Goal: Task Accomplishment & Management: Manage account settings

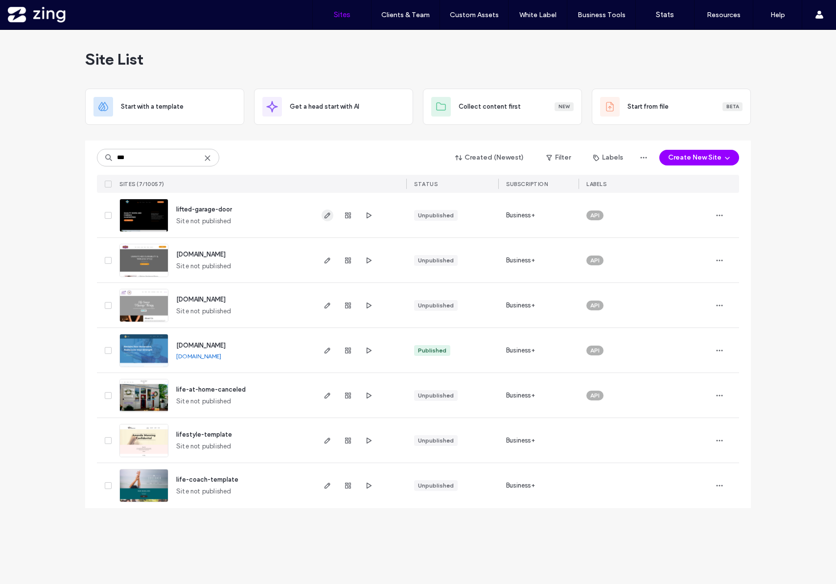
click at [329, 217] on icon "button" at bounding box center [328, 215] width 8 height 8
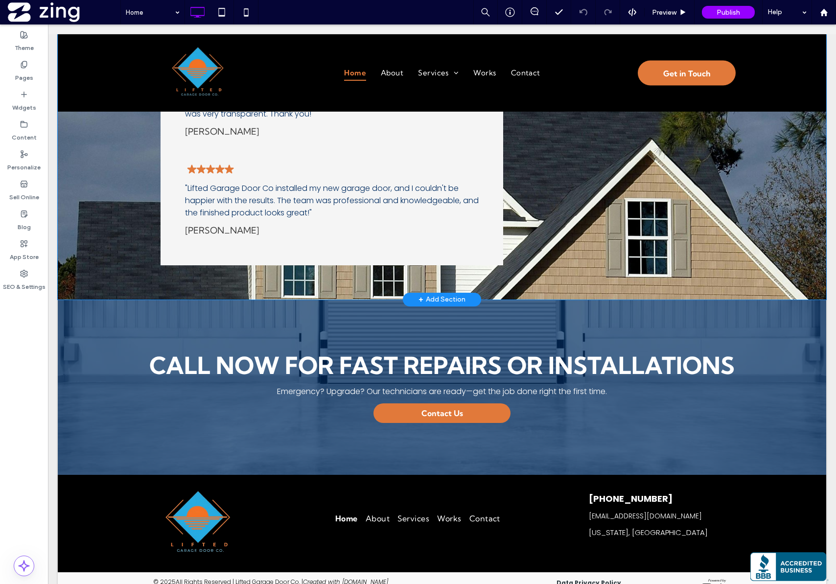
scroll to position [1427, 0]
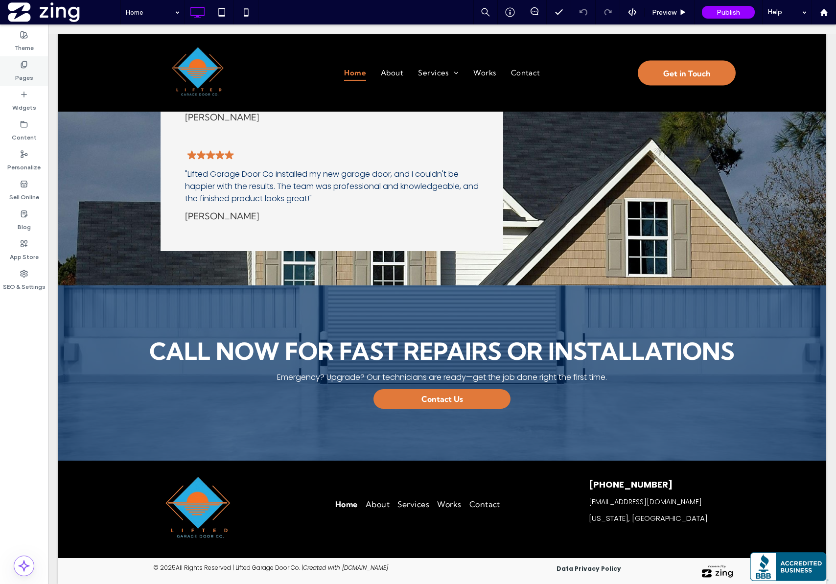
click at [24, 66] on use at bounding box center [23, 64] width 5 height 6
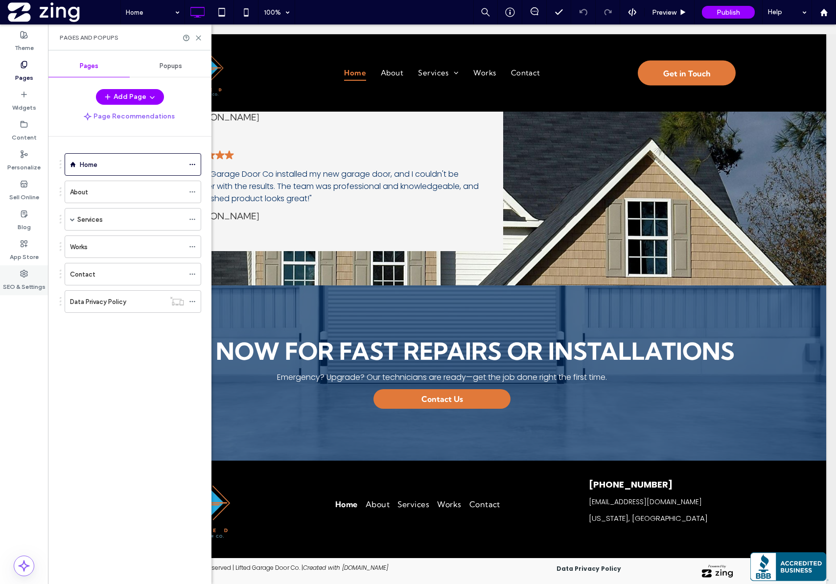
click at [16, 275] on div "SEO & Settings" at bounding box center [24, 280] width 48 height 30
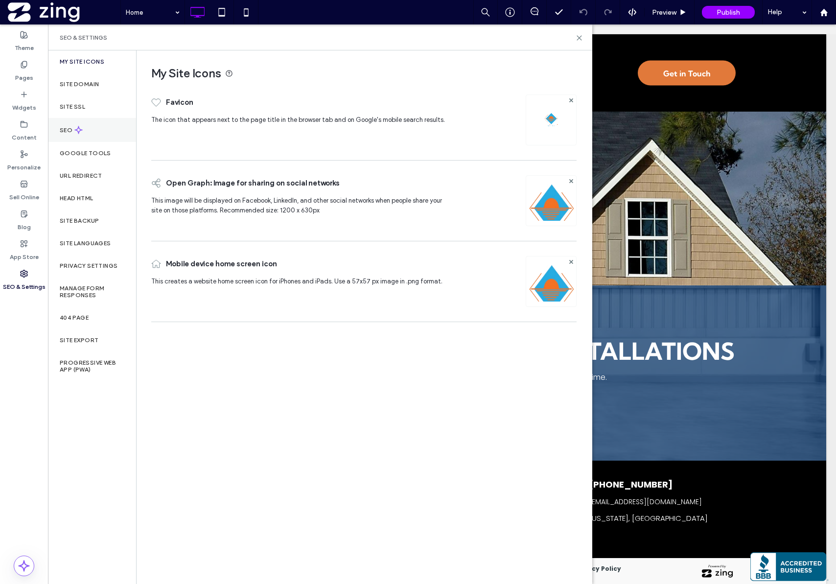
click at [77, 131] on use at bounding box center [78, 129] width 7 height 7
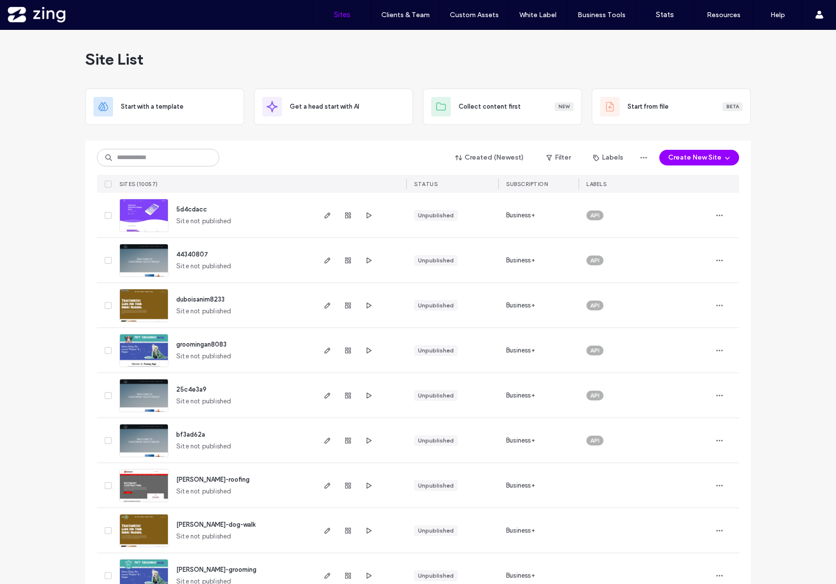
click at [115, 162] on input at bounding box center [158, 158] width 122 height 18
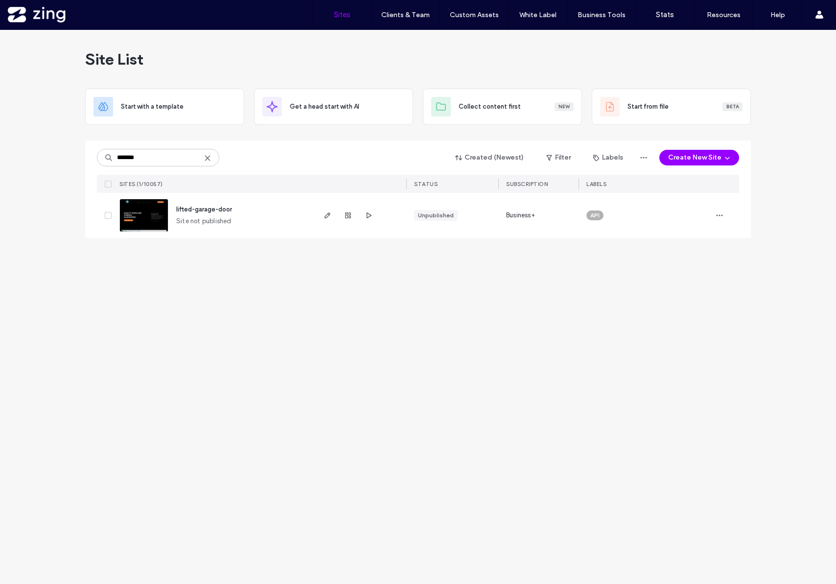
type input "*******"
click at [346, 217] on icon "button" at bounding box center [348, 215] width 8 height 8
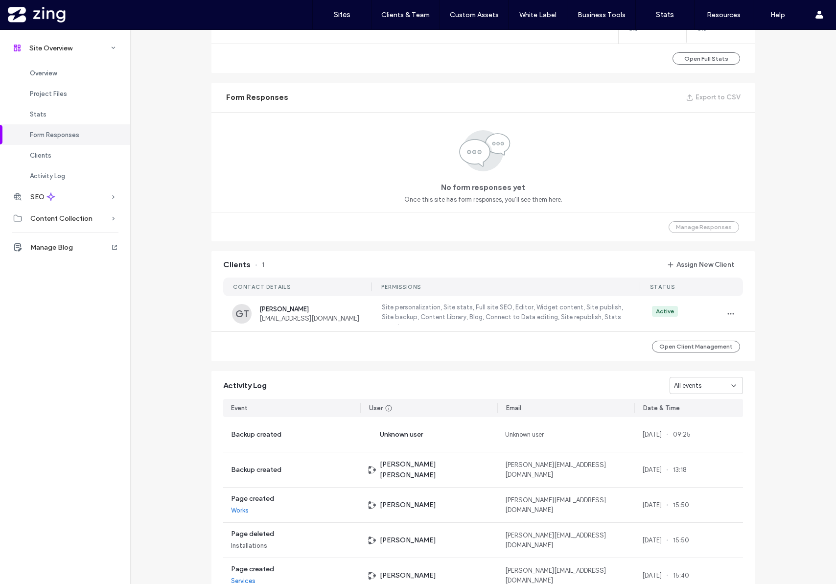
scroll to position [591, 0]
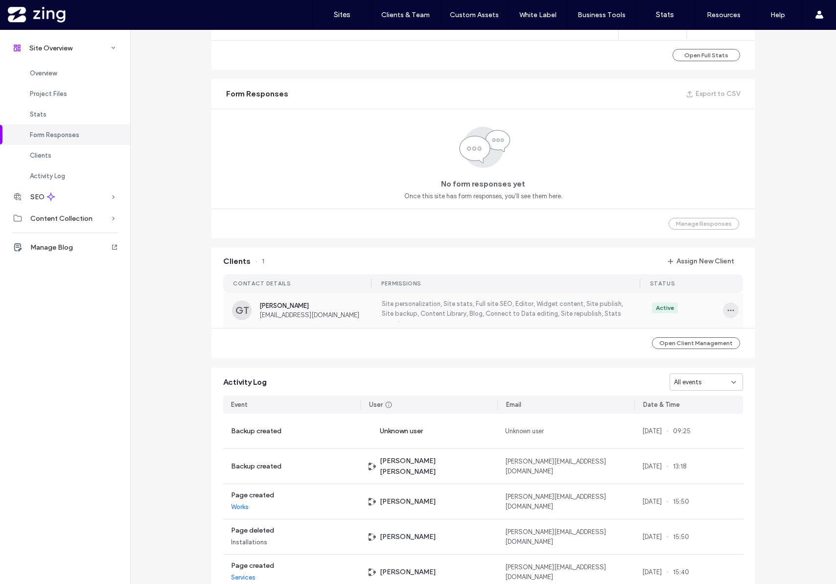
click at [728, 311] on icon "button" at bounding box center [731, 310] width 8 height 8
click at [741, 331] on span "Edit Permissions" at bounding box center [763, 336] width 47 height 10
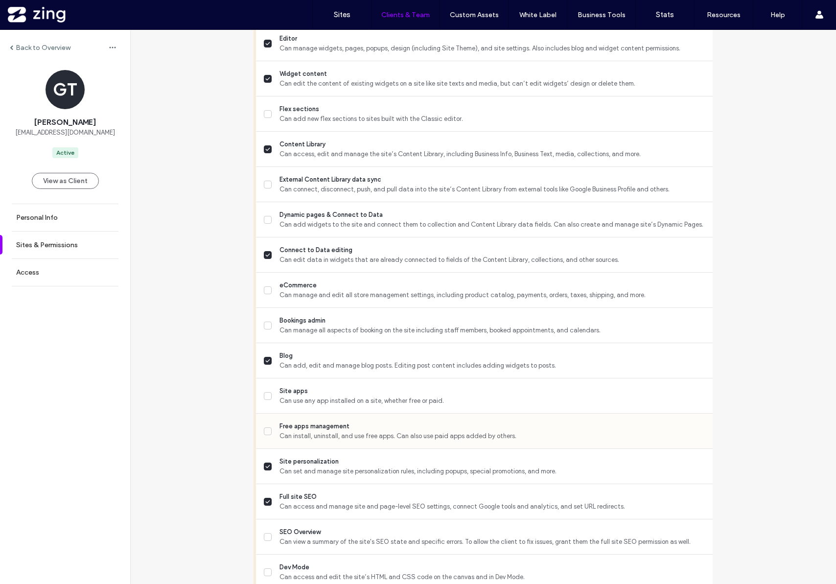
click at [303, 436] on span "Can install, uninstall, and use free apps. Can also use paid apps added by othe…" at bounding box center [492, 436] width 425 height 10
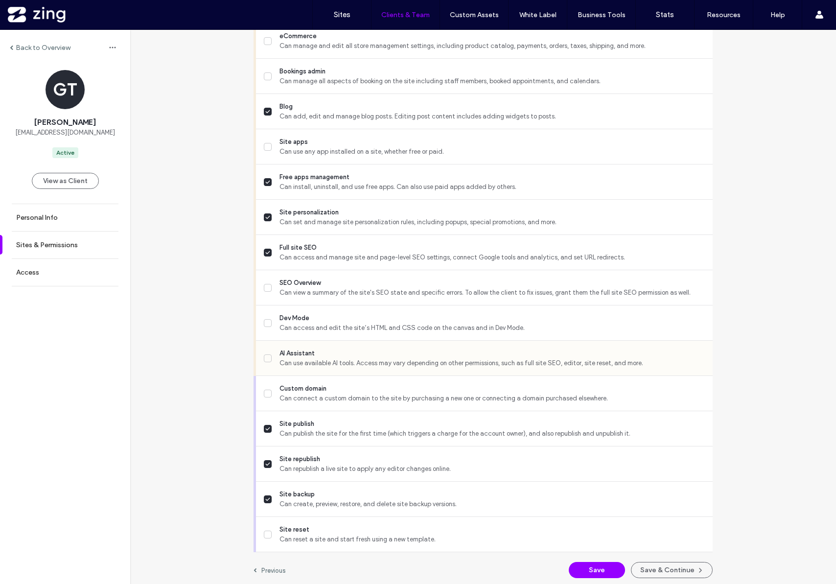
scroll to position [692, 0]
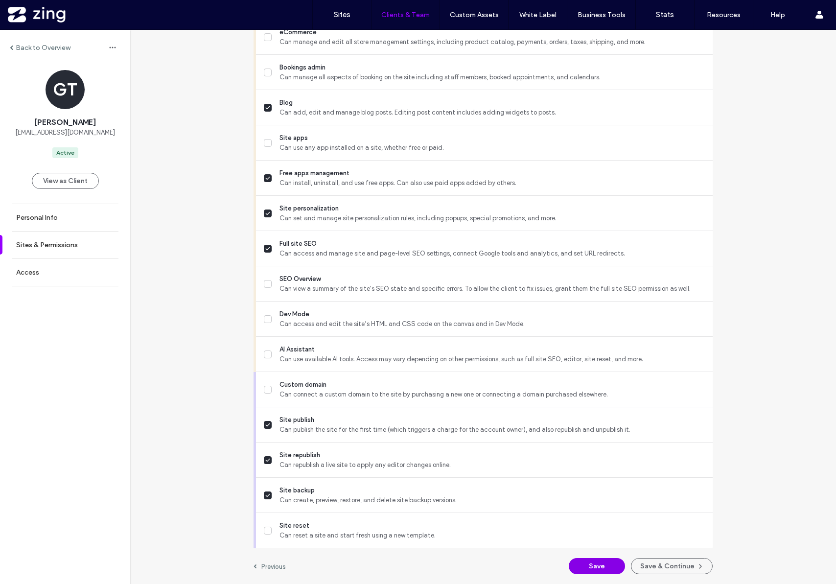
click at [594, 565] on button "Save" at bounding box center [597, 566] width 56 height 16
click at [591, 569] on button "Save" at bounding box center [597, 566] width 56 height 16
click at [346, 18] on label "Sites" at bounding box center [342, 14] width 17 height 9
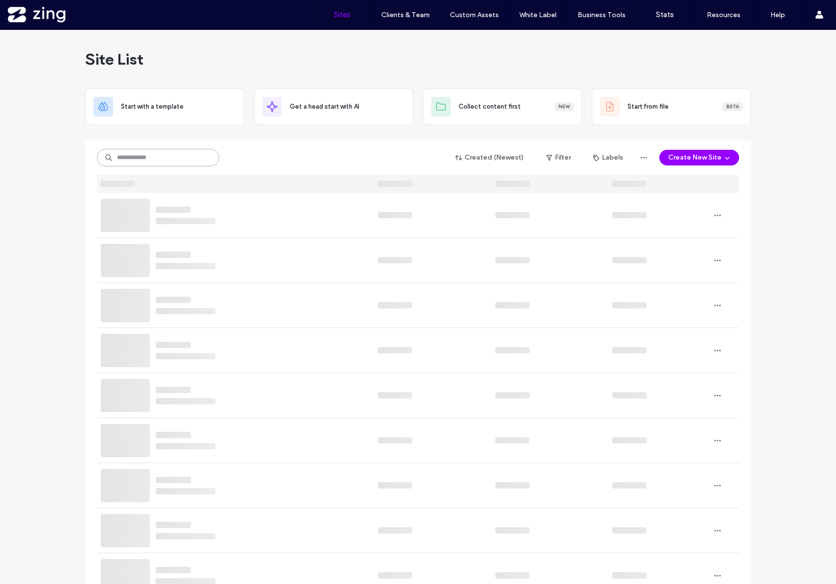
click at [127, 159] on input at bounding box center [158, 158] width 122 height 18
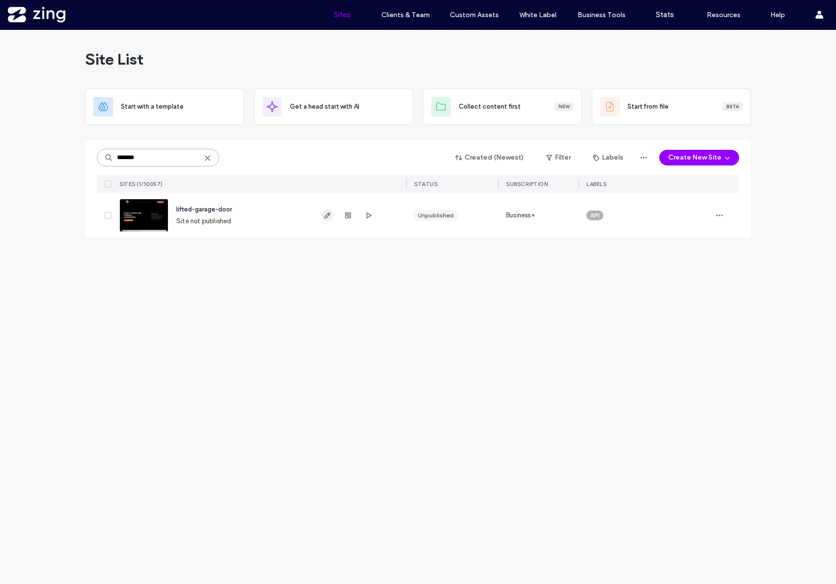
type input "*******"
click at [327, 218] on icon "button" at bounding box center [328, 215] width 8 height 8
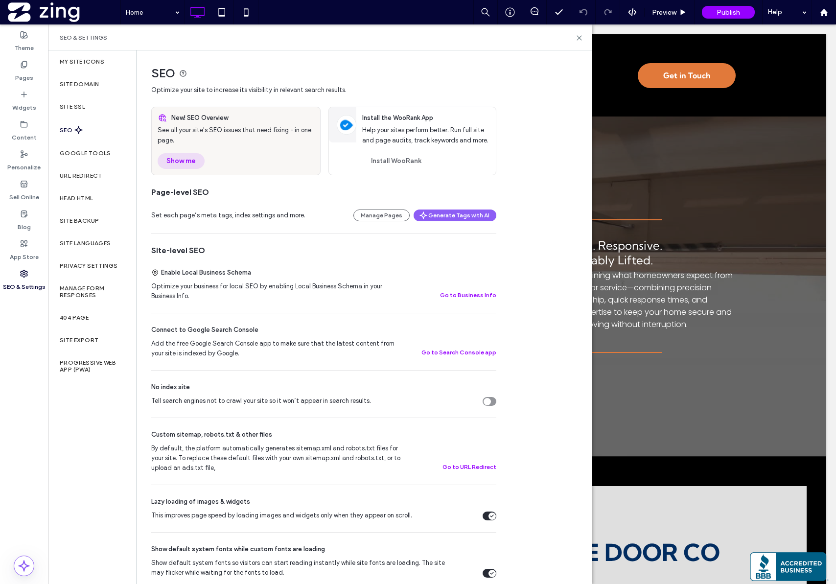
click at [184, 159] on button "Show me" at bounding box center [181, 161] width 47 height 16
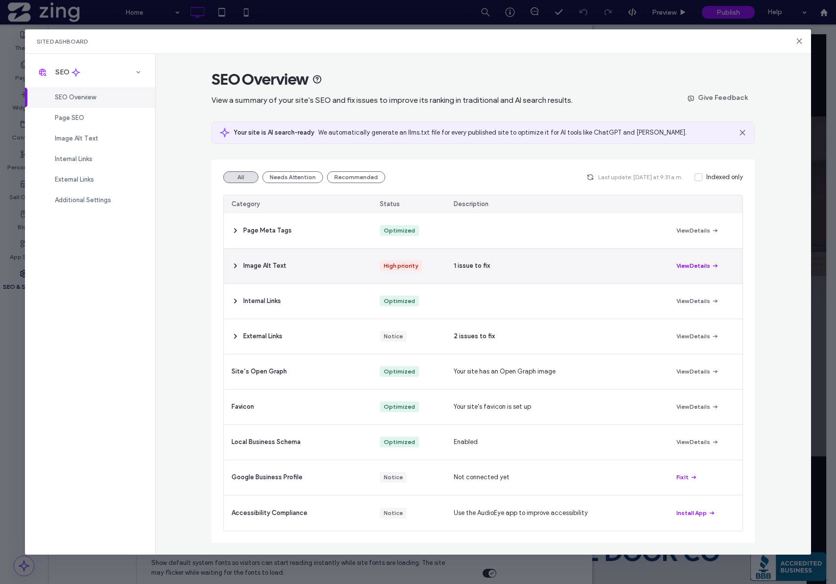
click at [694, 265] on button "View Details" at bounding box center [698, 266] width 43 height 12
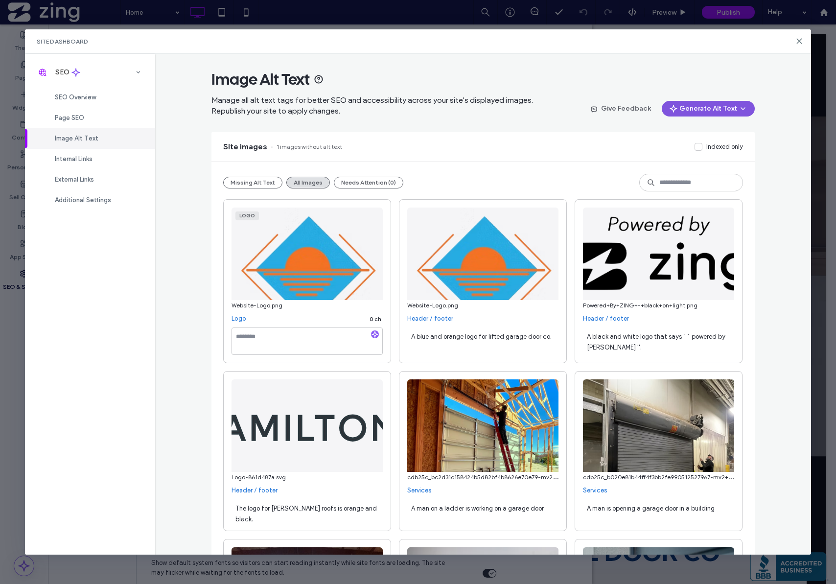
click at [703, 108] on button "Generate Alt Text" at bounding box center [708, 109] width 93 height 16
click at [707, 127] on div "Generate Missing Alt Text Only" at bounding box center [691, 134] width 120 height 19
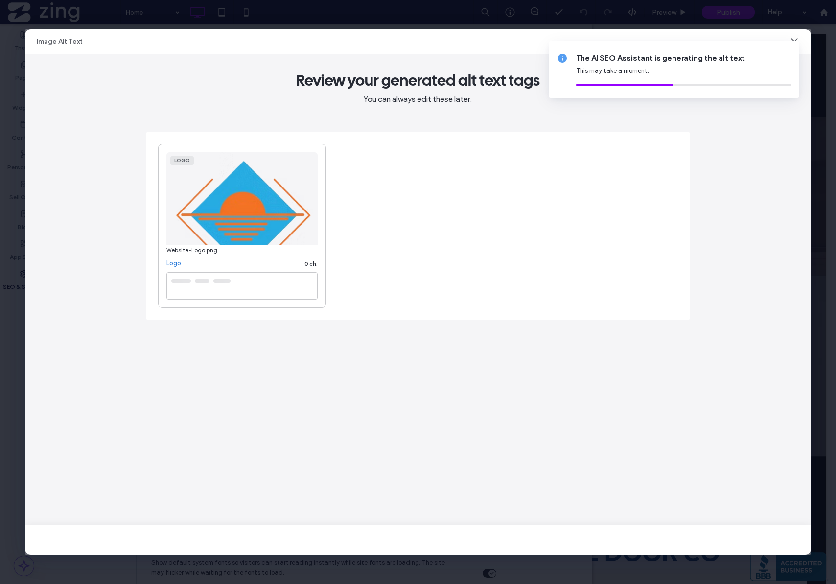
type textarea "**********"
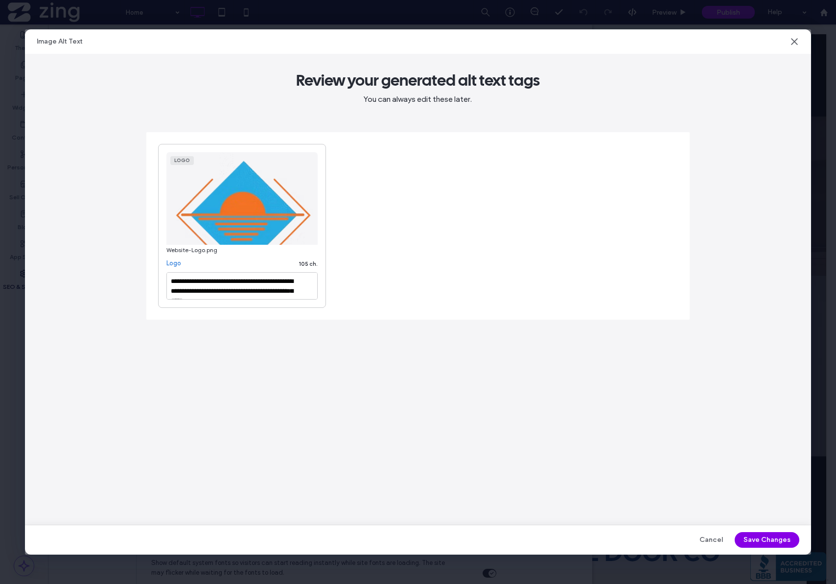
click at [754, 538] on button "Save Changes" at bounding box center [767, 540] width 65 height 16
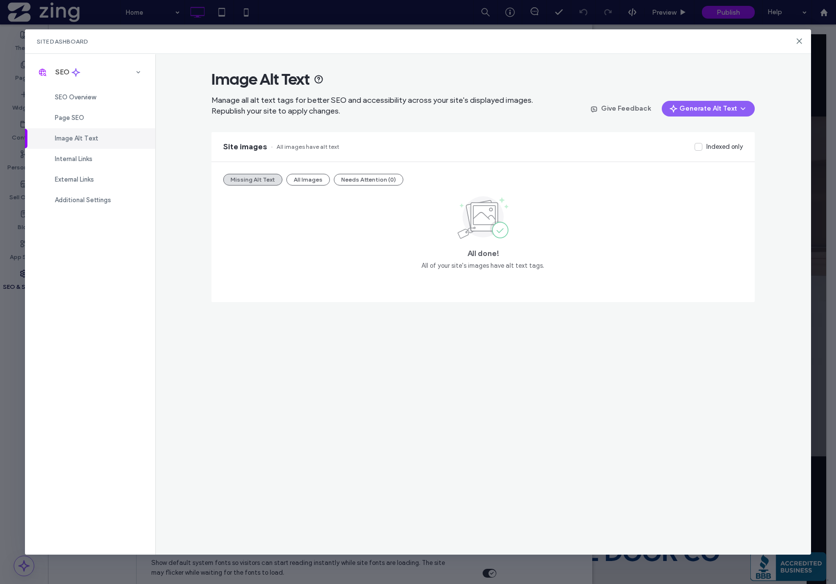
click at [299, 187] on div "Missing Alt Text All Images Needs Attention (0) All done! All of your site's im…" at bounding box center [482, 232] width 543 height 140
click at [336, 183] on button "Needs Attention (0)" at bounding box center [369, 180] width 70 height 12
click at [315, 183] on button "All Images" at bounding box center [308, 180] width 44 height 12
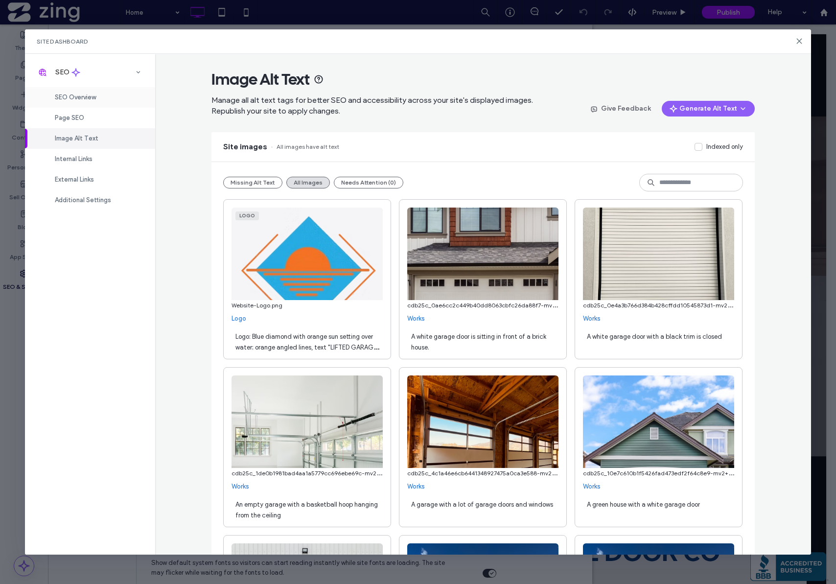
click at [89, 95] on span "SEO Overview" at bounding box center [75, 96] width 41 height 7
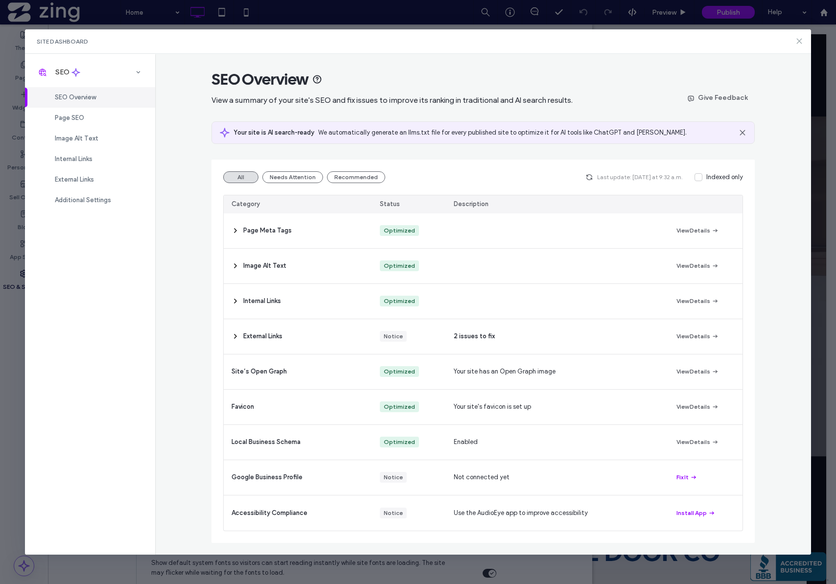
click at [799, 41] on use at bounding box center [799, 41] width 4 height 4
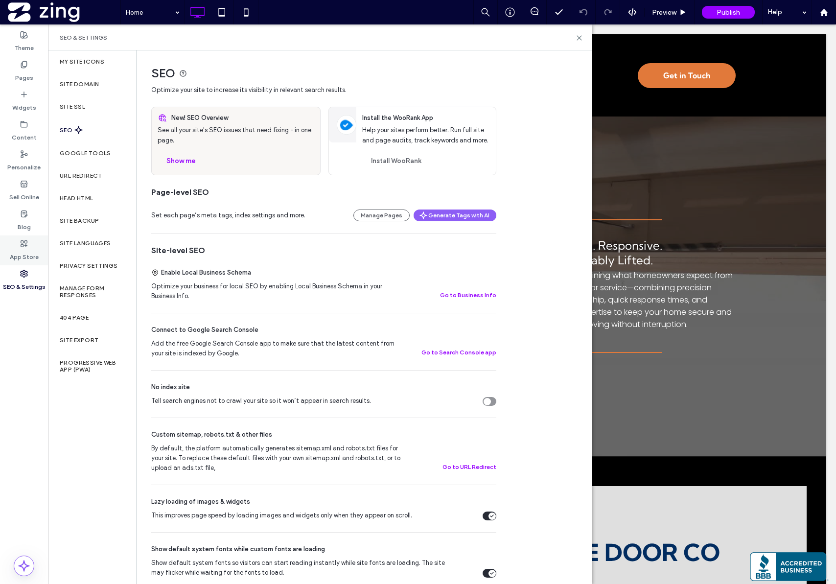
click at [12, 253] on label "App Store" at bounding box center [24, 255] width 29 height 14
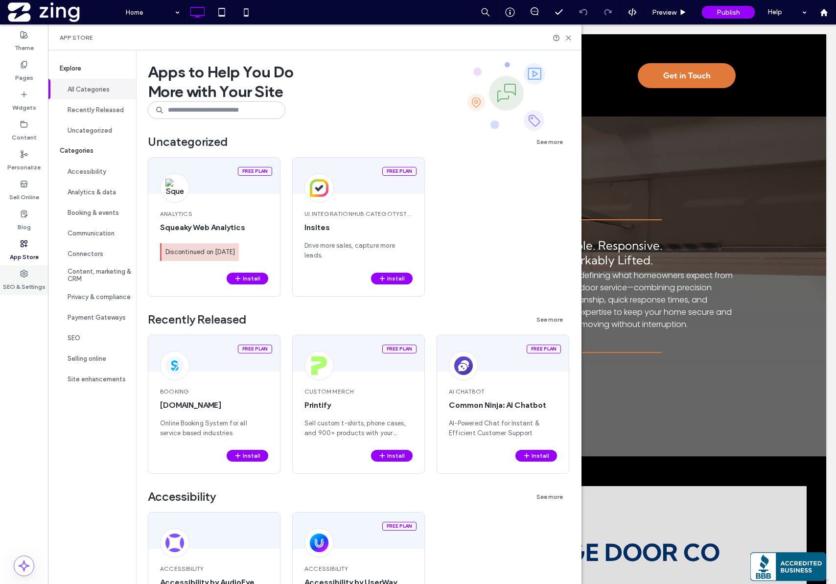
click at [30, 289] on label "SEO & Settings" at bounding box center [24, 285] width 43 height 14
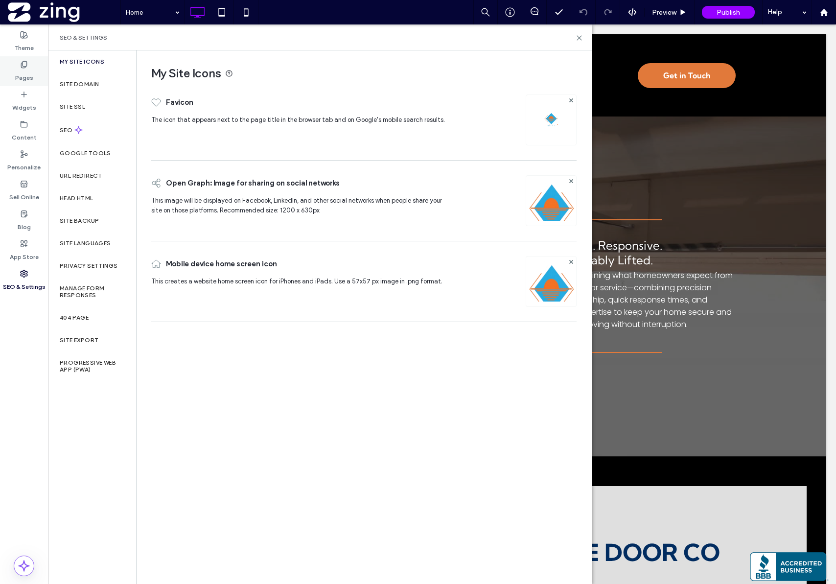
click at [26, 70] on label "Pages" at bounding box center [24, 76] width 18 height 14
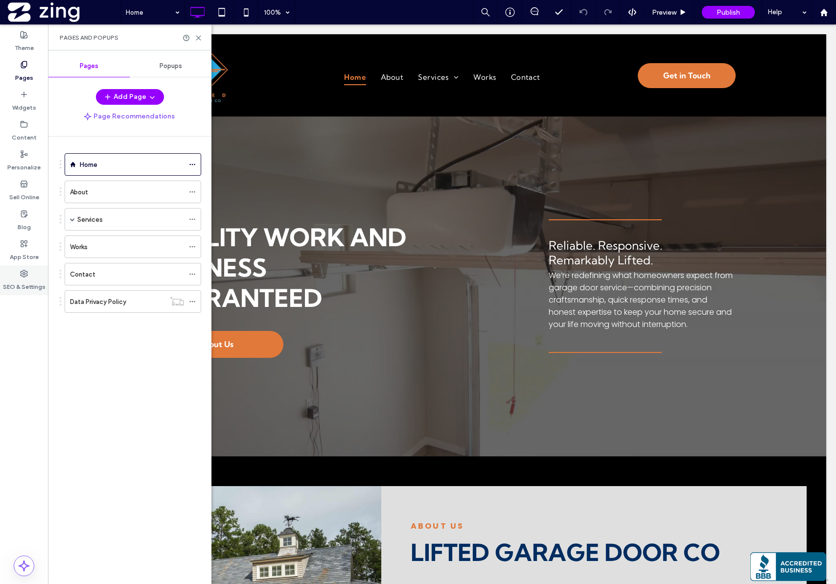
click at [24, 278] on label "SEO & Settings" at bounding box center [24, 285] width 43 height 14
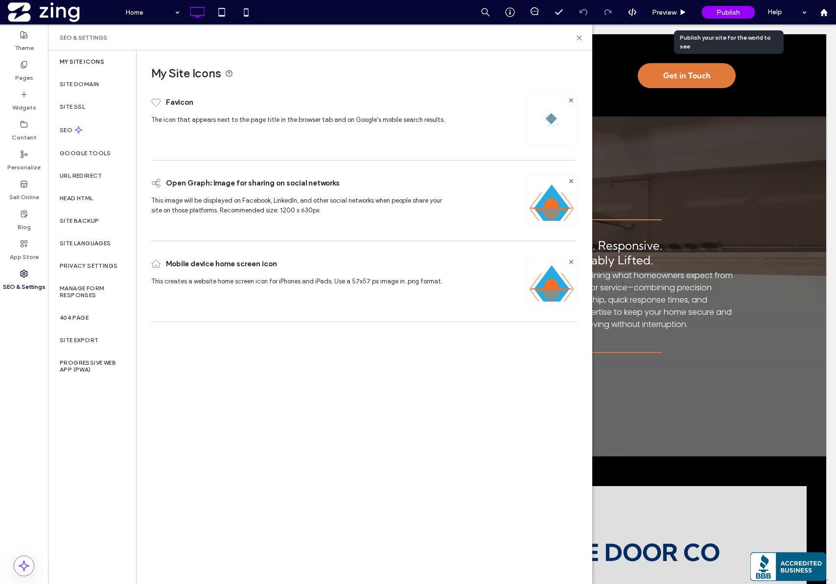
click at [727, 11] on span "Publish" at bounding box center [728, 12] width 23 height 8
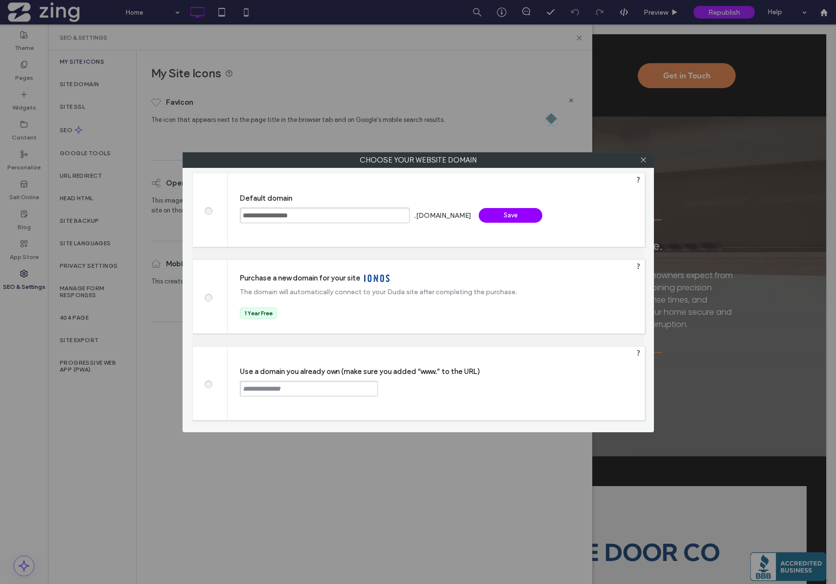
click at [208, 386] on span at bounding box center [208, 382] width 0 height 7
click at [267, 393] on input "text" at bounding box center [309, 389] width 138 height 16
paste input "**********"
type input "**********"
click at [397, 388] on div "Continue" at bounding box center [415, 388] width 64 height 15
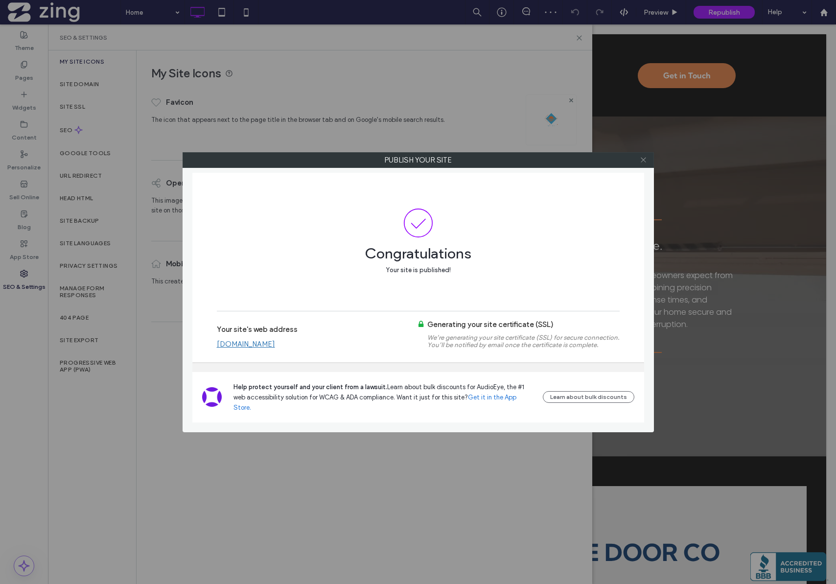
click at [641, 158] on icon at bounding box center [643, 159] width 7 height 7
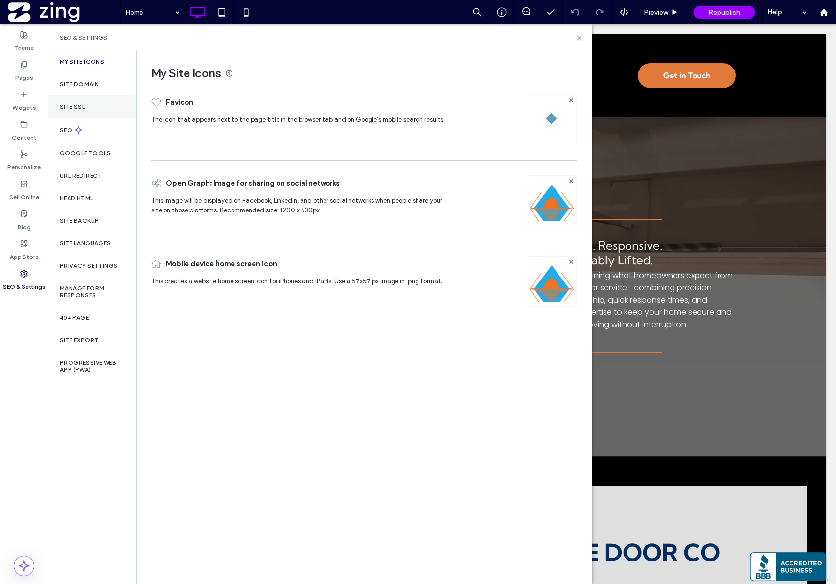
click at [81, 106] on label "Site SSL" at bounding box center [72, 106] width 25 height 7
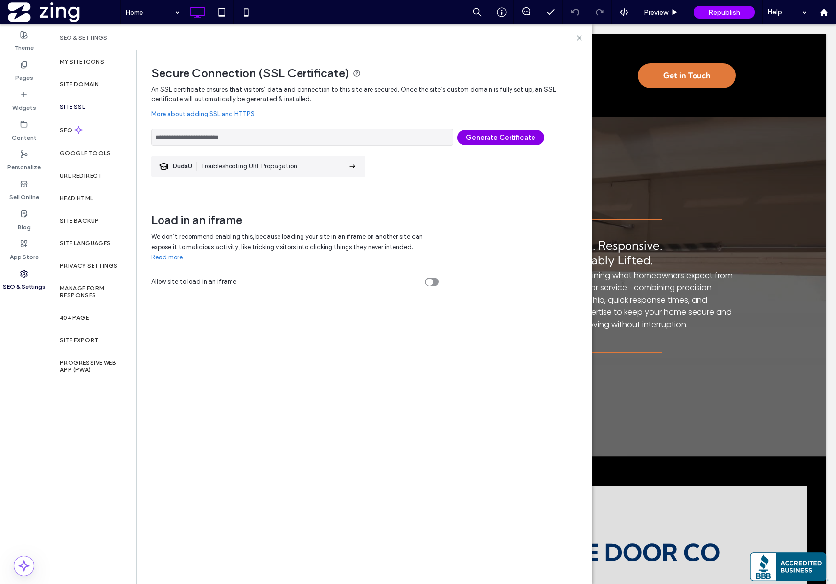
click at [516, 141] on button "Generate Certificate" at bounding box center [500, 138] width 87 height 16
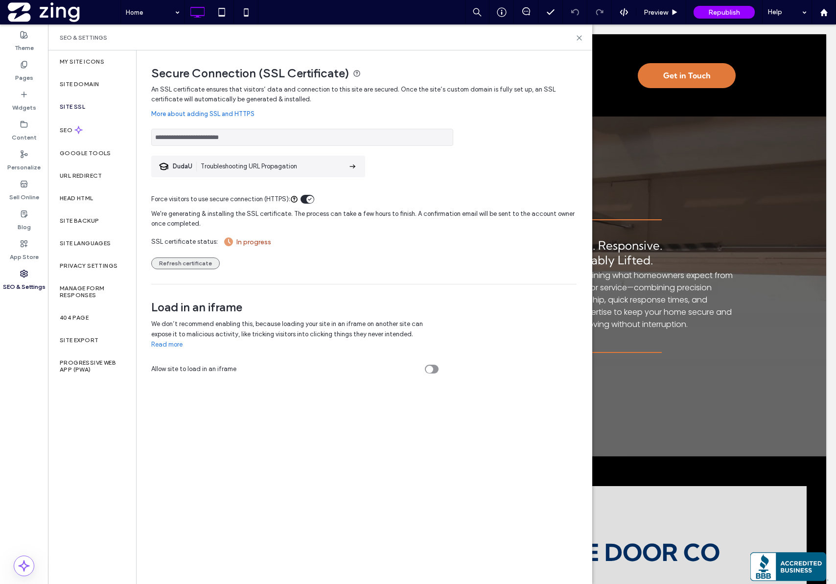
click at [193, 266] on button "Refresh certificate" at bounding box center [185, 263] width 69 height 12
click at [17, 69] on label "Pages" at bounding box center [24, 76] width 18 height 14
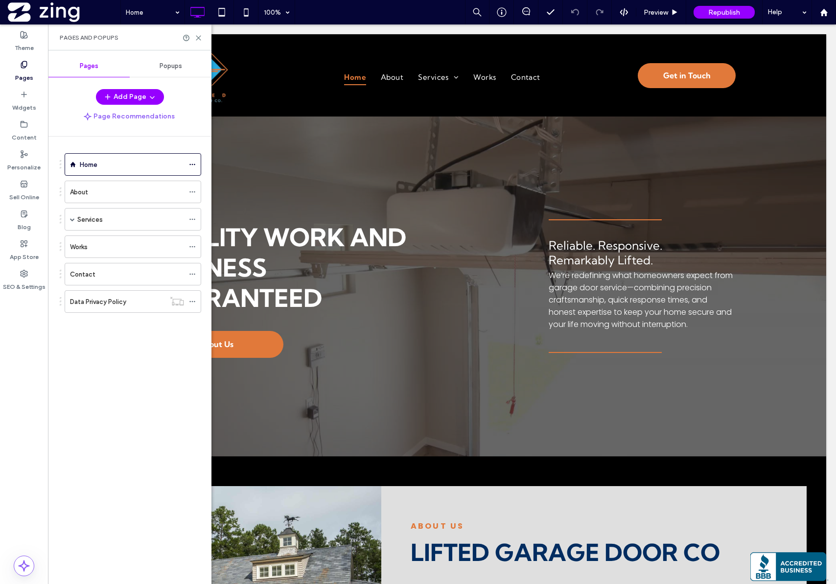
click at [200, 43] on div "Pages and Popups" at bounding box center [129, 37] width 163 height 26
click at [197, 39] on use at bounding box center [198, 38] width 4 height 4
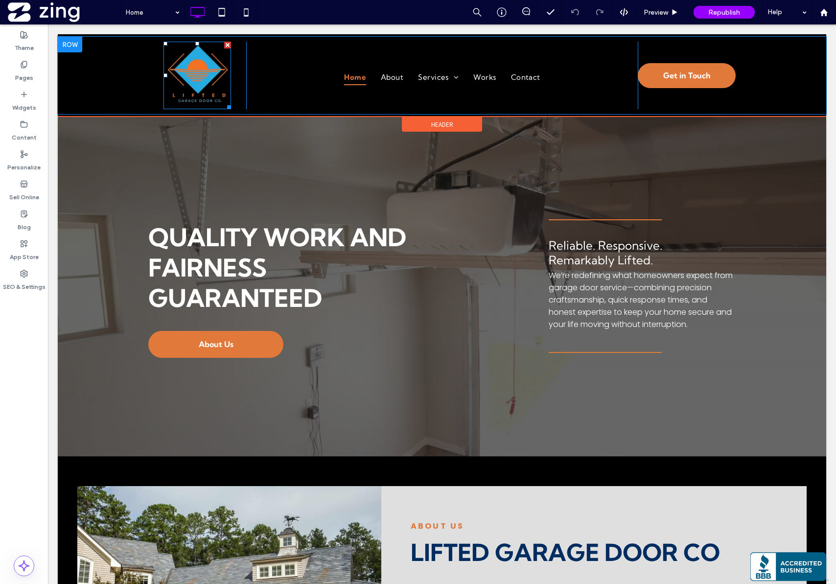
click at [191, 72] on img at bounding box center [197, 76] width 68 height 68
click at [666, 75] on span "Get in Touch" at bounding box center [686, 76] width 47 height 20
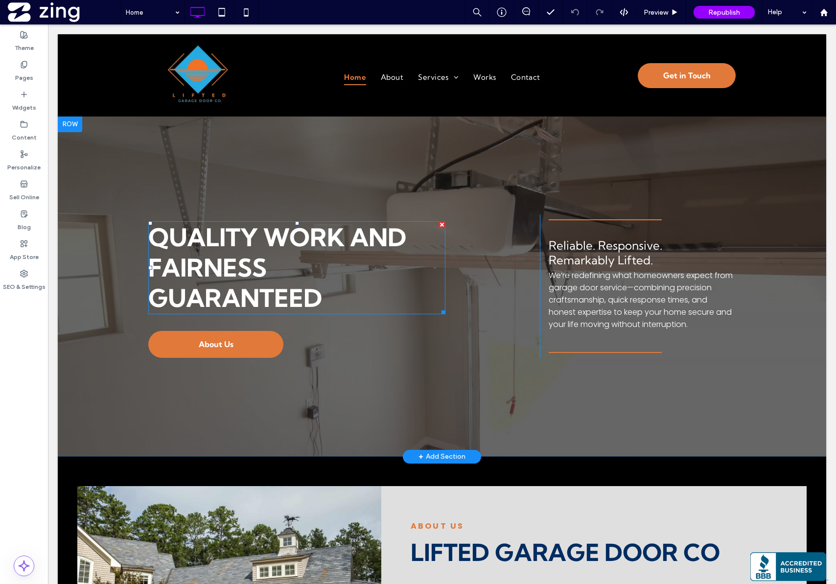
scroll to position [19, 0]
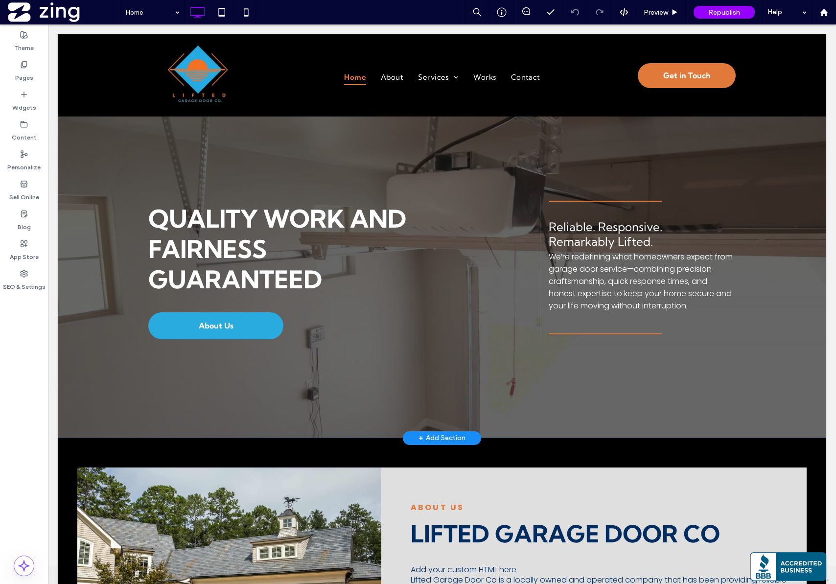
click at [183, 336] on link "About Us" at bounding box center [215, 325] width 135 height 27
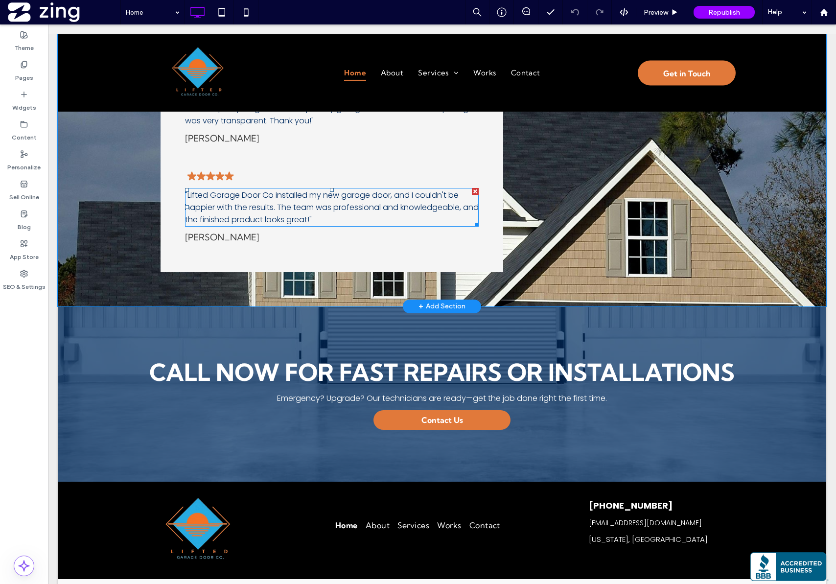
scroll to position [1411, 0]
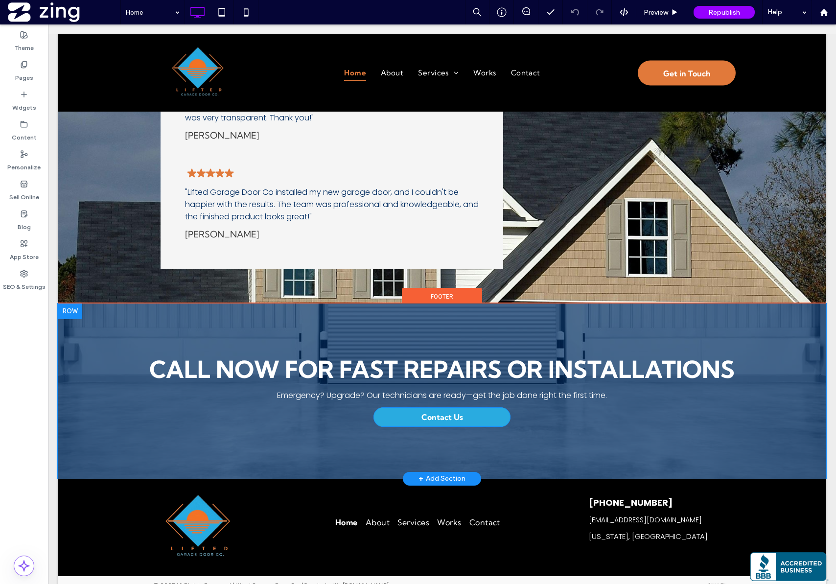
click at [435, 415] on span "Contact Us" at bounding box center [442, 417] width 42 height 10
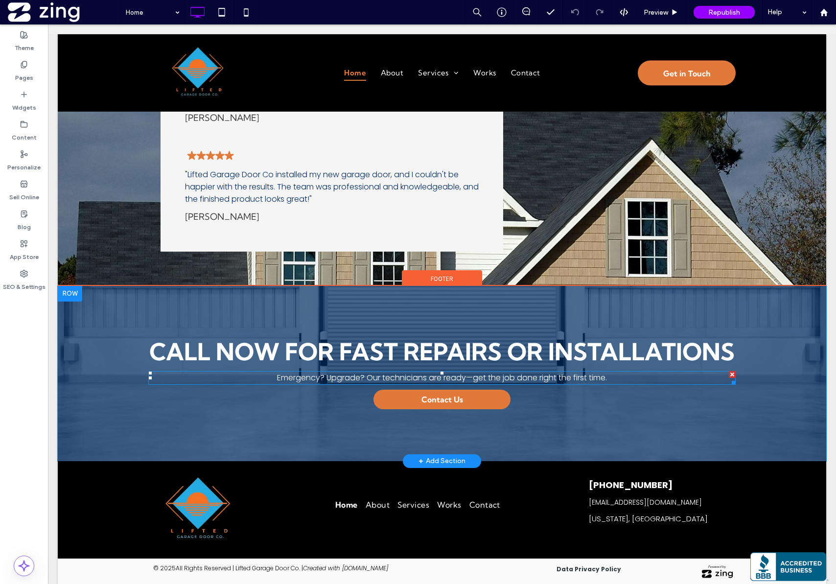
scroll to position [1429, 0]
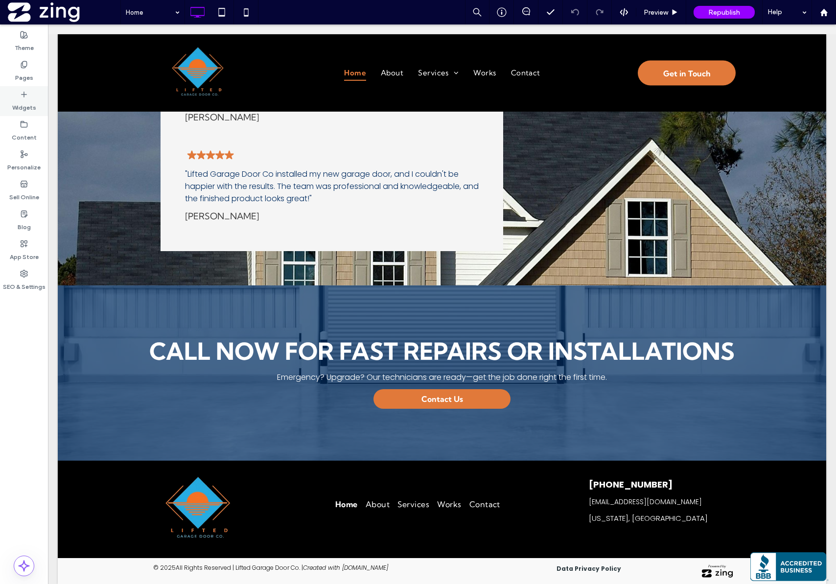
click at [24, 100] on label "Widgets" at bounding box center [24, 105] width 24 height 14
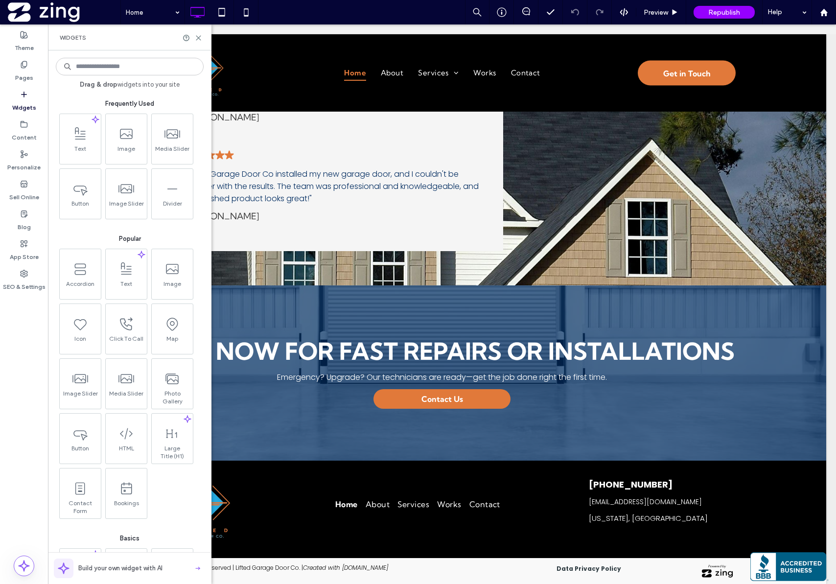
drag, startPoint x: 27, startPoint y: 141, endPoint x: 42, endPoint y: 112, distance: 33.1
click at [27, 141] on label "Content" at bounding box center [24, 135] width 25 height 14
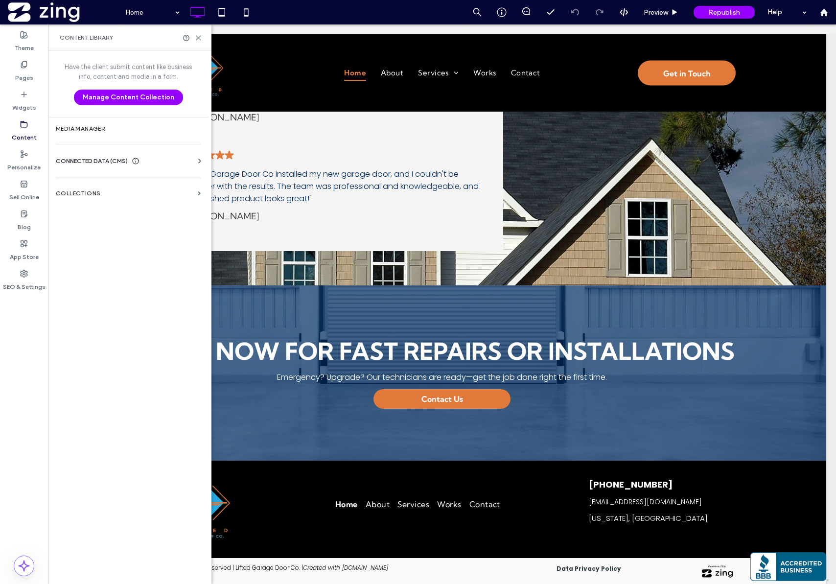
click at [84, 160] on span "CONNECTED DATA (CMS)" at bounding box center [92, 161] width 72 height 10
click at [93, 184] on label "Business Info" at bounding box center [130, 185] width 133 height 7
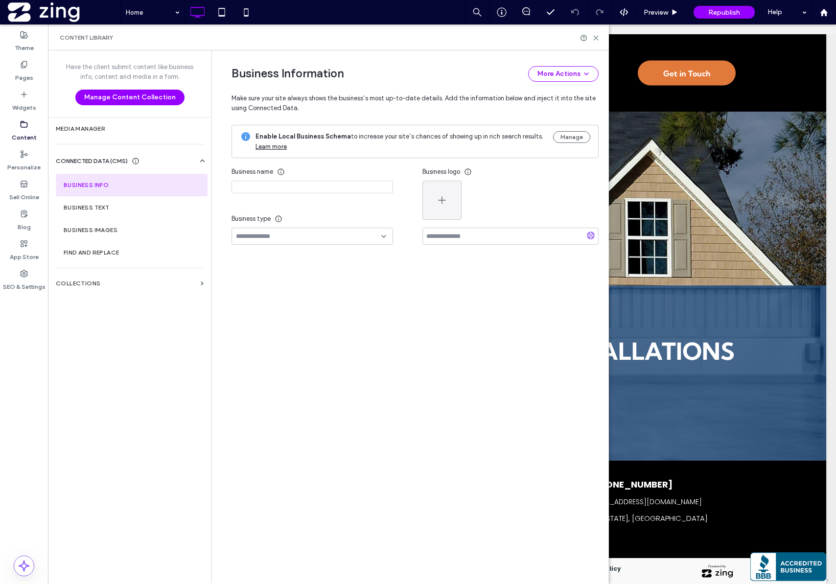
type input "**********"
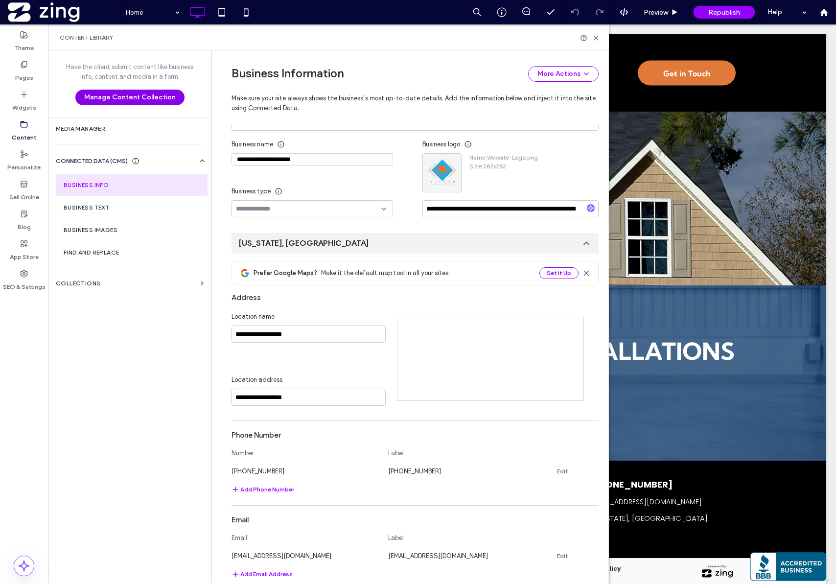
scroll to position [44, 0]
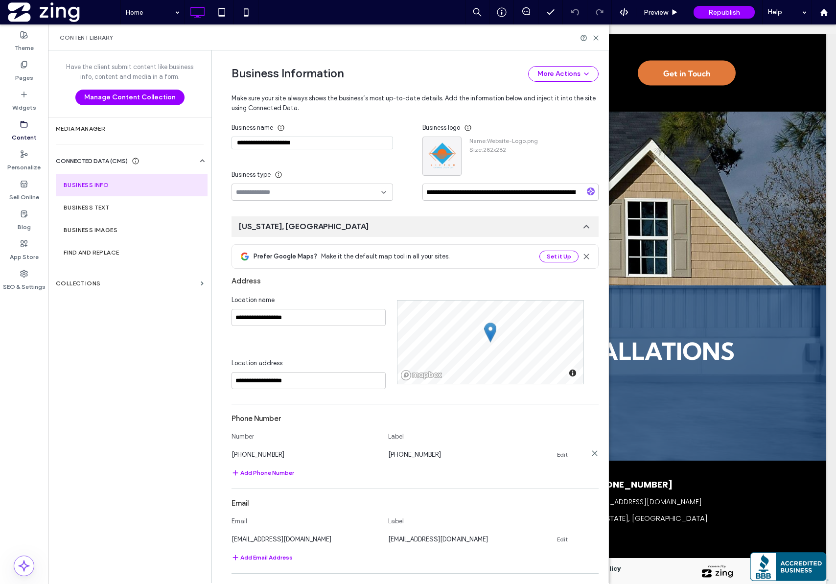
click at [558, 454] on link "Edit" at bounding box center [562, 455] width 11 height 8
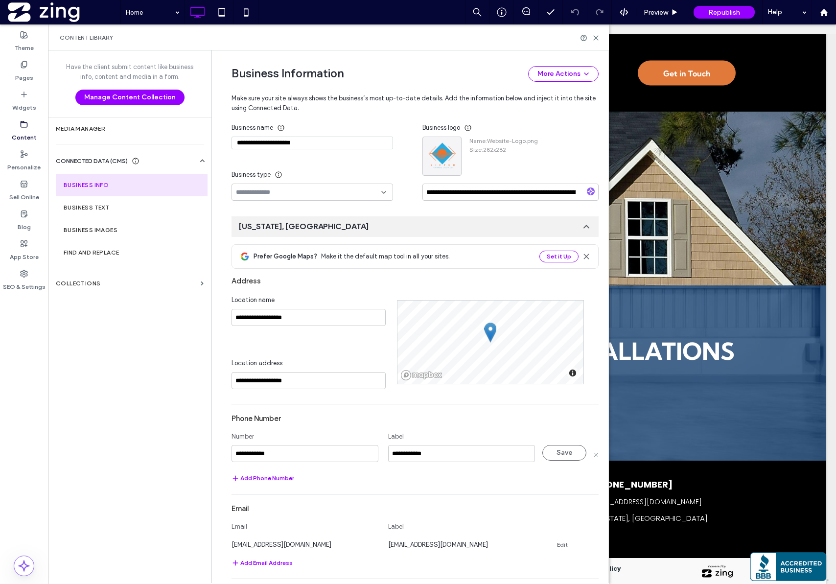
click at [245, 452] on input "**********" at bounding box center [305, 453] width 147 height 17
type input "**********"
click at [554, 453] on button "Save" at bounding box center [564, 453] width 44 height 16
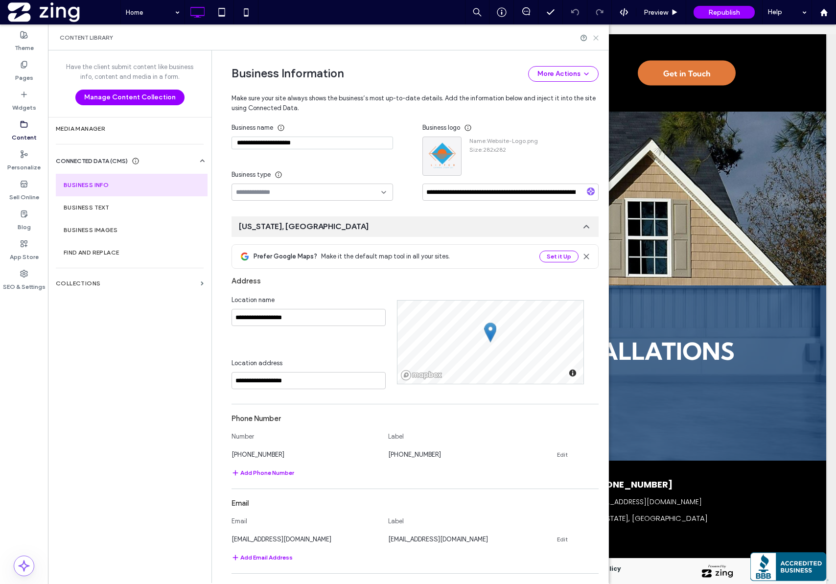
click at [596, 38] on use at bounding box center [596, 38] width 4 height 4
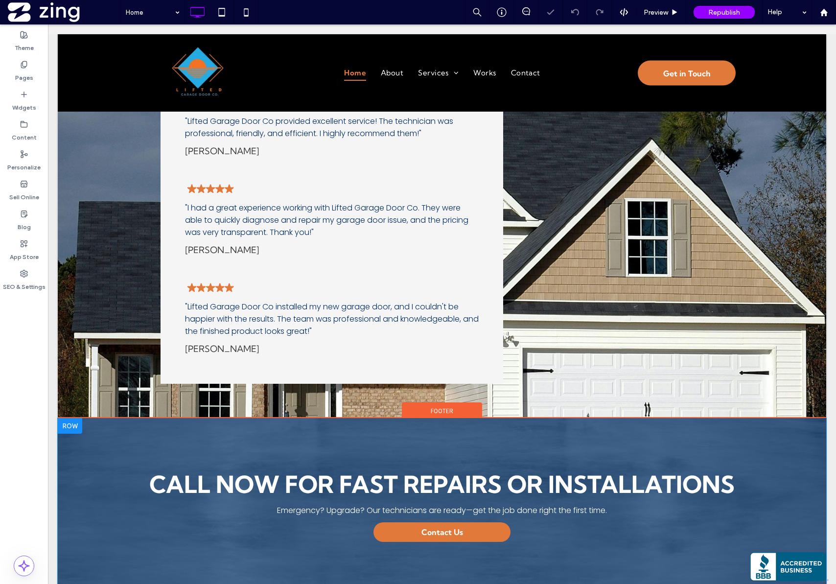
scroll to position [1425, 0]
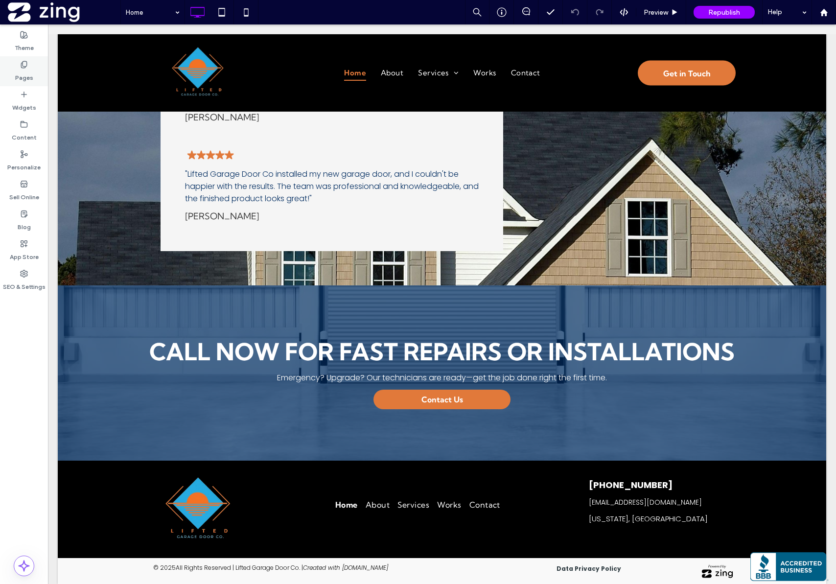
click at [20, 78] on label "Pages" at bounding box center [24, 76] width 18 height 14
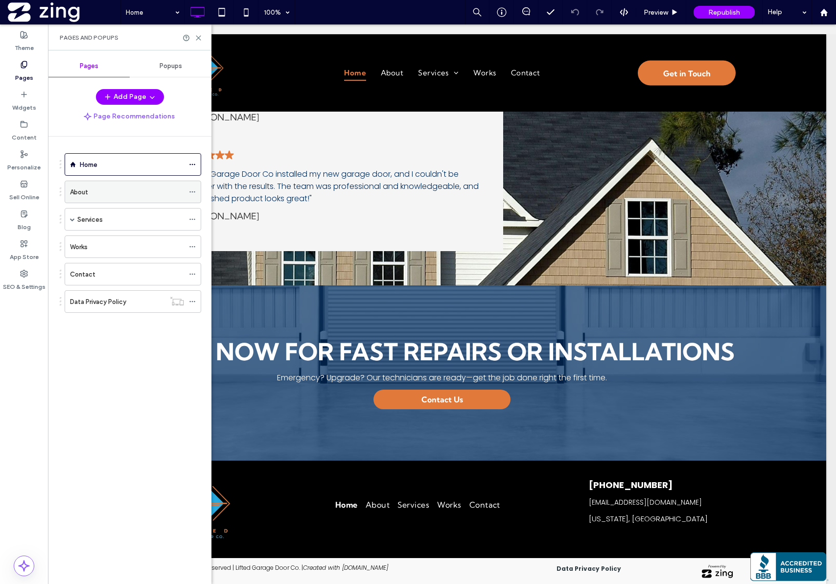
click at [95, 201] on div "About" at bounding box center [127, 192] width 114 height 22
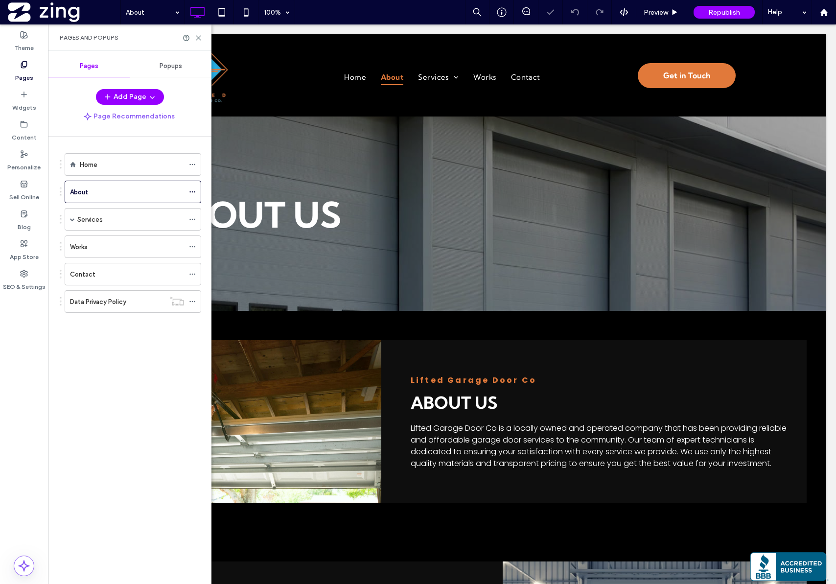
click at [200, 42] on div "Pages and Popups" at bounding box center [129, 37] width 163 height 26
click at [199, 41] on div "Pages and Popups" at bounding box center [130, 38] width 140 height 8
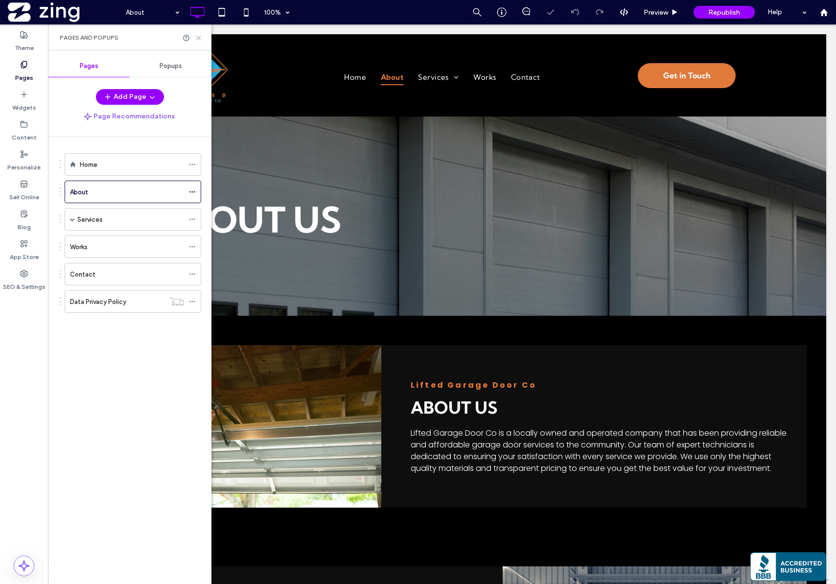
click at [199, 39] on icon at bounding box center [198, 37] width 7 height 7
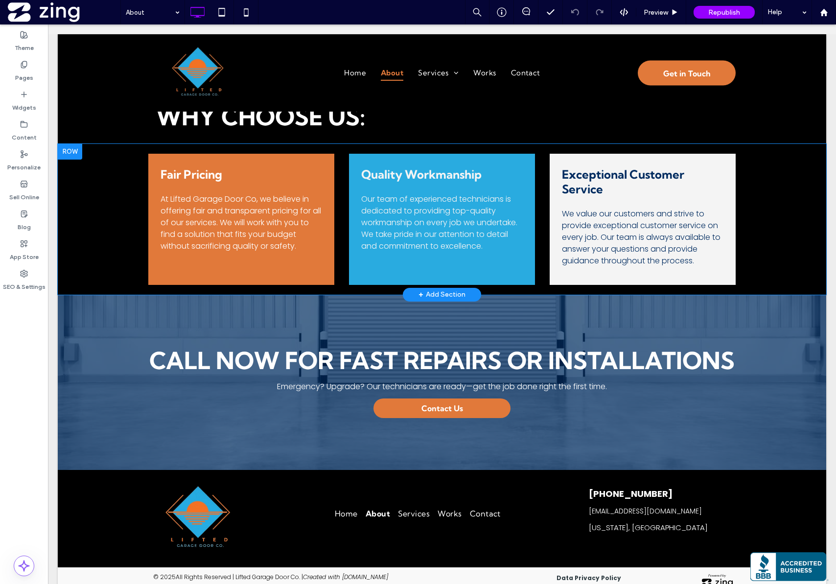
scroll to position [720, 0]
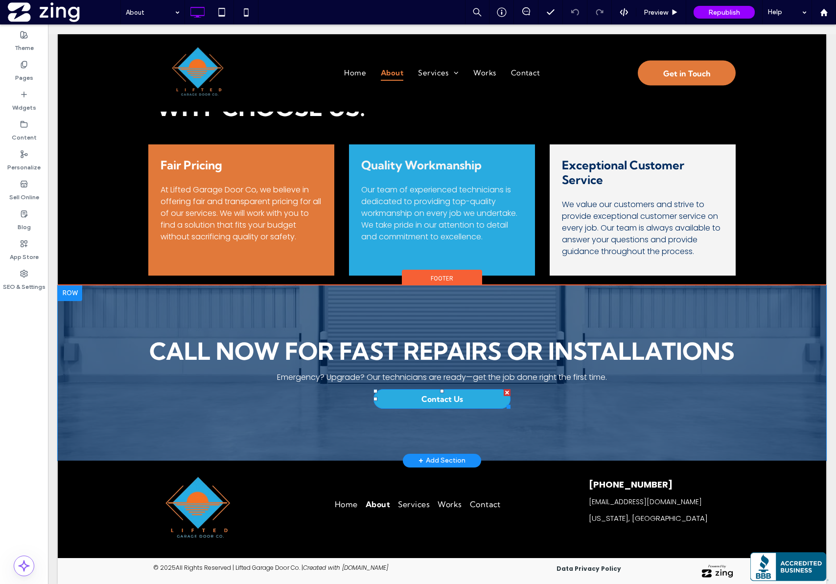
click at [429, 397] on span "Contact Us" at bounding box center [442, 399] width 42 height 10
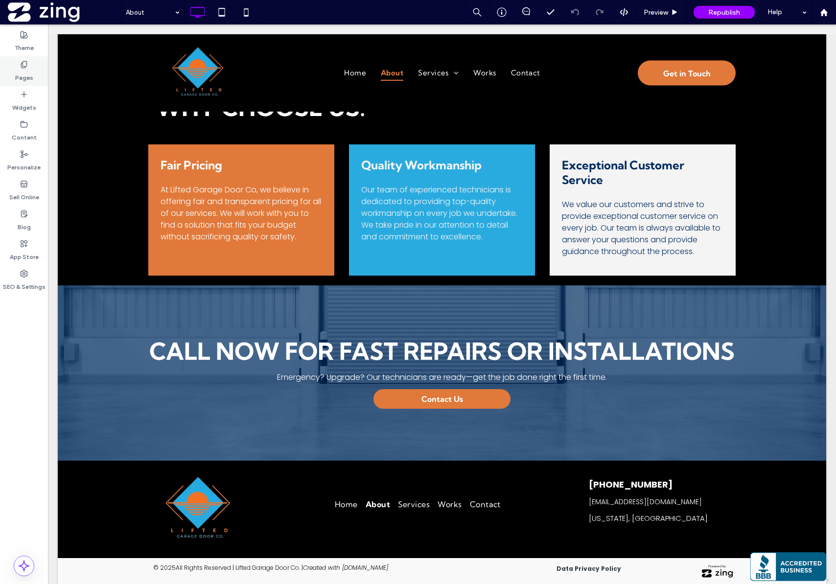
click at [19, 76] on label "Pages" at bounding box center [24, 76] width 18 height 14
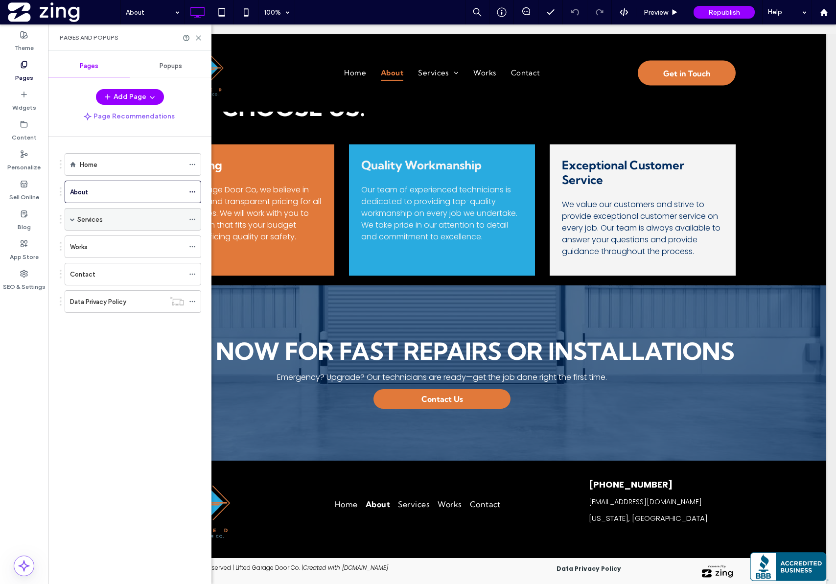
click at [120, 229] on div "Services" at bounding box center [130, 220] width 107 height 22
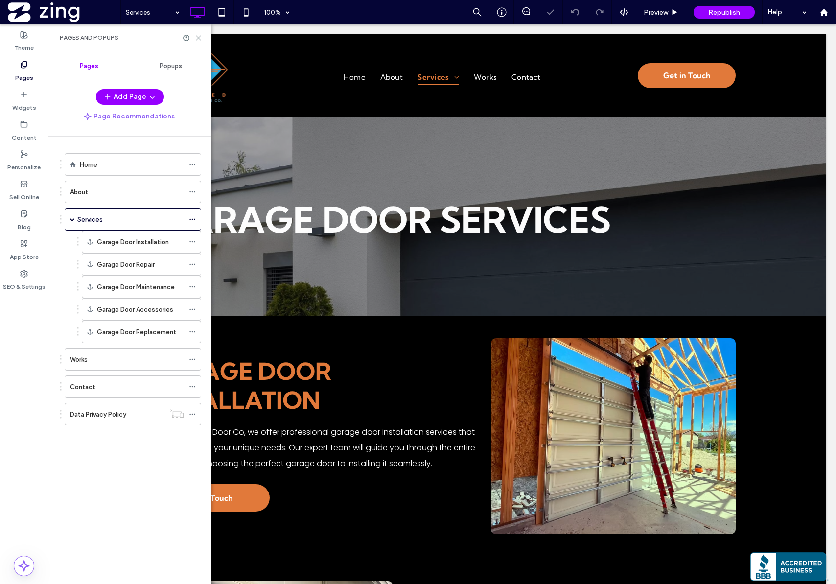
click at [198, 36] on icon at bounding box center [198, 37] width 7 height 7
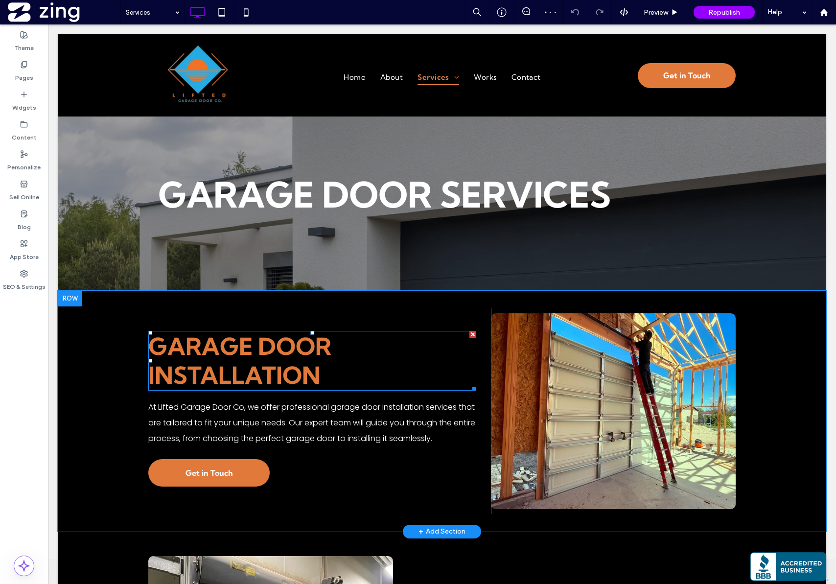
scroll to position [25, 0]
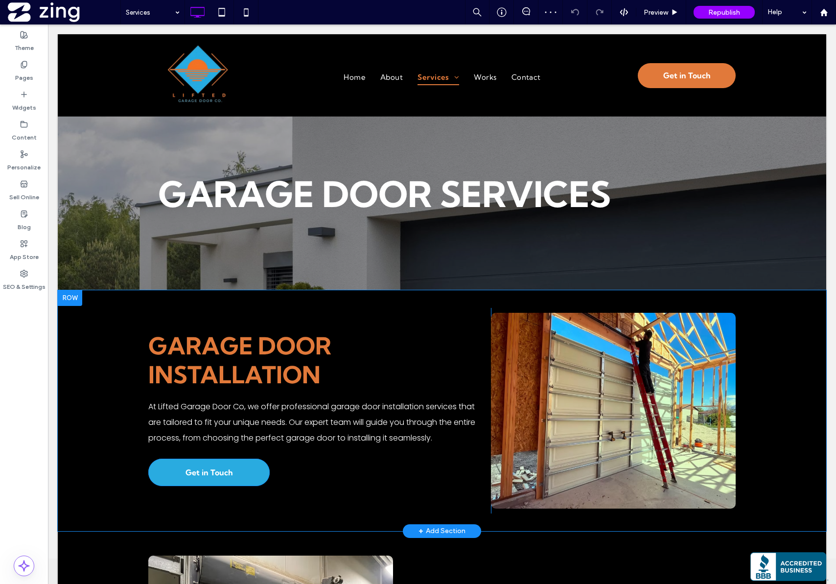
click at [209, 468] on span "Get in Touch" at bounding box center [209, 473] width 47 height 20
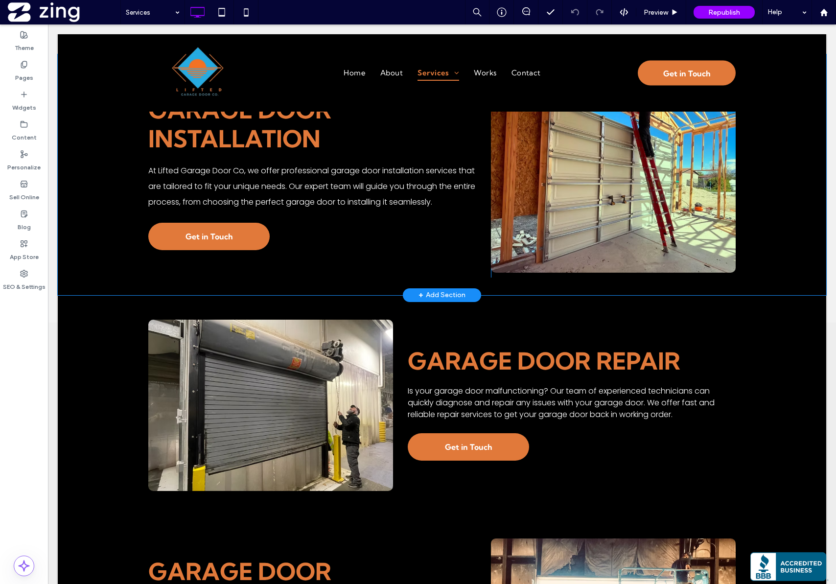
scroll to position [326, 0]
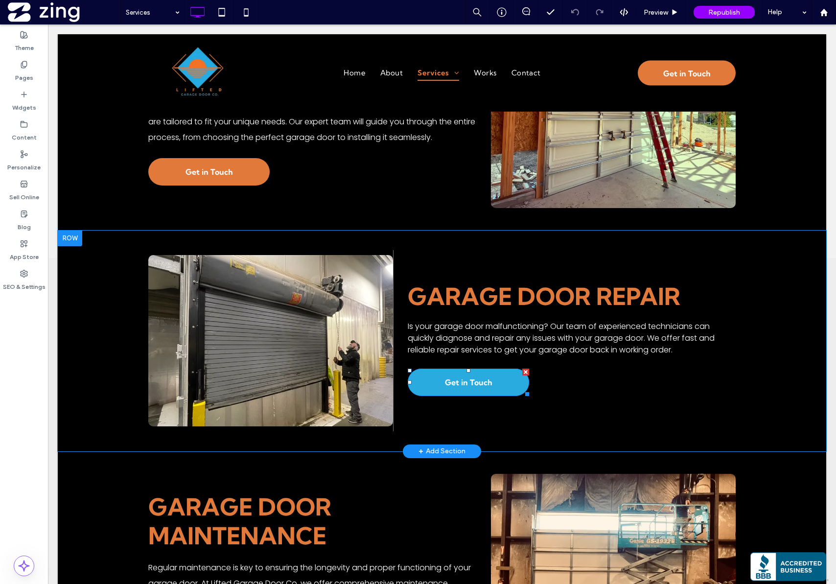
click at [494, 373] on link "Get in Touch" at bounding box center [468, 382] width 121 height 27
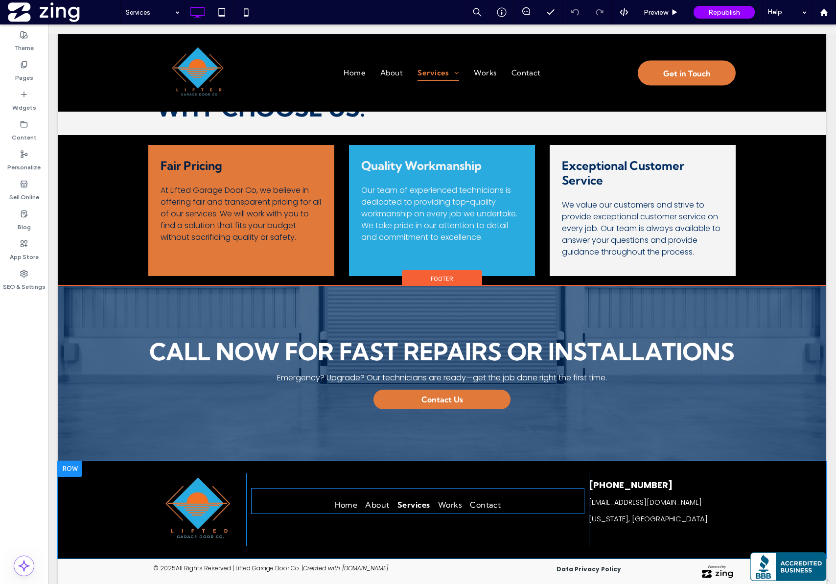
scroll to position [1432, 0]
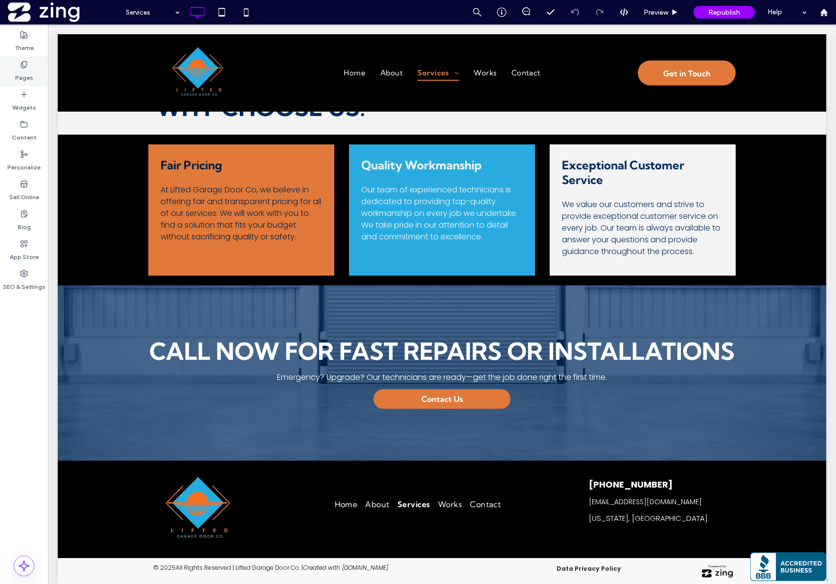
click at [33, 69] on div "Pages" at bounding box center [24, 71] width 48 height 30
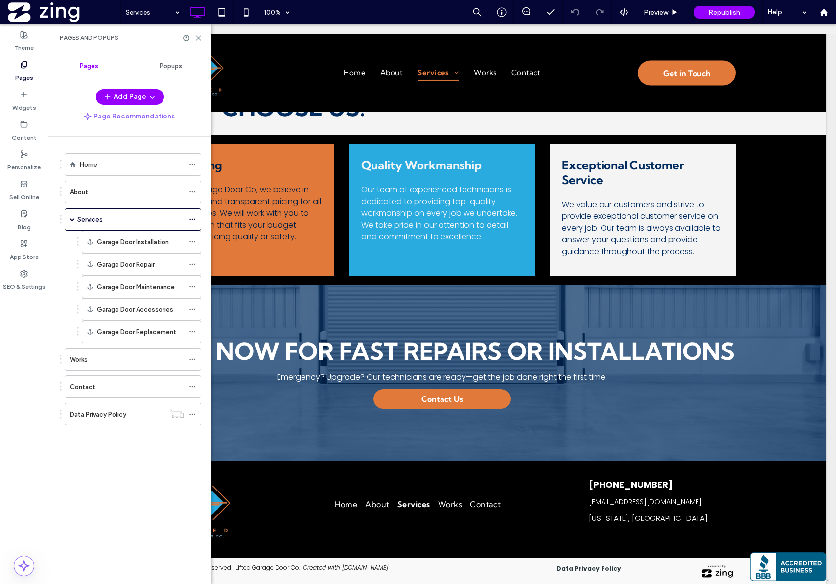
click at [119, 356] on div "Works" at bounding box center [127, 359] width 114 height 10
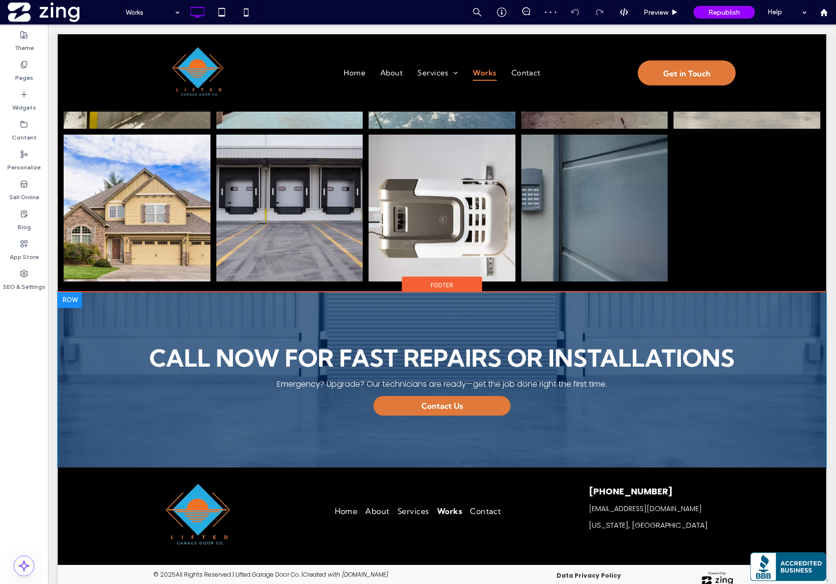
scroll to position [650, 0]
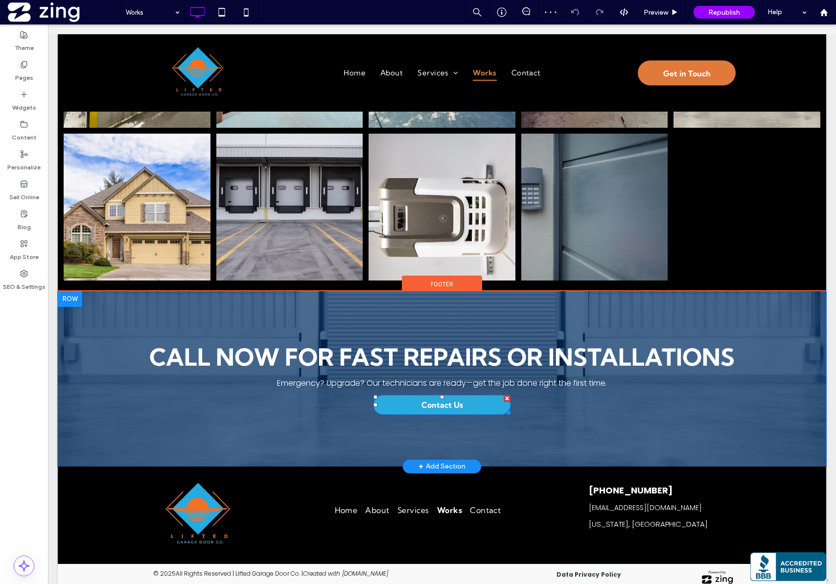
click at [471, 396] on link "Contact Us" at bounding box center [442, 405] width 137 height 20
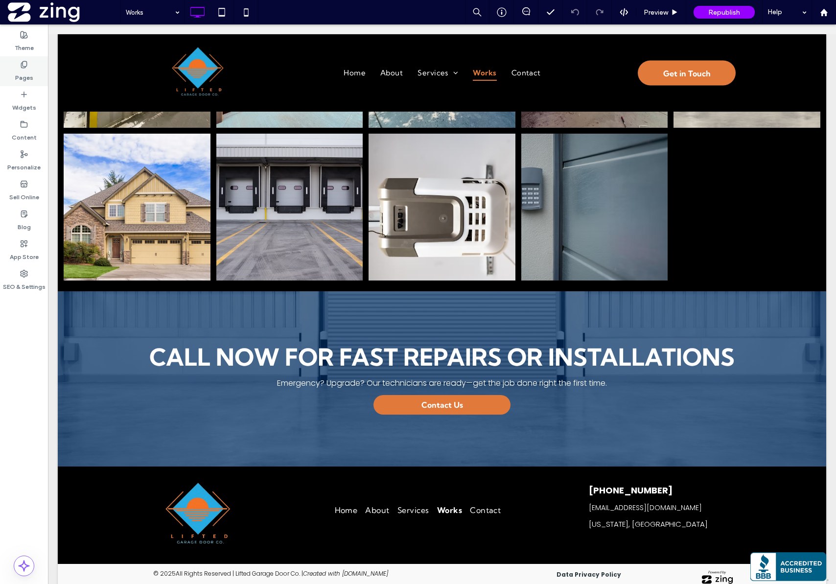
click at [7, 71] on div "Pages" at bounding box center [24, 71] width 48 height 30
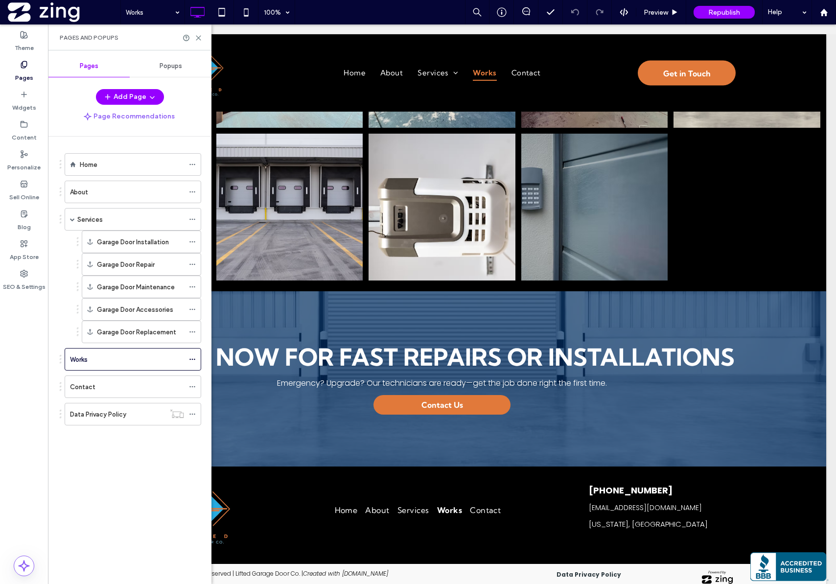
click at [140, 383] on div "Contact" at bounding box center [127, 387] width 114 height 10
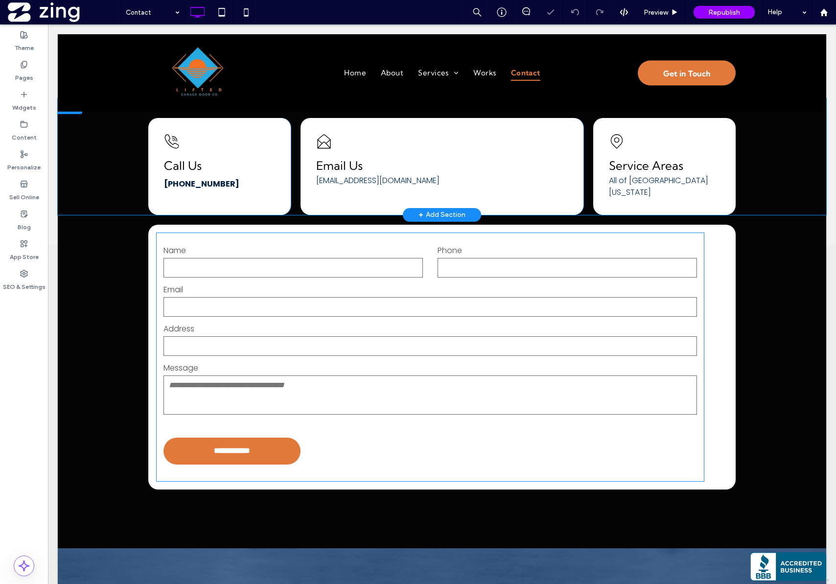
scroll to position [334, 0]
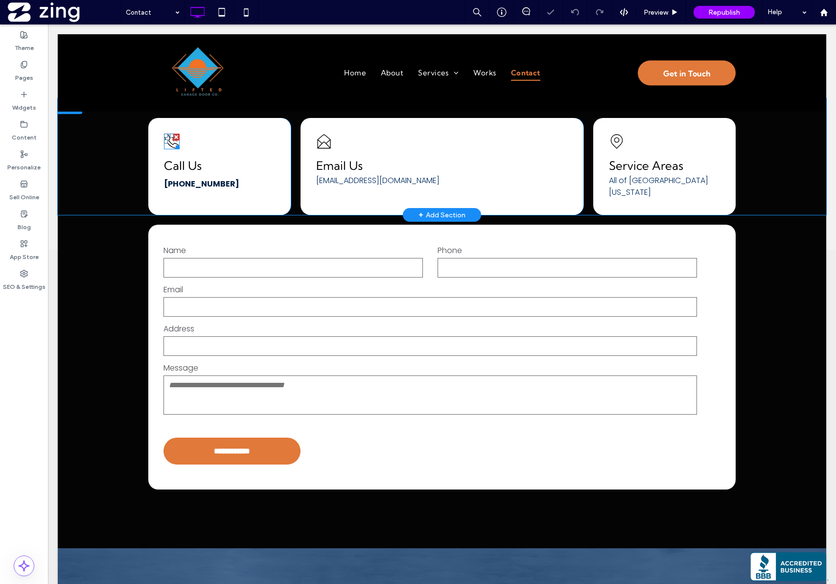
click at [172, 142] on div at bounding box center [175, 145] width 7 height 7
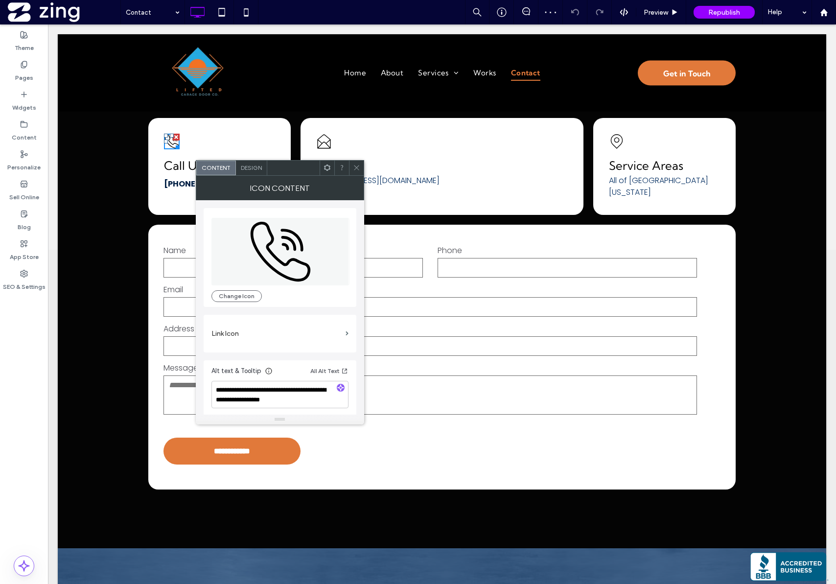
click at [304, 331] on label "Link Icon" at bounding box center [276, 334] width 130 height 18
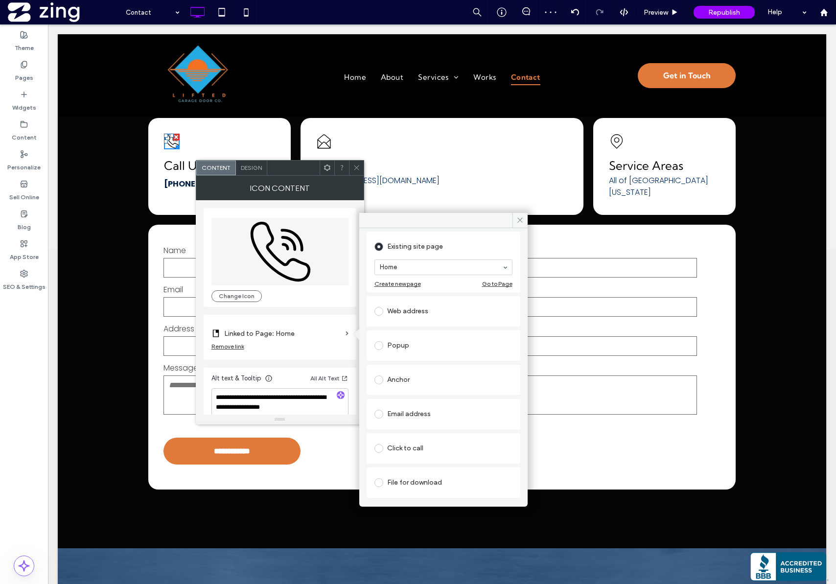
scroll to position [64, 0]
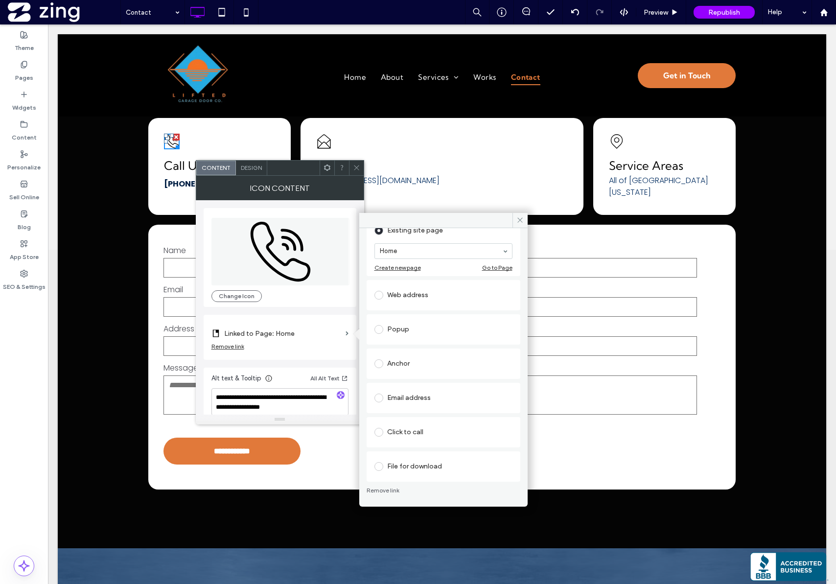
click at [405, 433] on div "Click to call" at bounding box center [443, 432] width 138 height 16
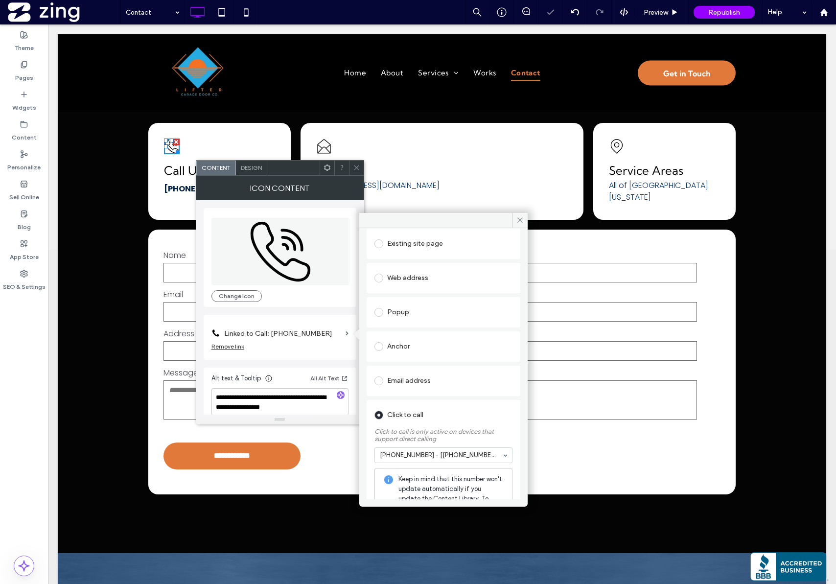
scroll to position [339, 0]
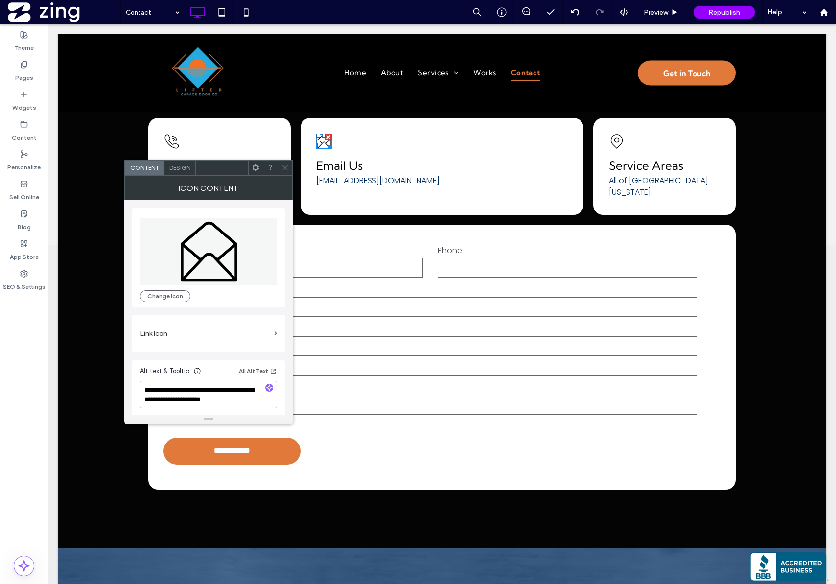
click at [206, 339] on label "Link Icon" at bounding box center [205, 334] width 130 height 18
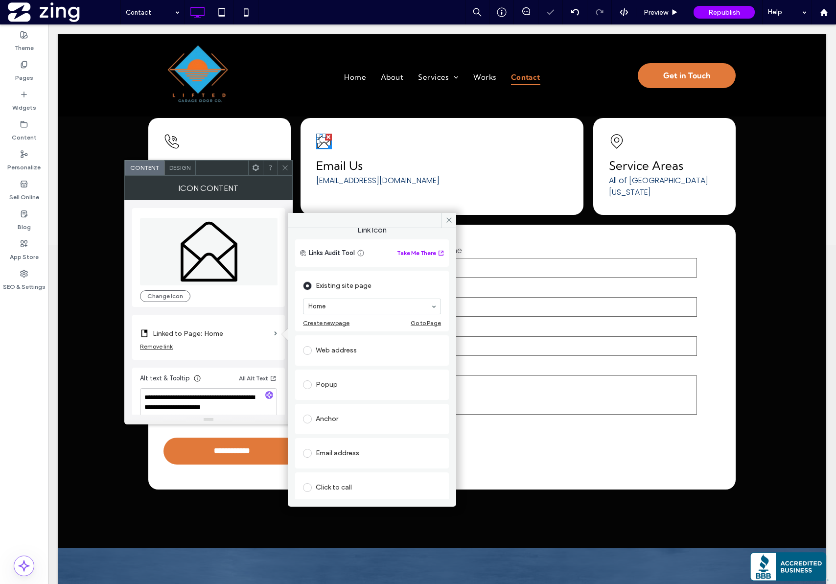
scroll to position [18, 0]
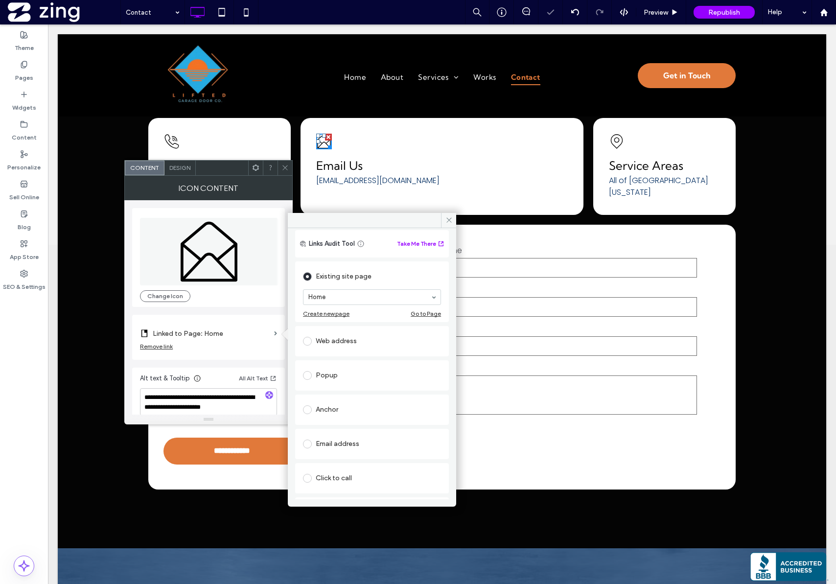
click at [358, 439] on div "Email address" at bounding box center [372, 444] width 138 height 16
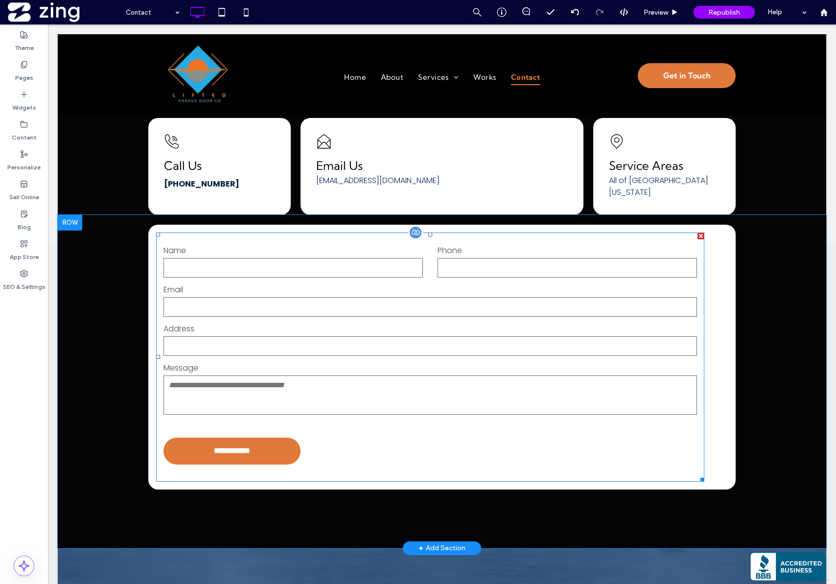
click at [499, 307] on input "email" at bounding box center [430, 307] width 534 height 20
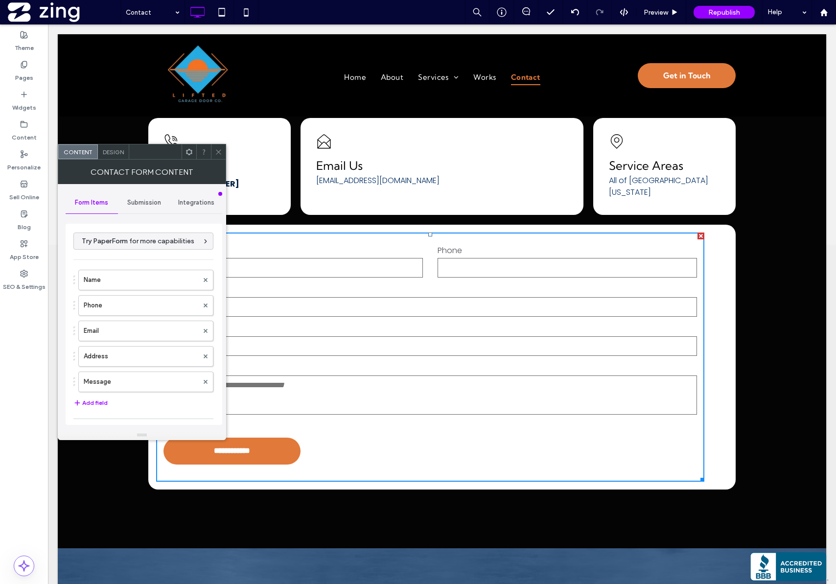
click at [136, 197] on div "Submission" at bounding box center [144, 203] width 52 height 22
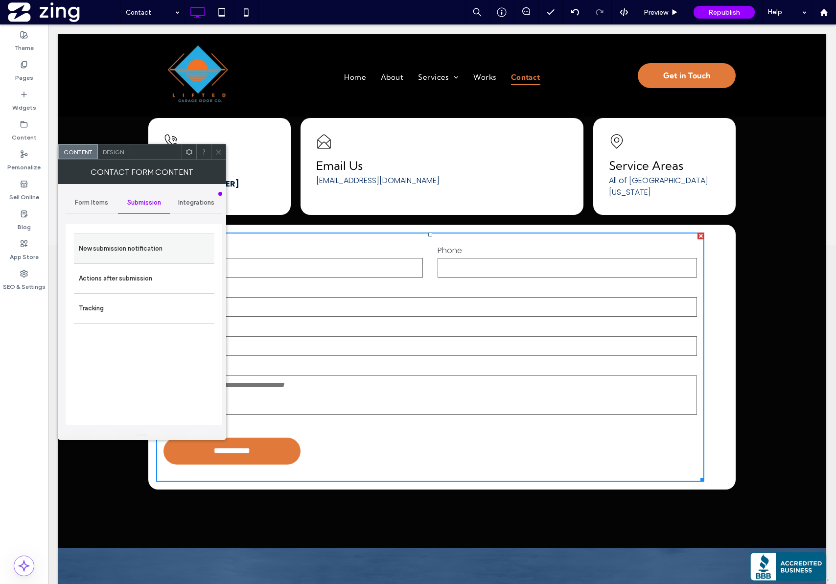
click at [159, 236] on div "New submission notification" at bounding box center [144, 249] width 140 height 30
click at [148, 249] on label "New submission notification" at bounding box center [144, 249] width 131 height 20
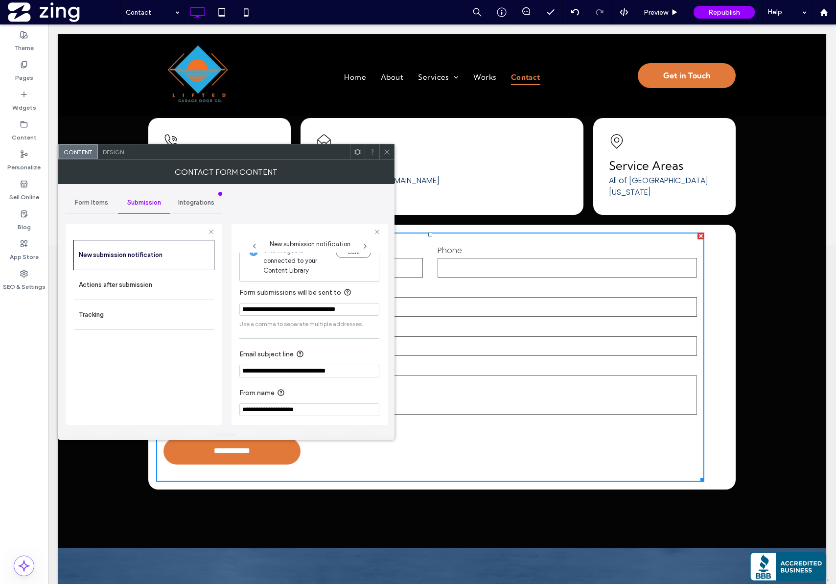
scroll to position [20, 0]
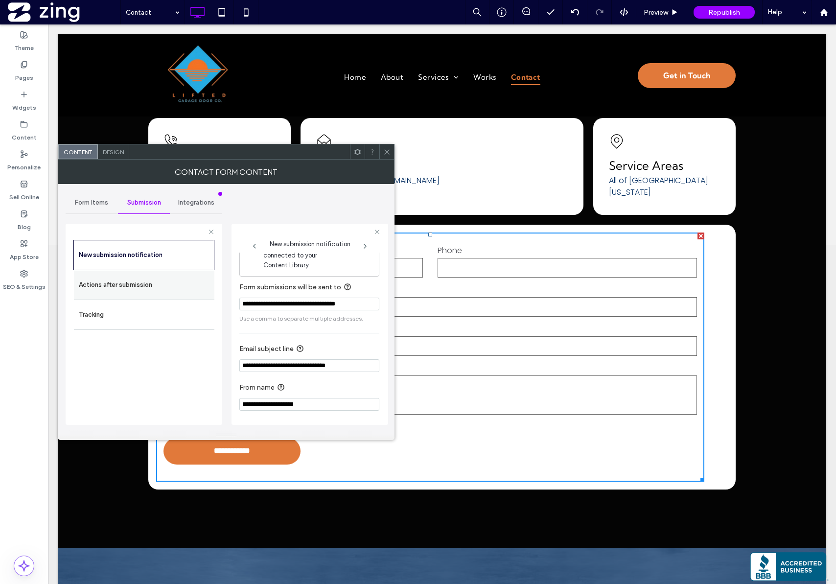
click at [151, 293] on label "Actions after submission" at bounding box center [144, 285] width 131 height 20
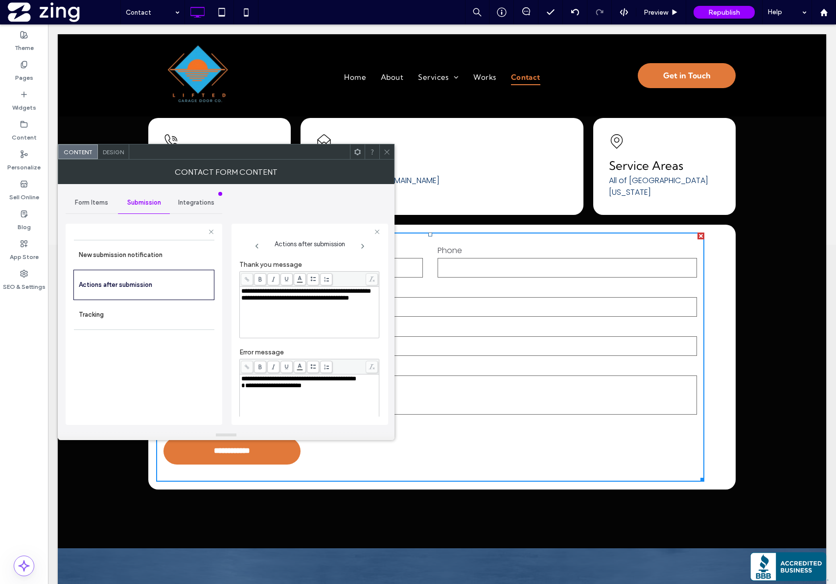
click at [269, 295] on div "**********" at bounding box center [309, 291] width 137 height 7
click at [278, 382] on div "**********" at bounding box center [309, 378] width 137 height 7
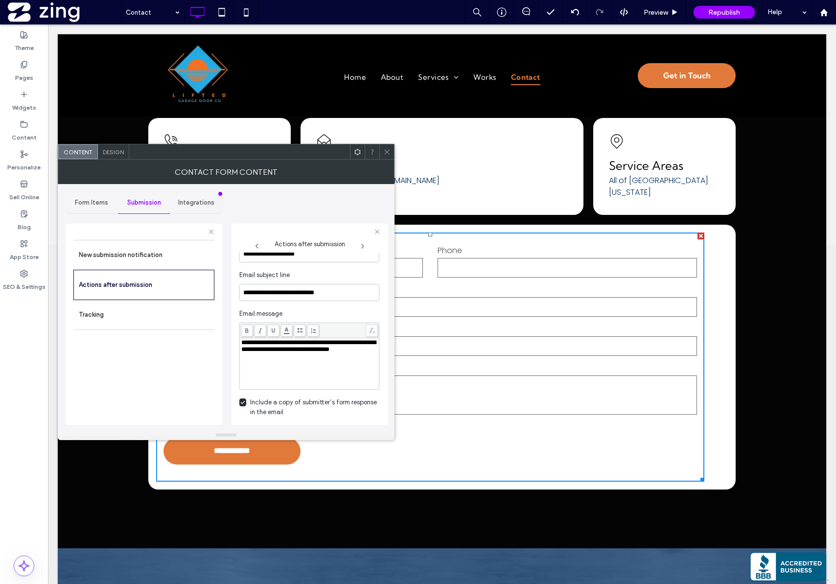
scroll to position [331, 0]
click at [168, 354] on div "New submission notification Actions after submission Tracking" at bounding box center [143, 330] width 141 height 180
click at [384, 154] on icon at bounding box center [386, 151] width 7 height 7
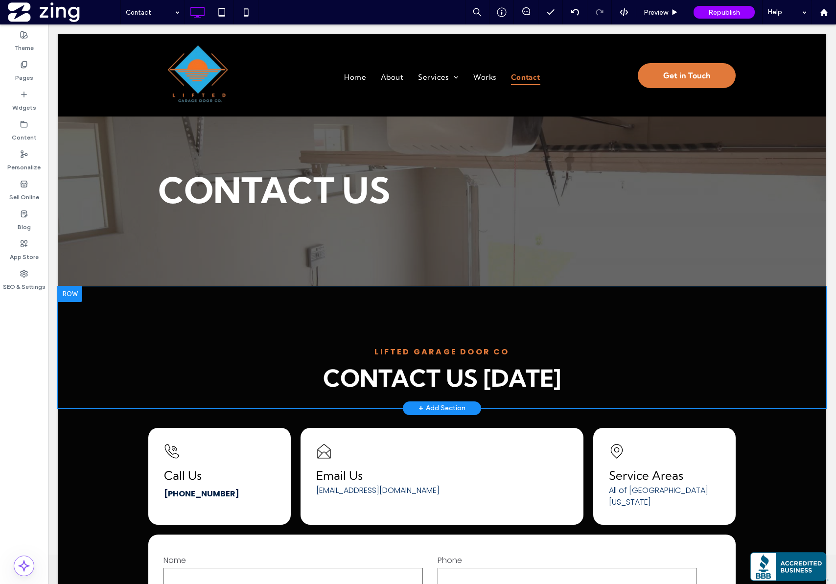
scroll to position [0, 0]
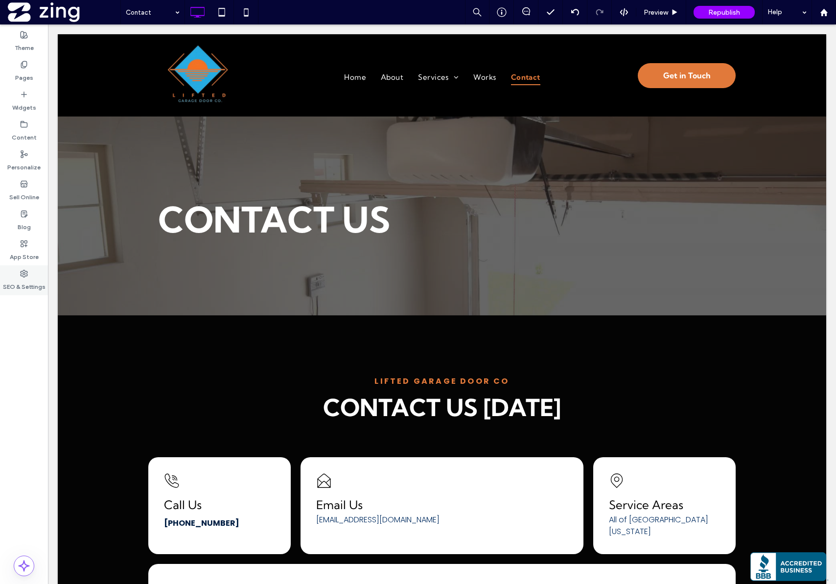
drag, startPoint x: 30, startPoint y: 276, endPoint x: 39, endPoint y: 276, distance: 8.8
click at [31, 276] on div "SEO & Settings" at bounding box center [24, 280] width 48 height 30
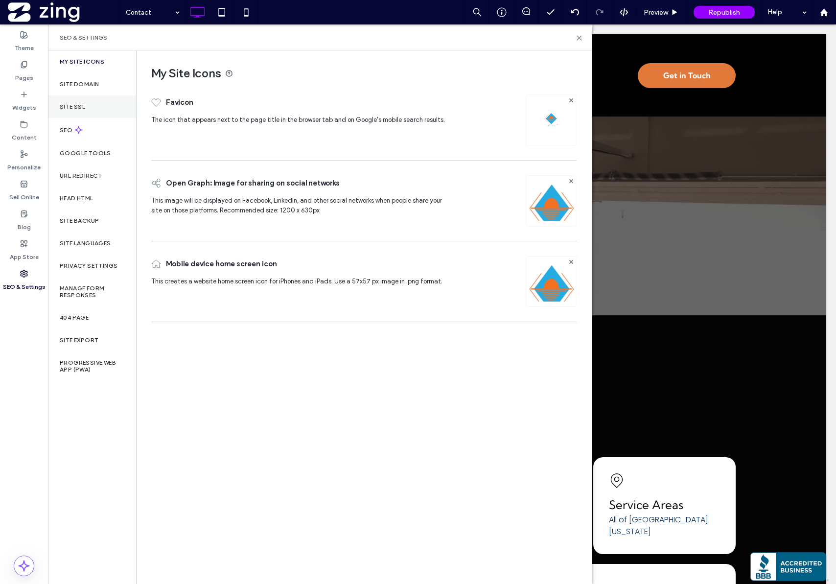
click at [87, 114] on div "Site SSL" at bounding box center [92, 106] width 88 height 23
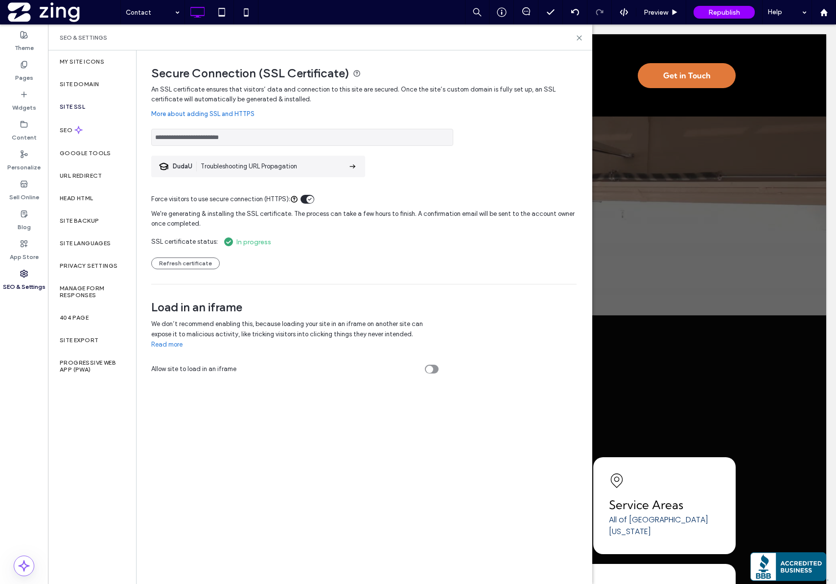
click at [167, 269] on div "**********" at bounding box center [363, 184] width 425 height 199
click at [169, 264] on button "Refresh certificate" at bounding box center [185, 263] width 69 height 12
click at [191, 261] on button "Refresh certificate" at bounding box center [185, 263] width 69 height 12
click at [160, 262] on button "Refresh certificate" at bounding box center [185, 263] width 69 height 12
click at [176, 263] on button "Refresh certificate" at bounding box center [185, 263] width 69 height 12
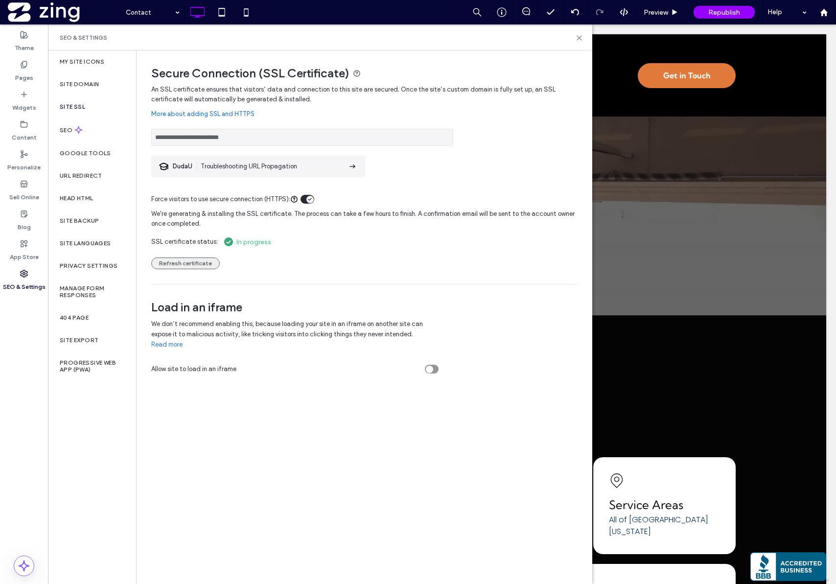
click at [176, 263] on button "Refresh certificate" at bounding box center [185, 263] width 69 height 12
click at [28, 254] on label "App Store" at bounding box center [24, 255] width 29 height 14
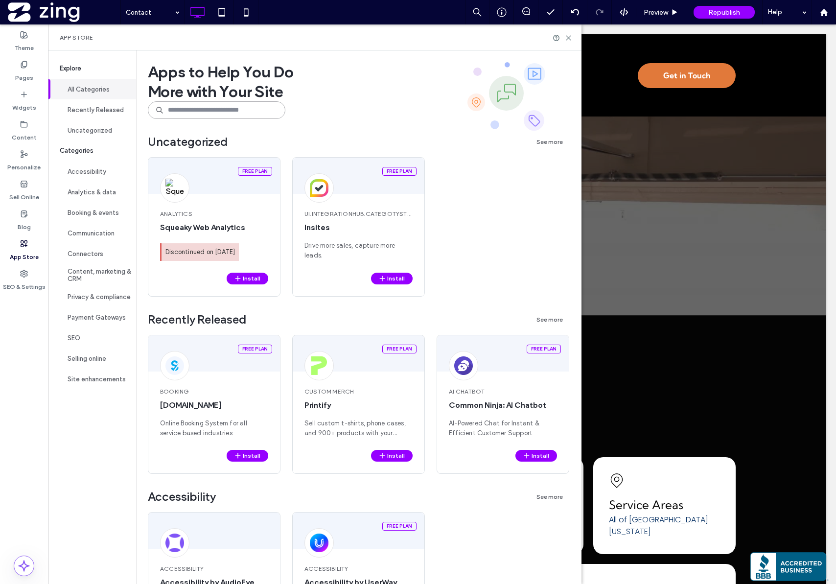
click at [218, 112] on input at bounding box center [217, 110] width 138 height 18
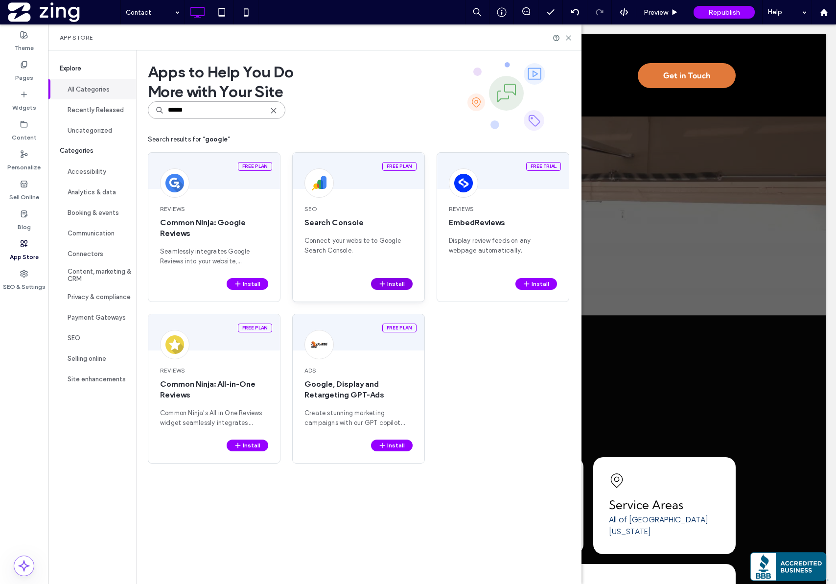
type input "******"
click at [396, 280] on button "Install" at bounding box center [392, 284] width 42 height 12
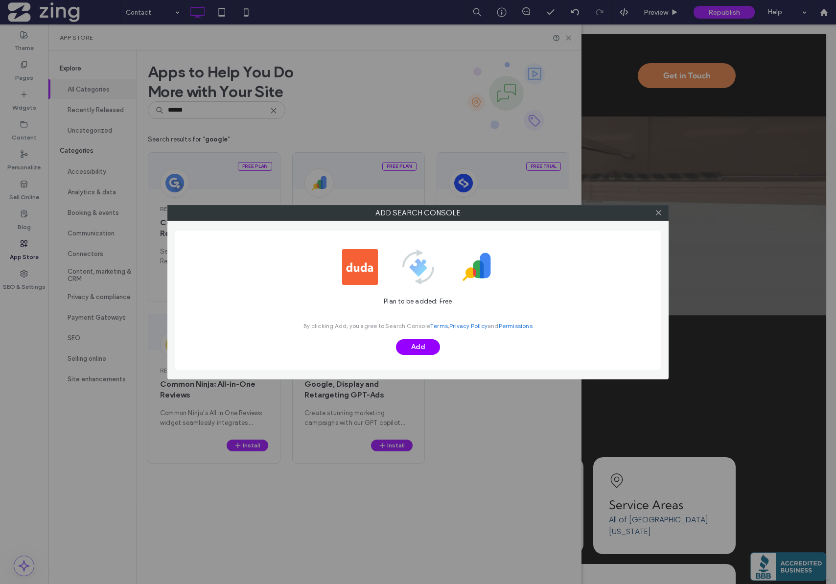
click at [421, 358] on div "Plan to be added: Free By clicking Add, you agree to Search Console Terms , Pri…" at bounding box center [418, 300] width 486 height 139
click at [419, 351] on button "Add" at bounding box center [418, 347] width 44 height 16
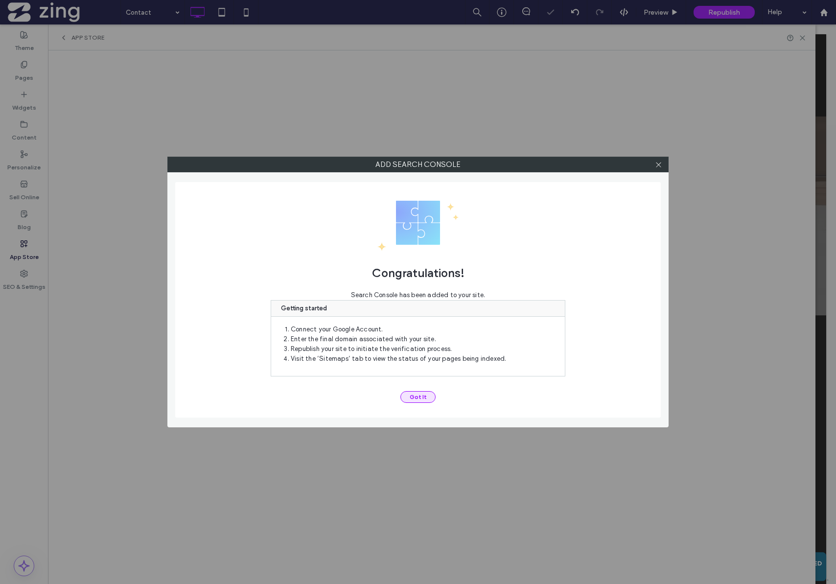
click at [425, 396] on button "Got It" at bounding box center [417, 397] width 35 height 12
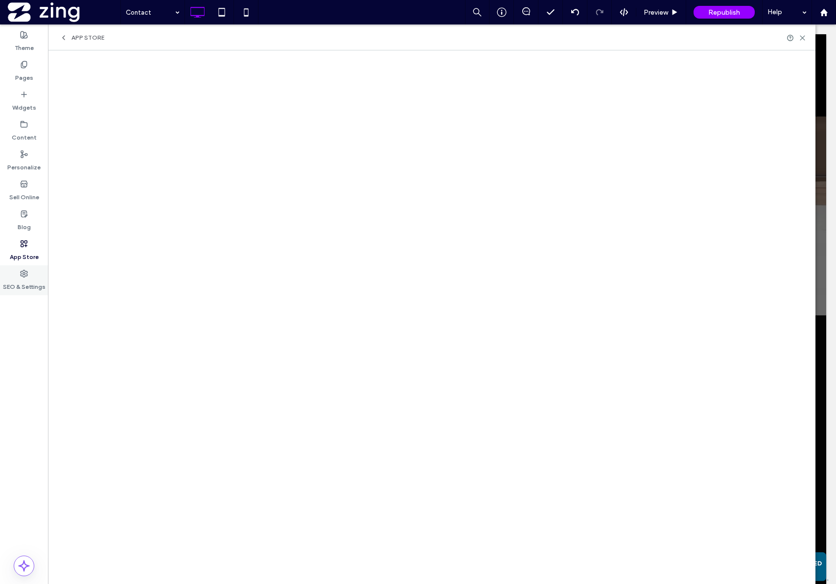
click at [17, 279] on label "SEO & Settings" at bounding box center [24, 285] width 43 height 14
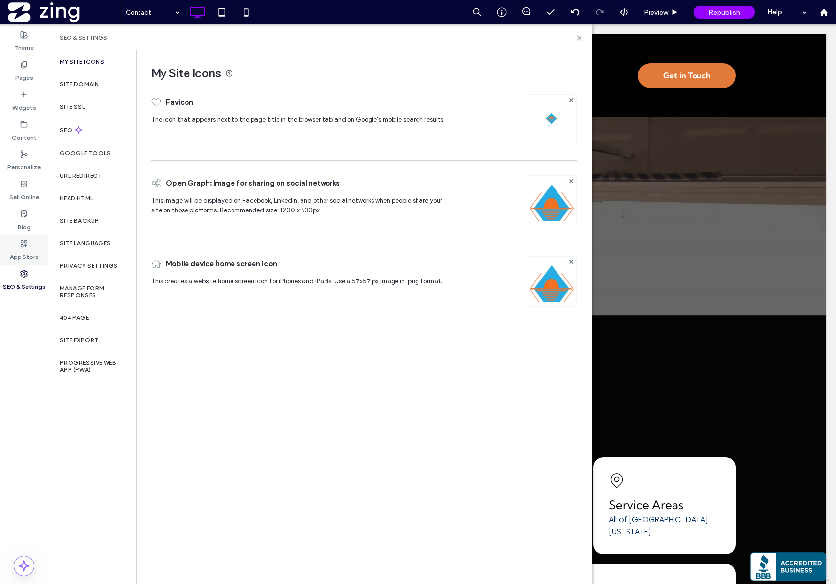
click at [24, 246] on icon at bounding box center [24, 244] width 8 height 8
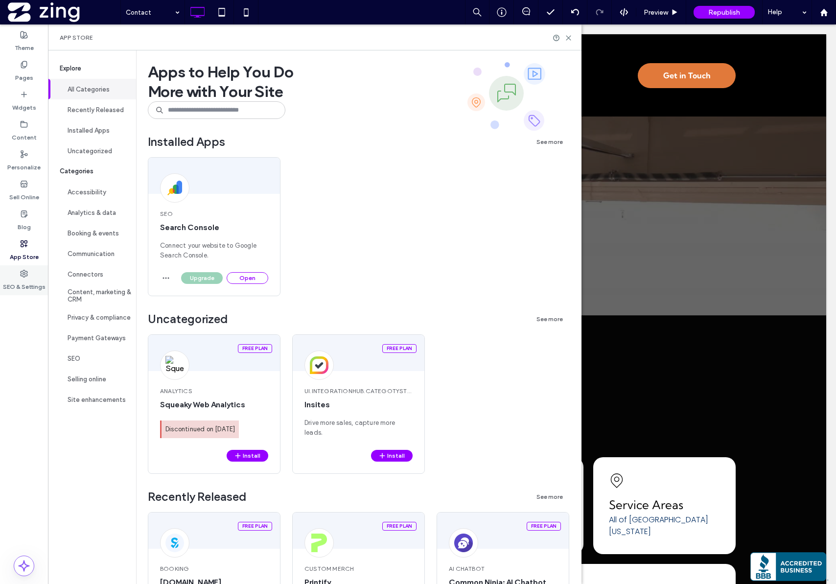
click at [23, 270] on use at bounding box center [24, 273] width 7 height 7
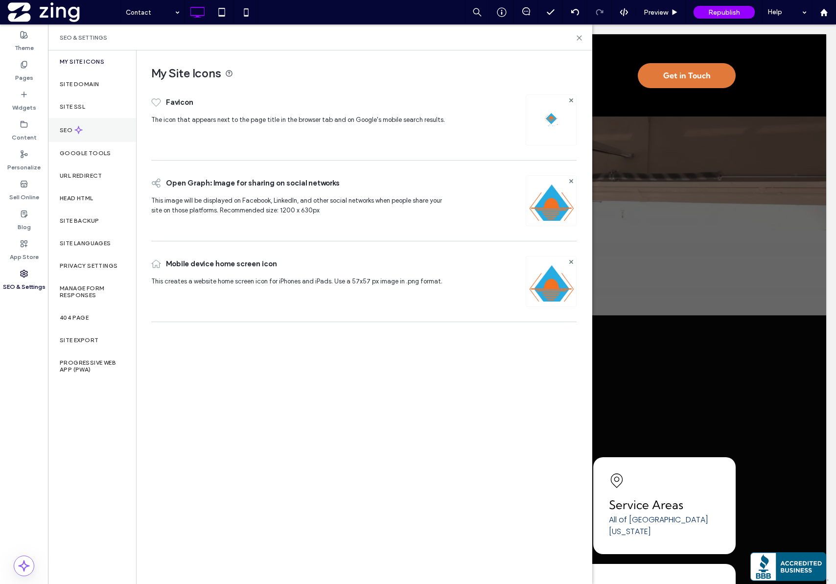
click at [89, 129] on div "SEO" at bounding box center [92, 130] width 88 height 24
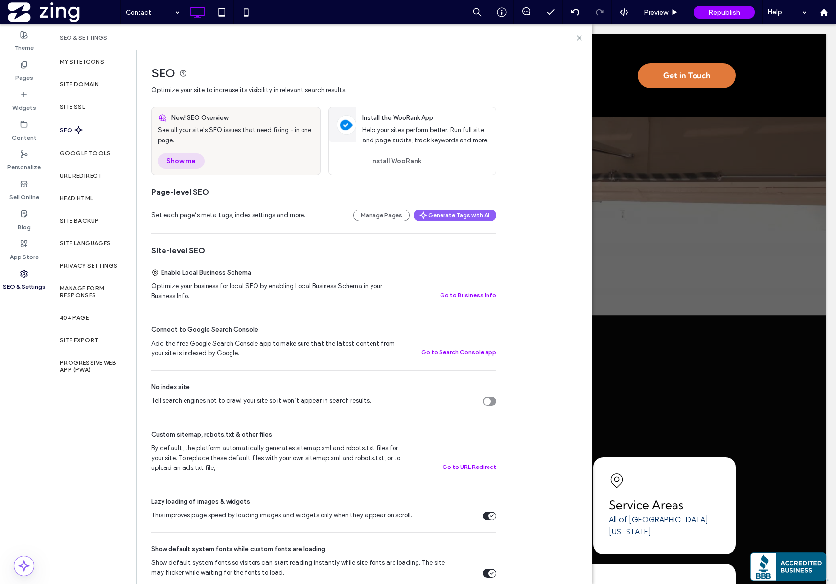
click at [171, 160] on button "Show me" at bounding box center [181, 161] width 47 height 16
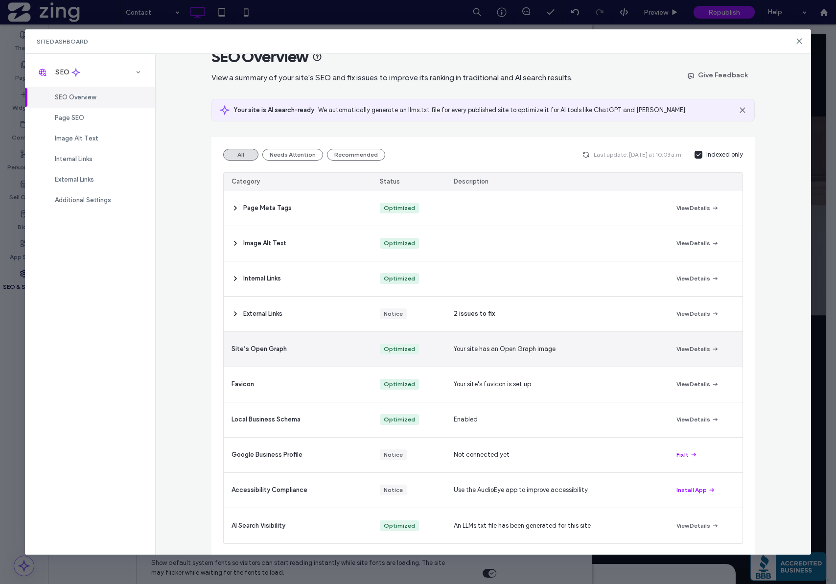
scroll to position [23, 0]
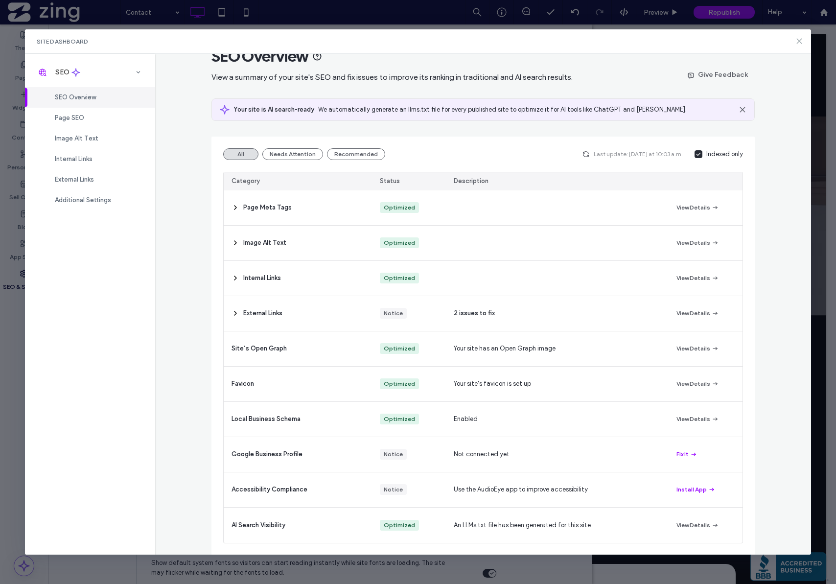
click at [799, 39] on icon at bounding box center [799, 41] width 8 height 8
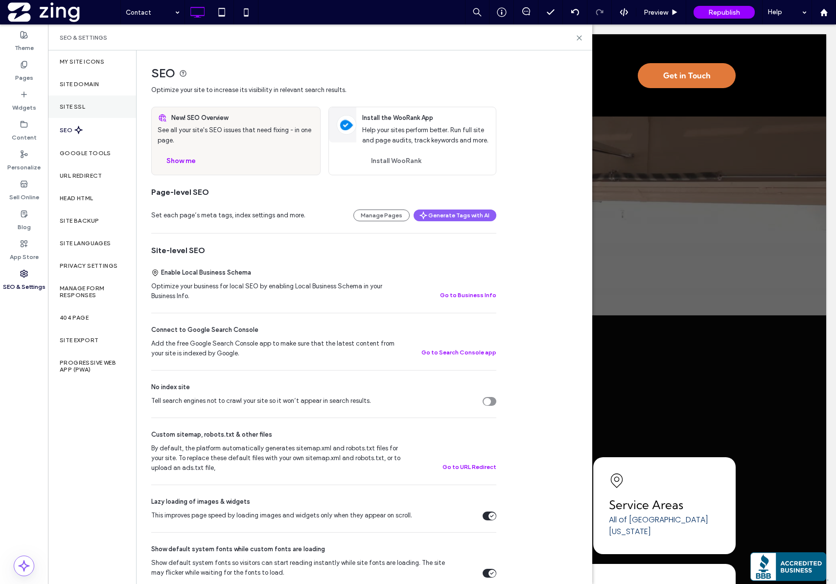
click at [104, 115] on div "Site SSL" at bounding box center [92, 106] width 88 height 23
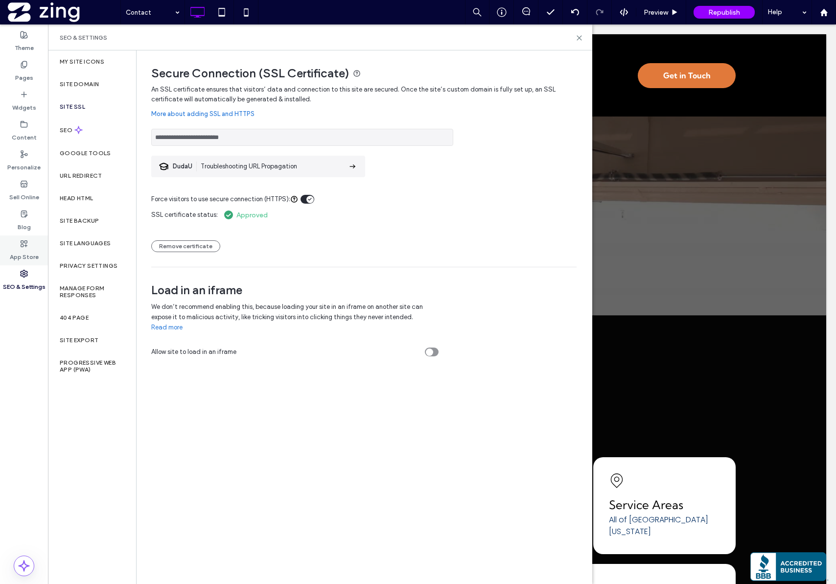
click at [28, 253] on label "App Store" at bounding box center [24, 255] width 29 height 14
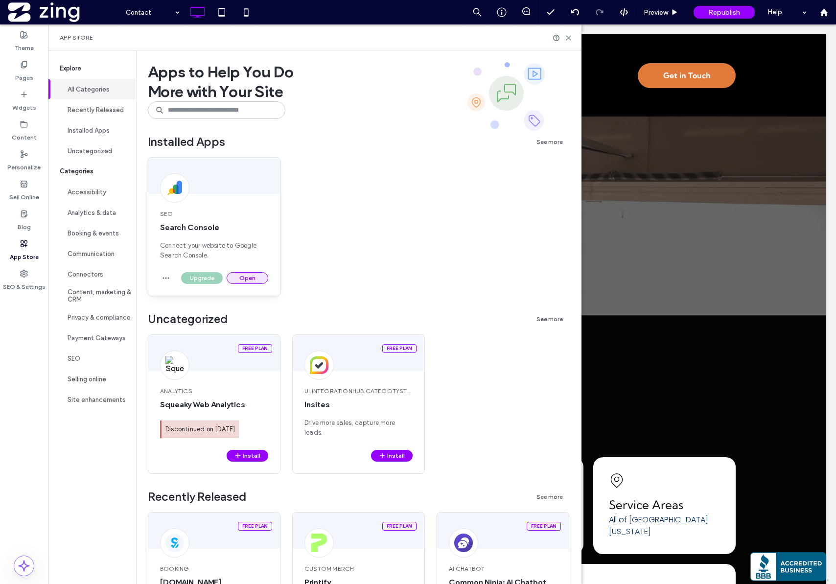
click at [247, 275] on button "Open" at bounding box center [248, 278] width 42 height 12
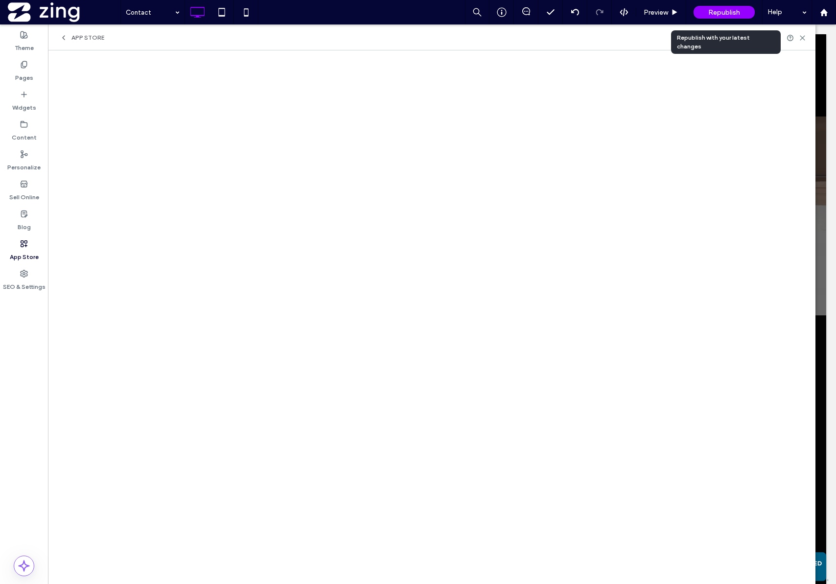
click at [720, 14] on span "Republish" at bounding box center [724, 12] width 32 height 8
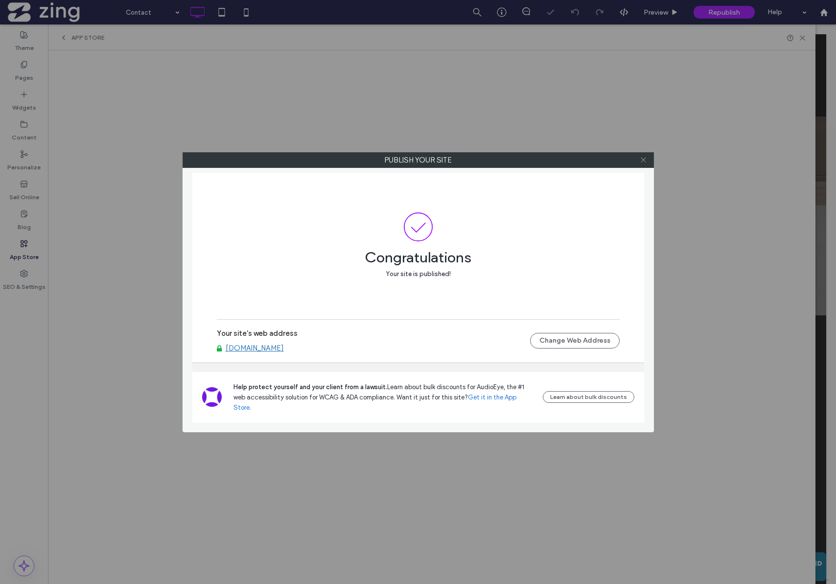
click at [645, 158] on icon at bounding box center [643, 159] width 7 height 7
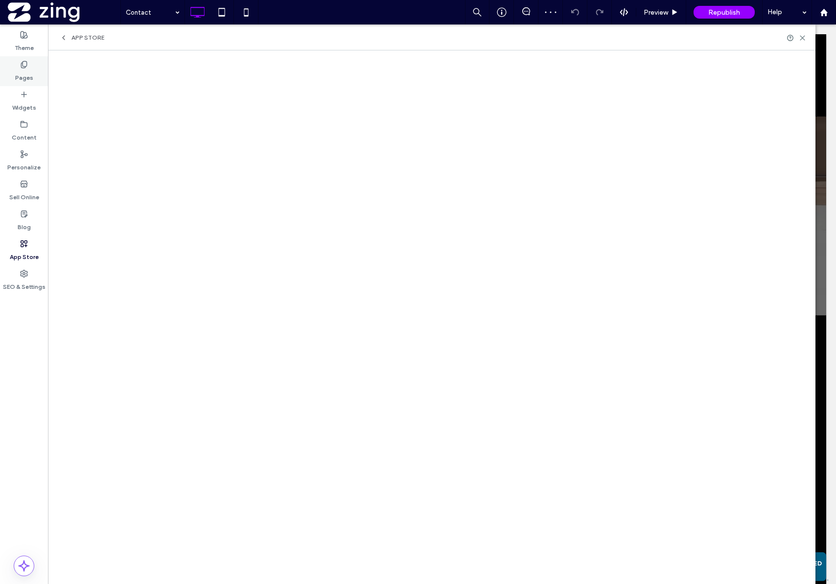
click at [24, 69] on label "Pages" at bounding box center [24, 76] width 18 height 14
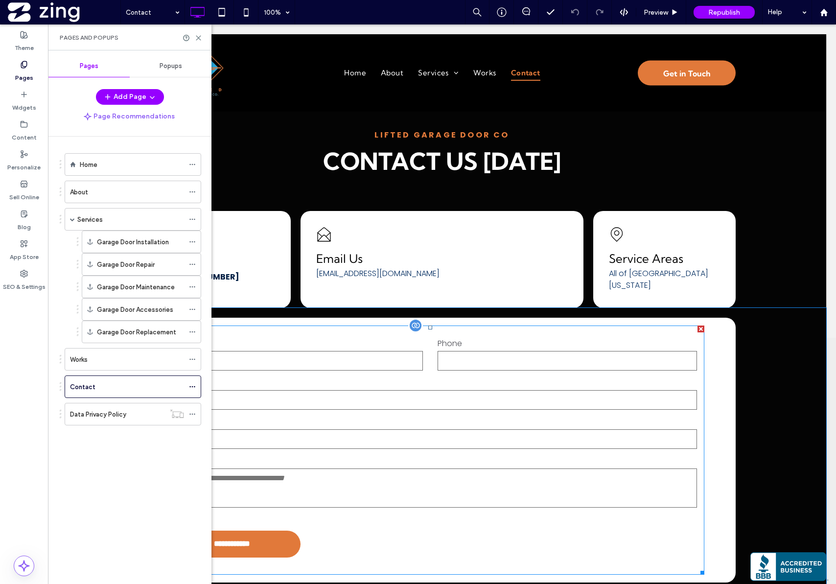
scroll to position [246, 0]
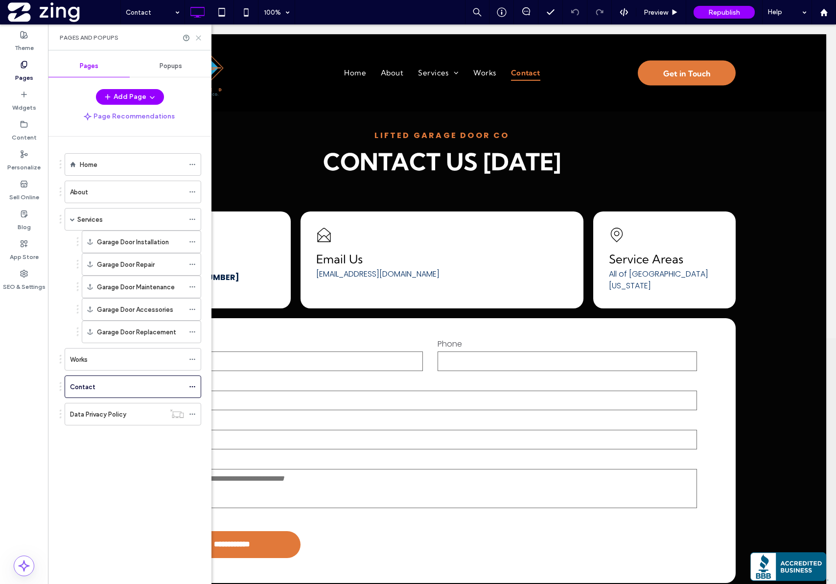
click at [199, 36] on icon at bounding box center [198, 37] width 7 height 7
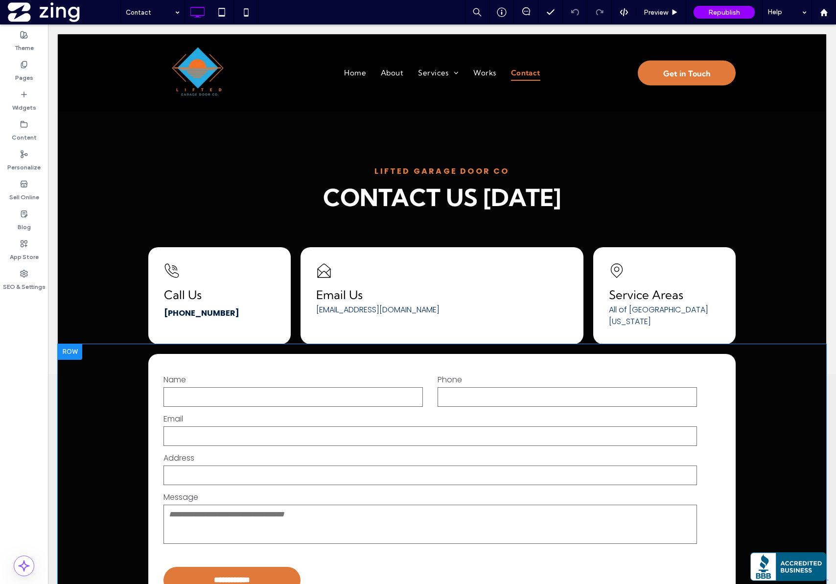
scroll to position [226, 0]
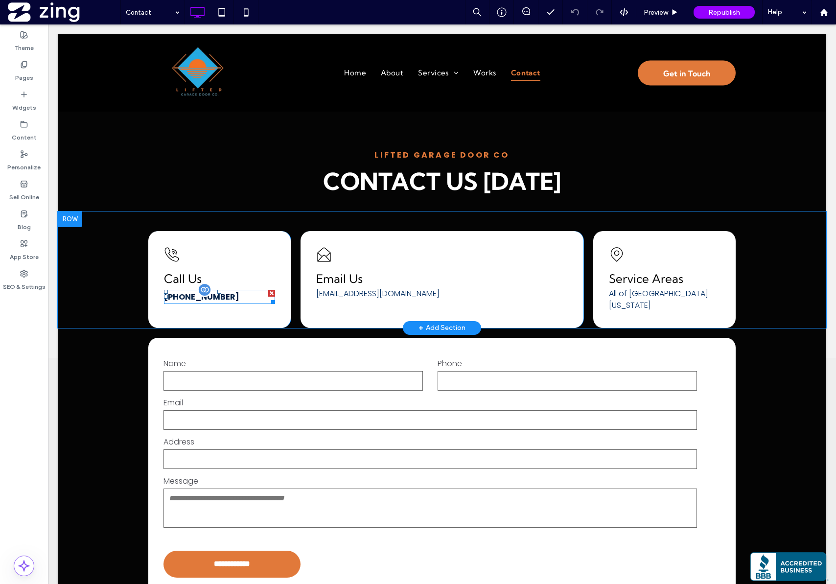
click at [181, 298] on link "385-271-9936" at bounding box center [201, 296] width 75 height 11
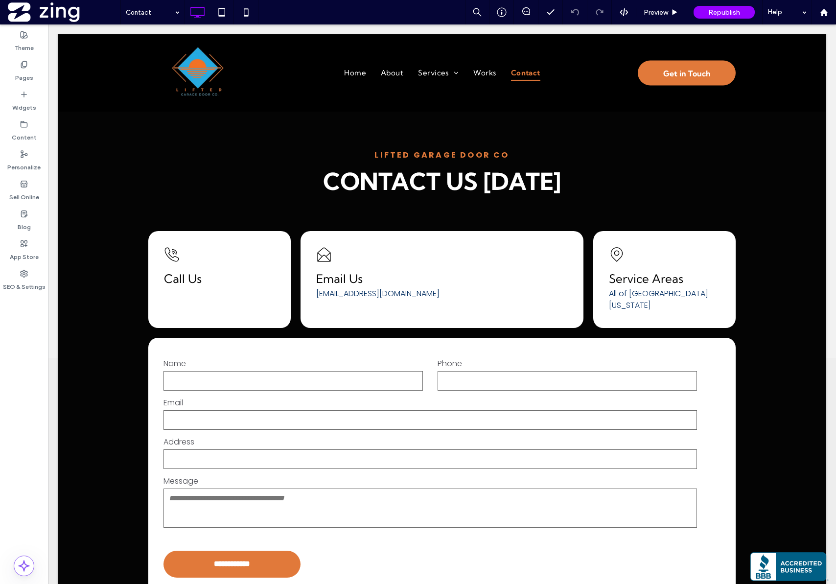
type input "*******"
type input "**"
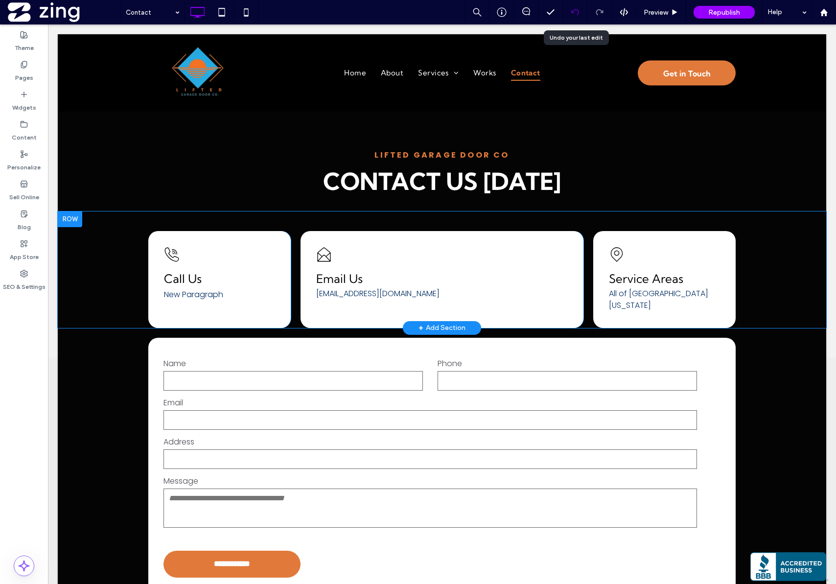
click at [575, 15] on icon at bounding box center [575, 12] width 8 height 8
click at [196, 295] on p "New Paragraph" at bounding box center [219, 295] width 111 height 8
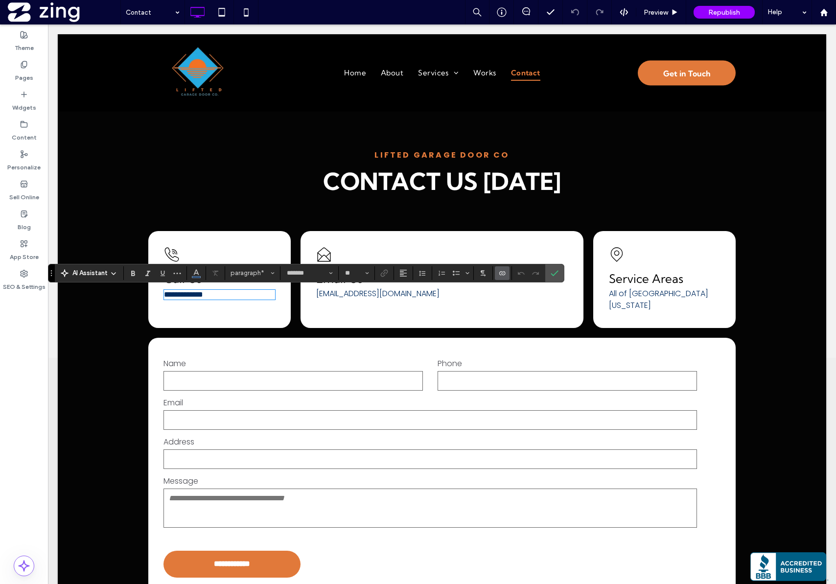
click at [503, 270] on icon "Connect To Data" at bounding box center [502, 273] width 8 height 8
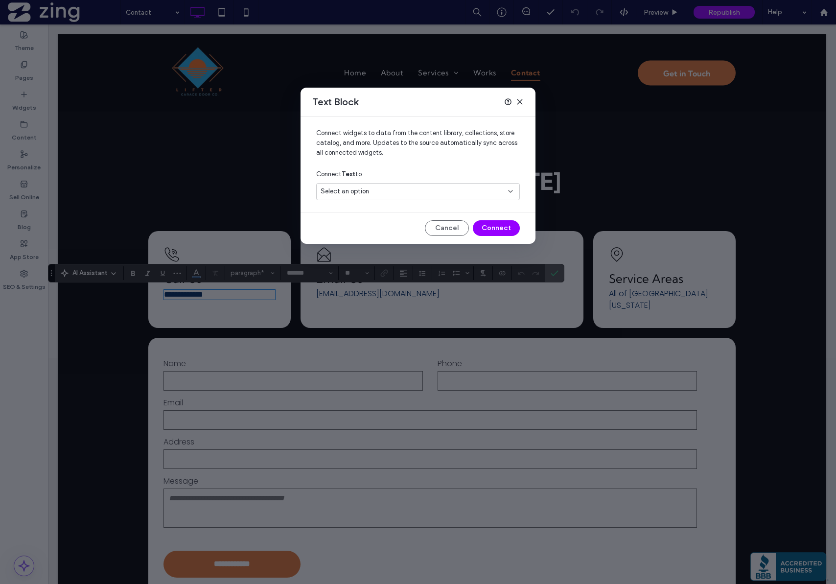
click at [406, 198] on div "Select an option" at bounding box center [418, 191] width 204 height 17
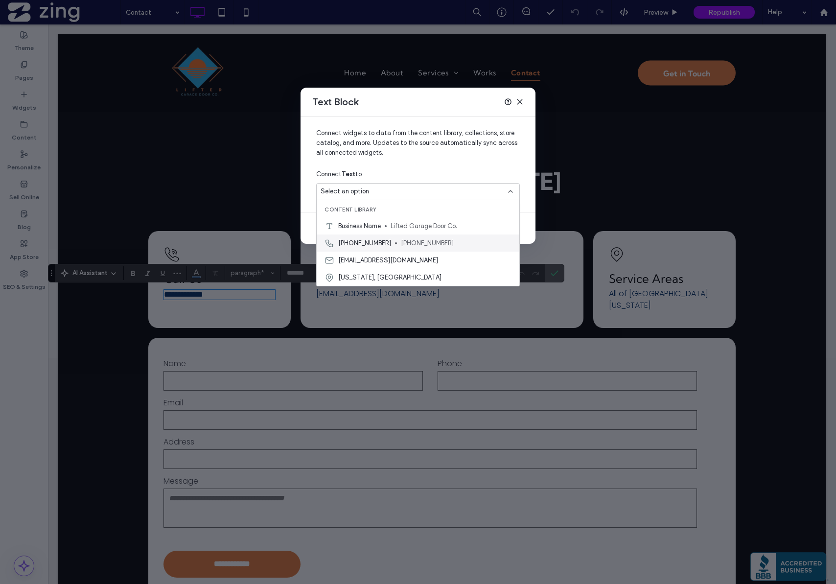
click at [401, 243] on span "(385) 271-9936" at bounding box center [456, 243] width 111 height 10
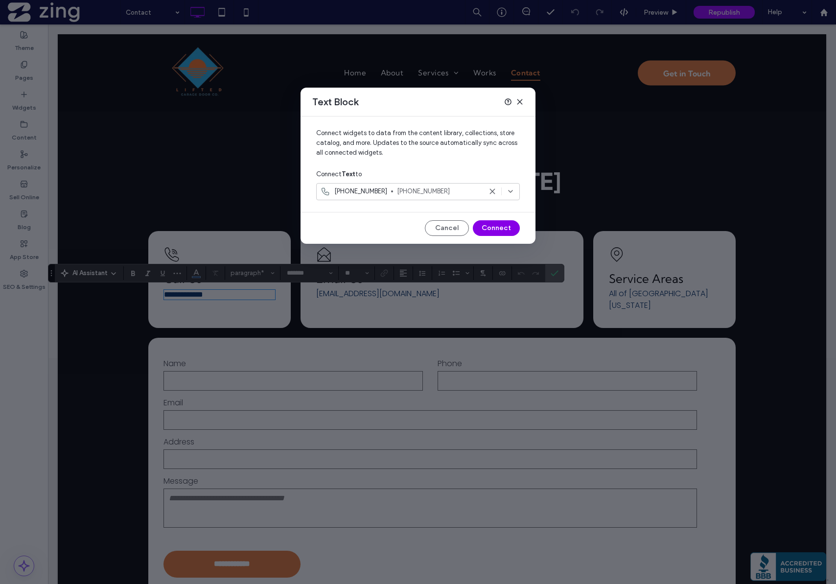
click at [496, 230] on button "Connect" at bounding box center [496, 228] width 47 height 16
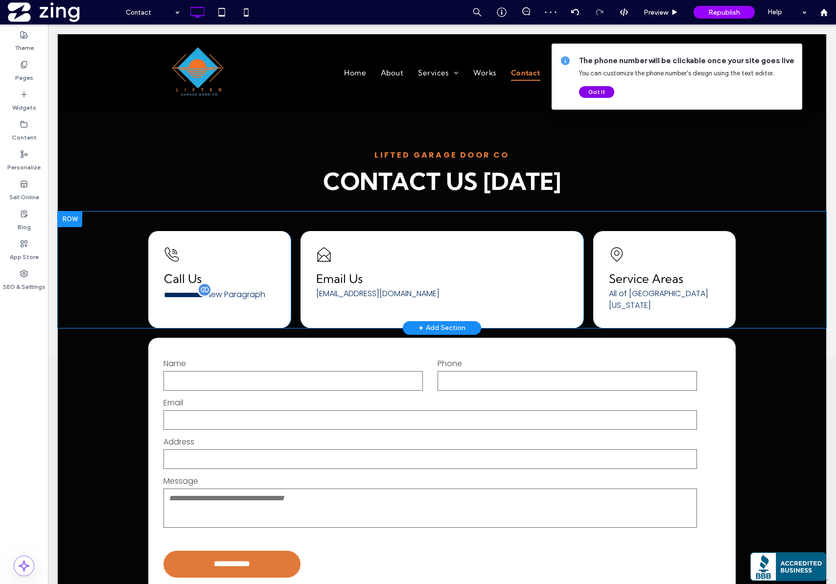
click at [602, 92] on button "Got It" at bounding box center [596, 92] width 35 height 12
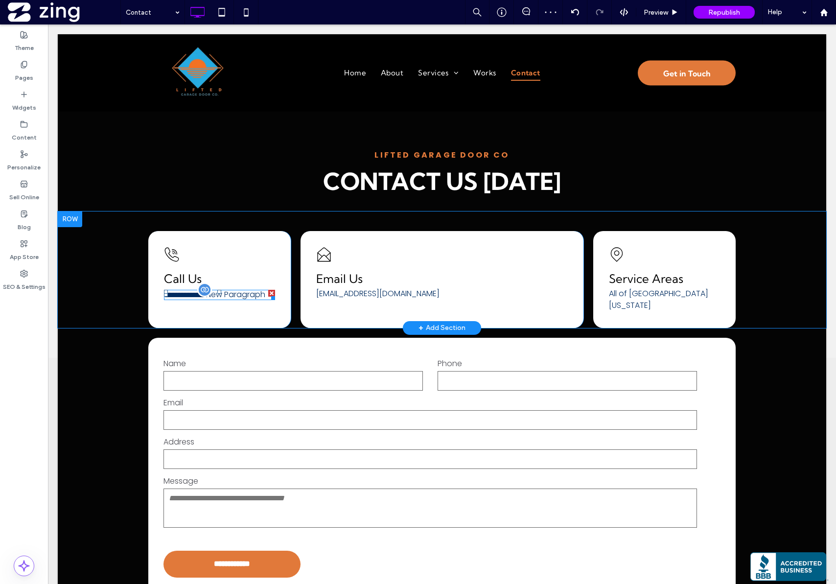
click at [214, 299] on p "**********" at bounding box center [219, 295] width 111 height 8
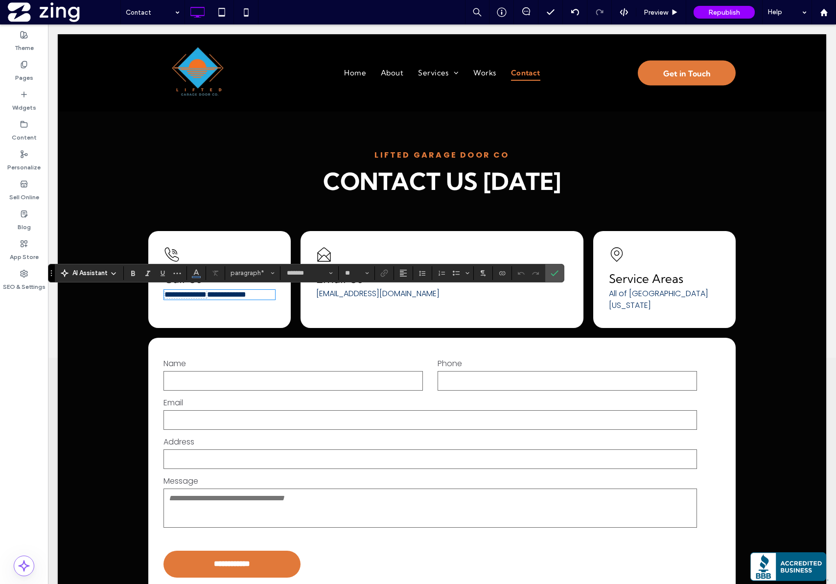
scroll to position [1, 0]
click at [217, 299] on p "**********" at bounding box center [219, 295] width 111 height 8
click at [554, 278] on span "Confirm" at bounding box center [553, 273] width 4 height 18
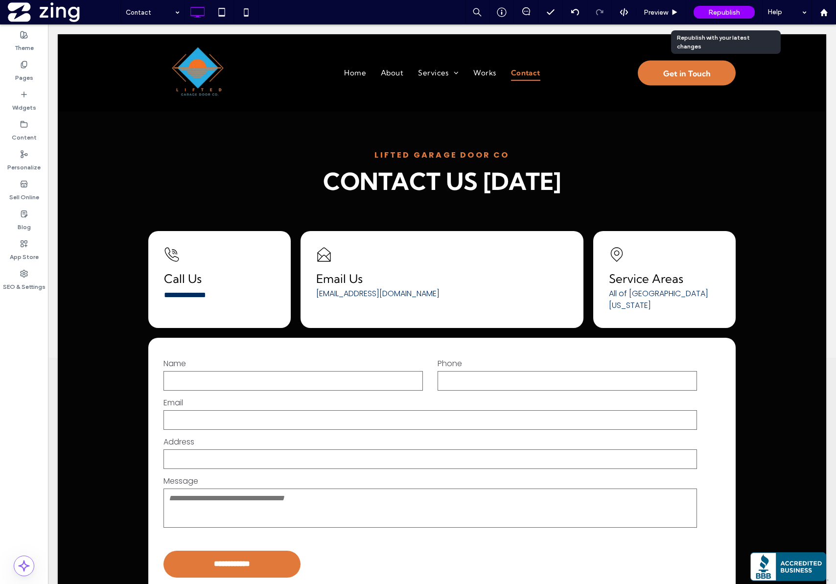
click at [729, 11] on span "Republish" at bounding box center [724, 12] width 32 height 8
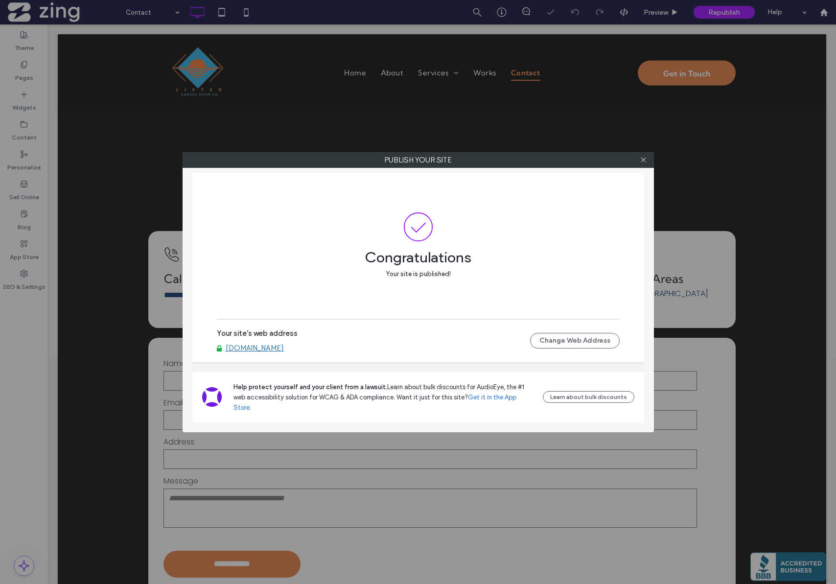
click at [649, 162] on div at bounding box center [643, 160] width 15 height 15
click at [647, 162] on div at bounding box center [643, 160] width 15 height 15
click at [647, 162] on icon at bounding box center [643, 159] width 7 height 7
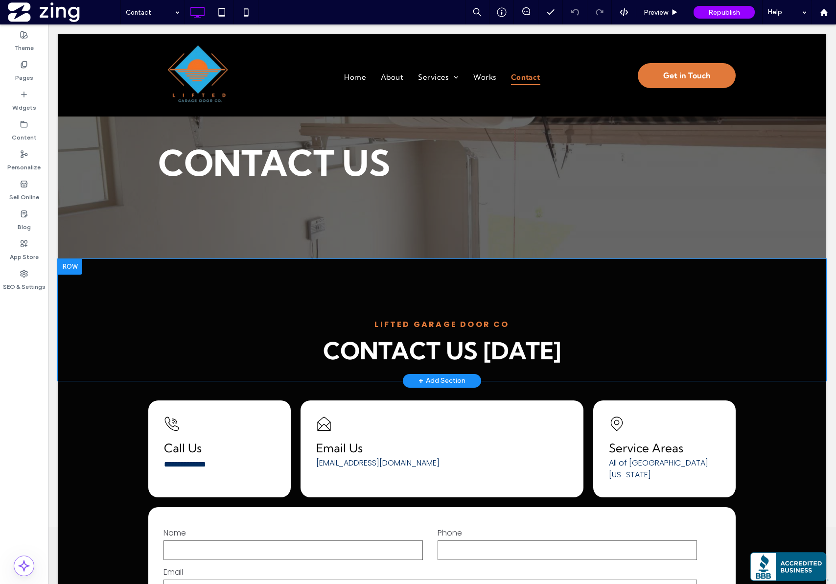
scroll to position [115, 0]
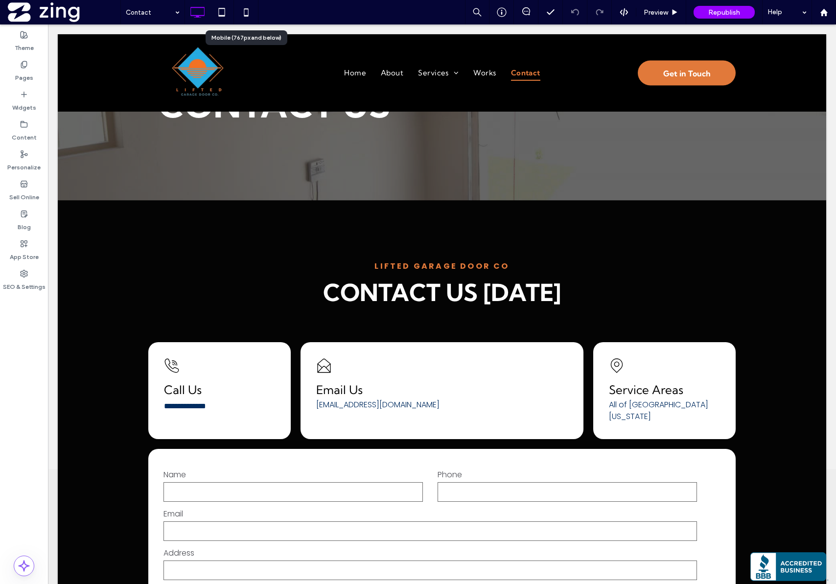
click at [244, 10] on use at bounding box center [246, 12] width 4 height 8
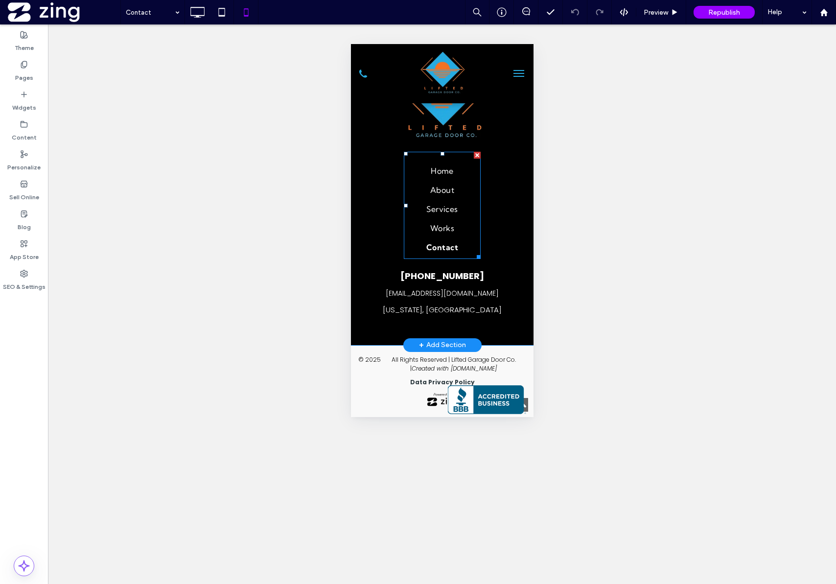
scroll to position [922, 0]
click at [32, 70] on label "Pages" at bounding box center [24, 76] width 18 height 14
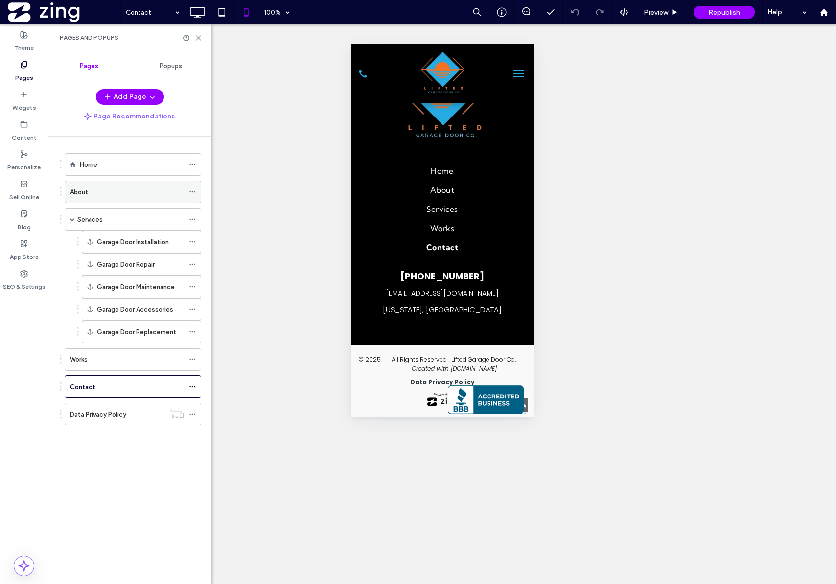
click at [111, 187] on div "About" at bounding box center [127, 192] width 114 height 10
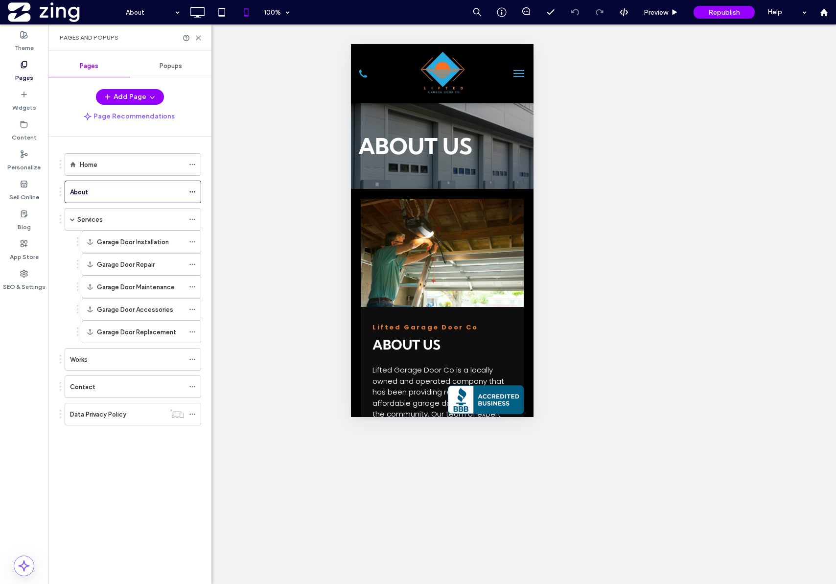
scroll to position [0, 0]
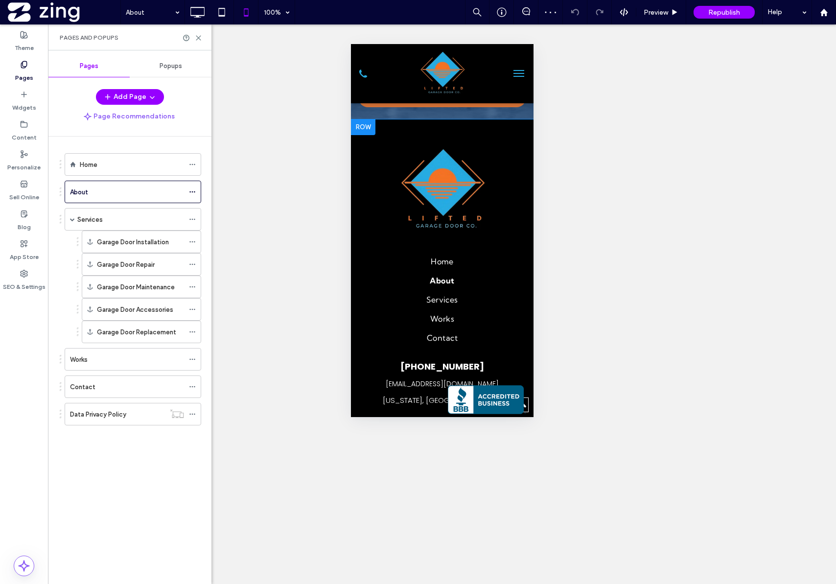
scroll to position [1401, 0]
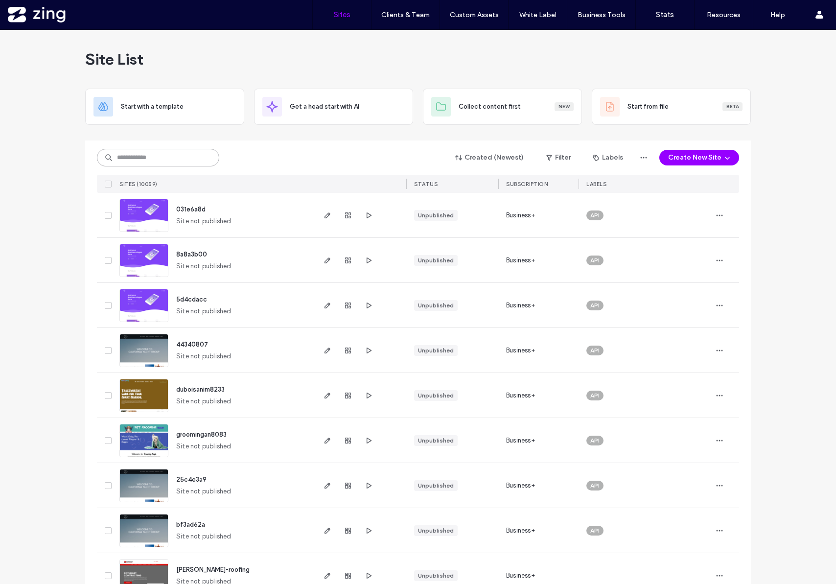
click at [145, 158] on input at bounding box center [158, 158] width 122 height 18
click at [143, 158] on input at bounding box center [158, 158] width 122 height 18
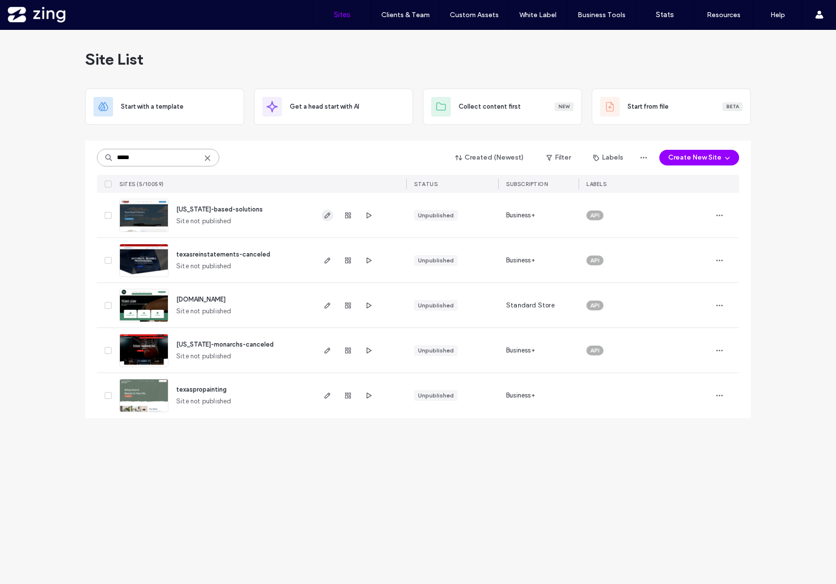
type input "*****"
click at [325, 217] on use "button" at bounding box center [328, 215] width 6 height 6
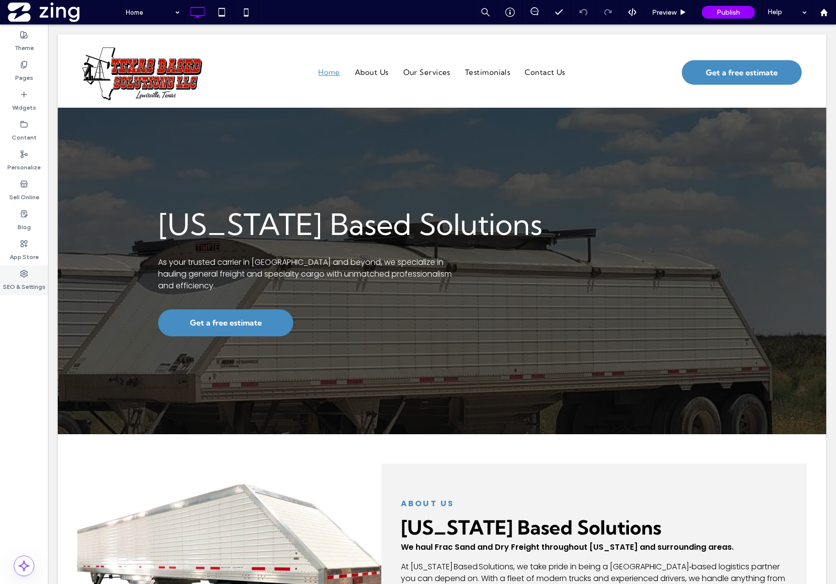
click at [14, 277] on div "SEO & Settings" at bounding box center [24, 280] width 48 height 30
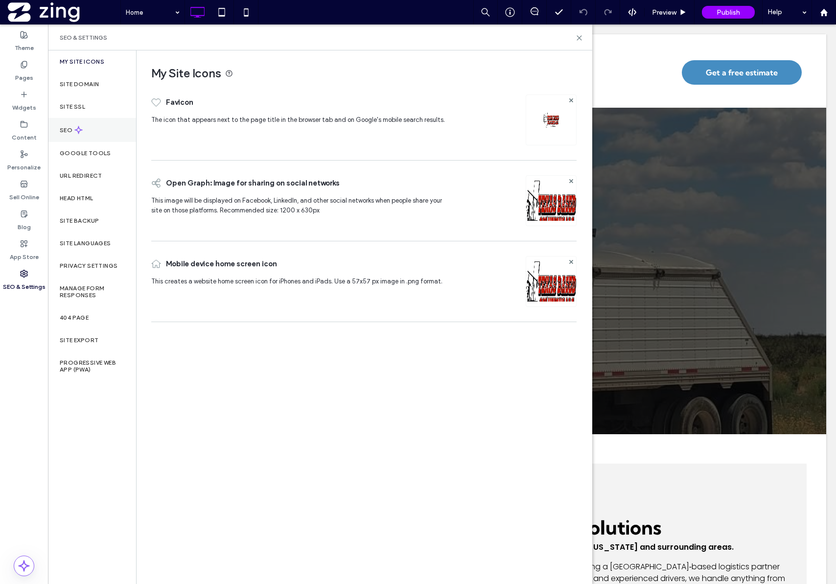
click at [100, 131] on div "SEO" at bounding box center [92, 130] width 88 height 24
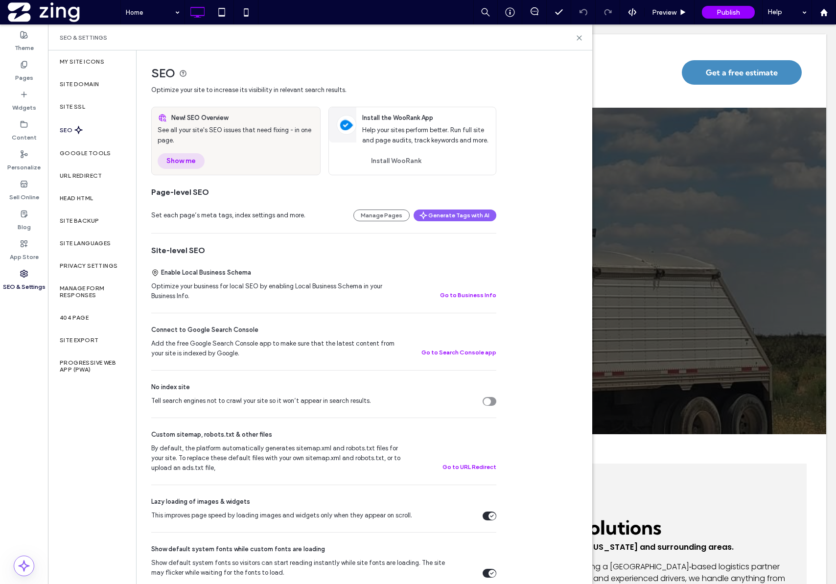
click at [185, 159] on button "Show me" at bounding box center [181, 161] width 47 height 16
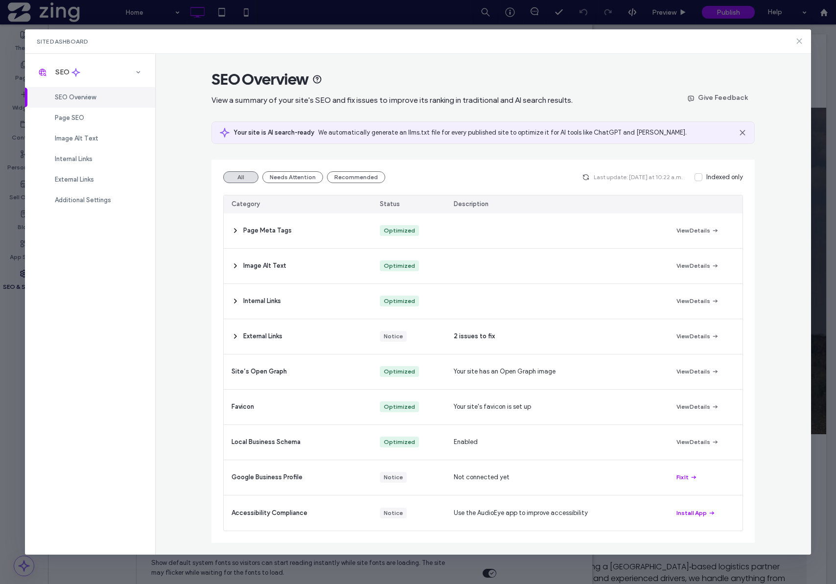
click at [799, 42] on use at bounding box center [799, 41] width 4 height 4
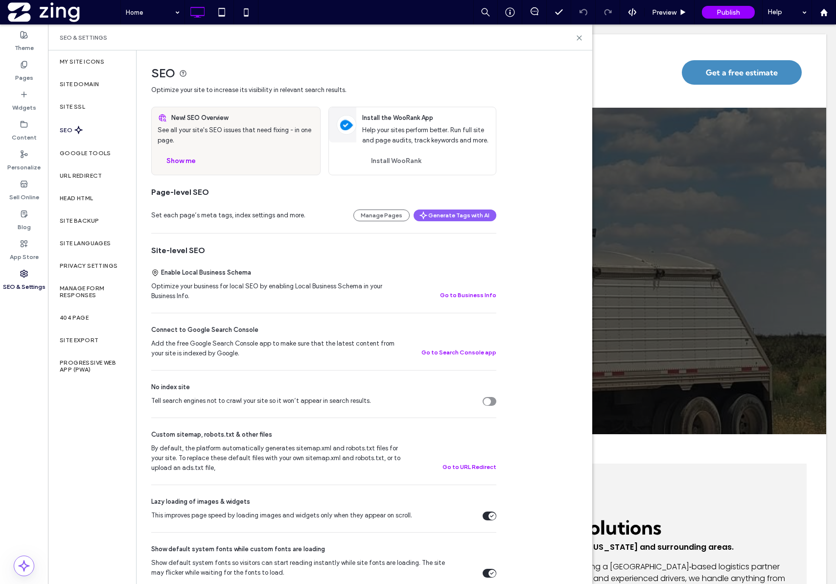
click at [697, 12] on div "Publish" at bounding box center [729, 12] width 68 height 24
click at [721, 12] on span "Publish" at bounding box center [728, 12] width 23 height 8
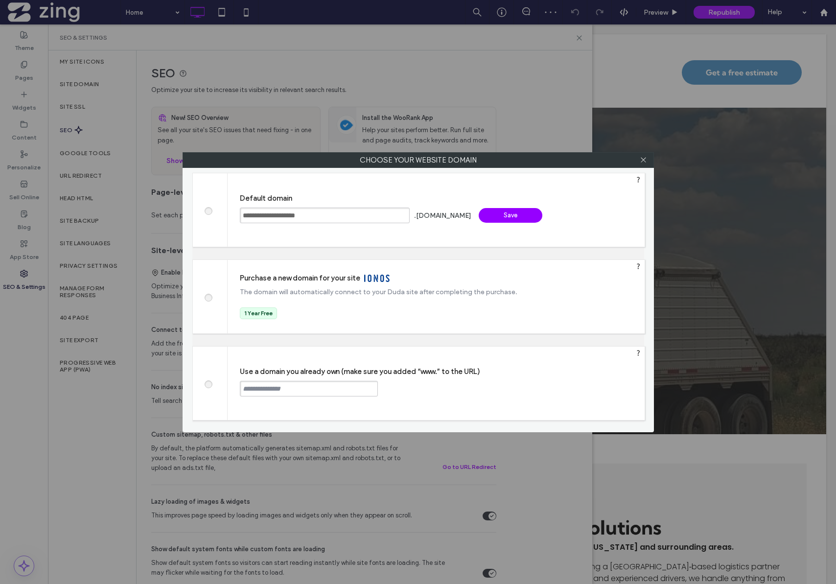
click at [261, 391] on input "text" at bounding box center [309, 389] width 138 height 16
paste input "**********"
type input "**********"
click at [431, 389] on div "Continue" at bounding box center [415, 388] width 64 height 15
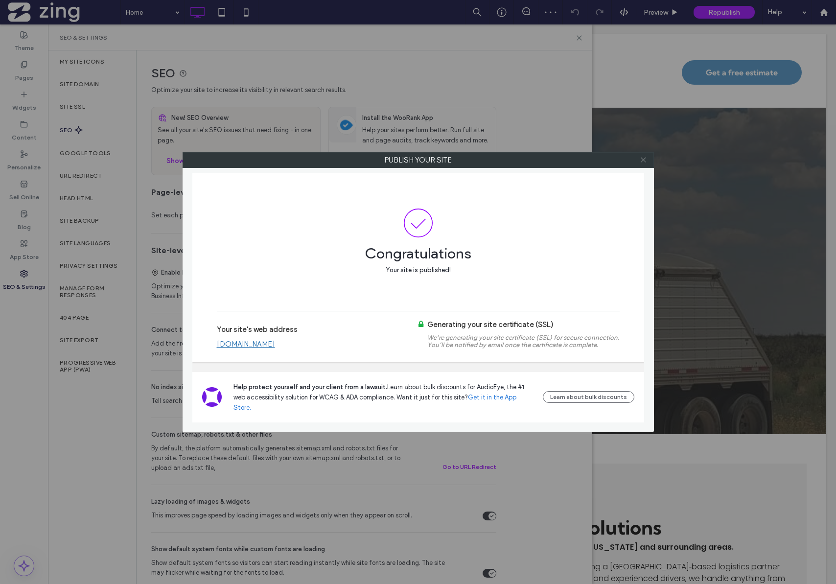
click at [645, 162] on icon at bounding box center [643, 159] width 7 height 7
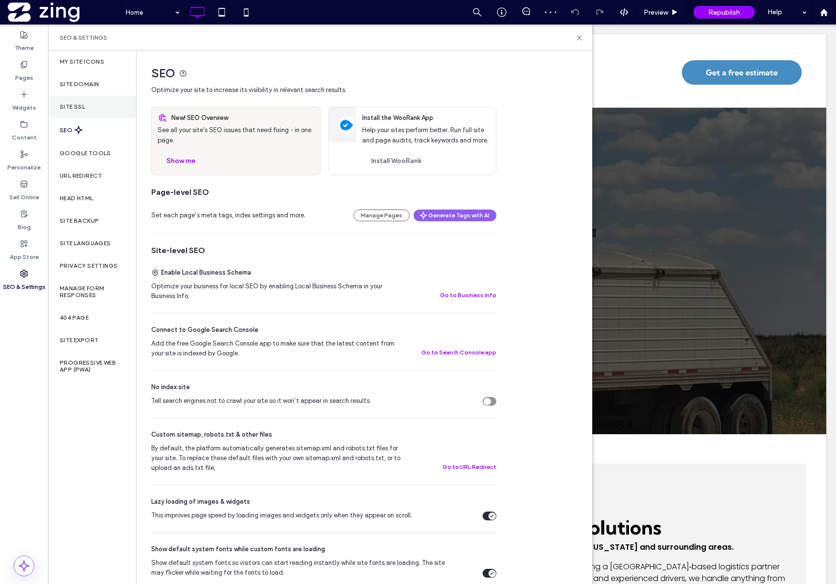
click at [83, 103] on label "Site SSL" at bounding box center [72, 106] width 25 height 7
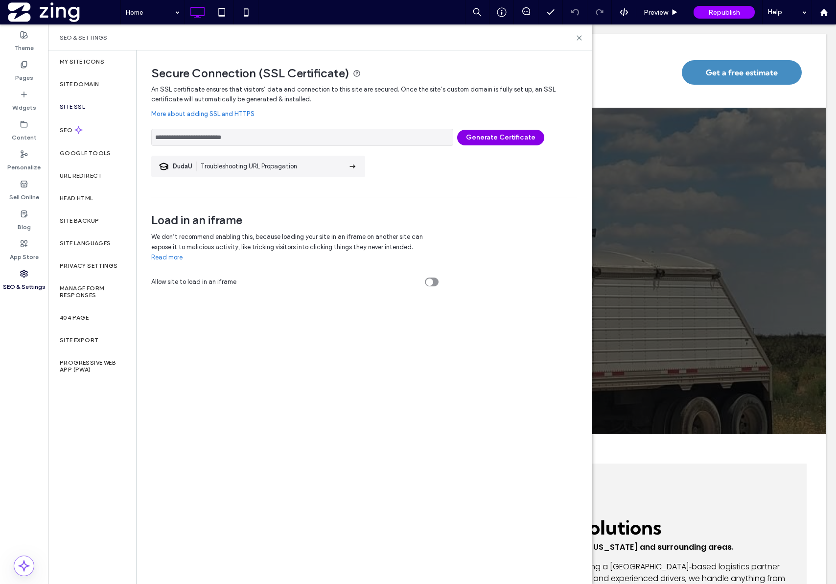
click at [524, 143] on button "Generate Certificate" at bounding box center [500, 138] width 87 height 16
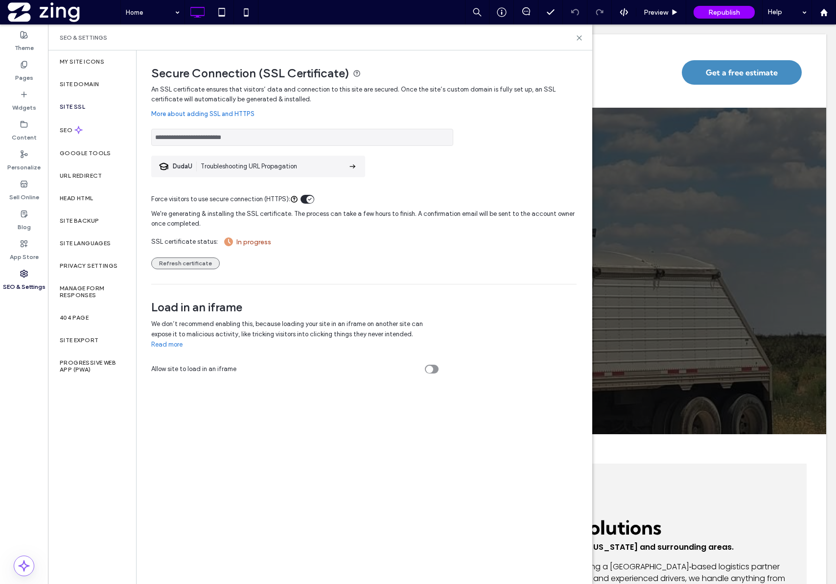
click at [197, 265] on button "Refresh certificate" at bounding box center [185, 263] width 69 height 12
click at [24, 75] on label "Pages" at bounding box center [24, 76] width 18 height 14
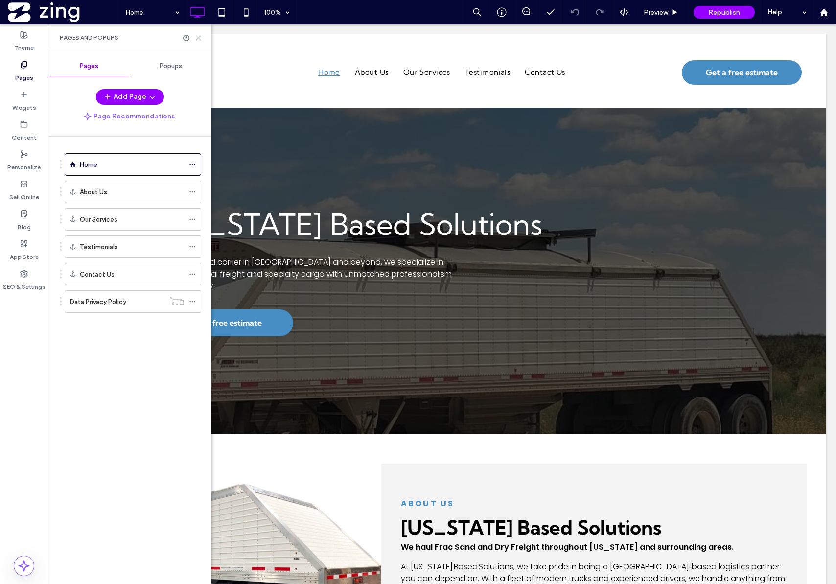
drag, startPoint x: 197, startPoint y: 38, endPoint x: 364, endPoint y: 61, distance: 168.0
click at [197, 38] on use at bounding box center [198, 38] width 4 height 4
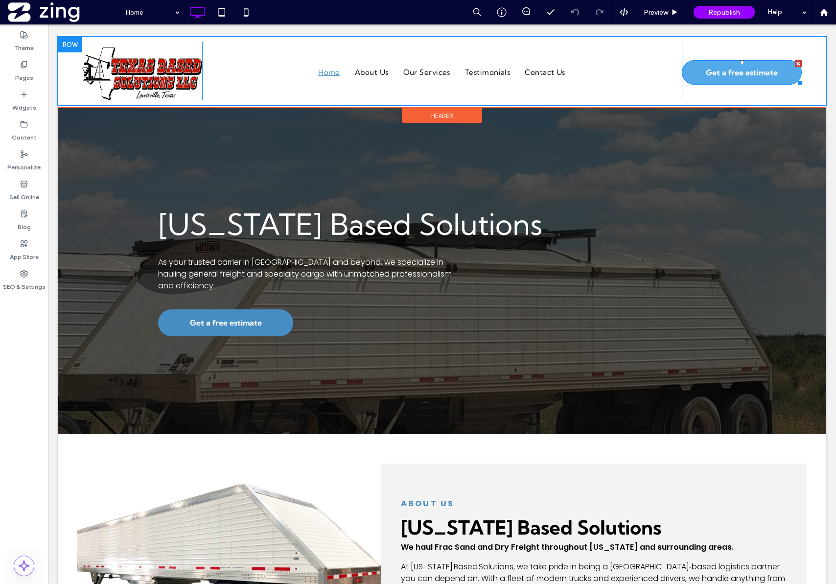
click at [755, 72] on span "Get a free estimate" at bounding box center [742, 73] width 72 height 20
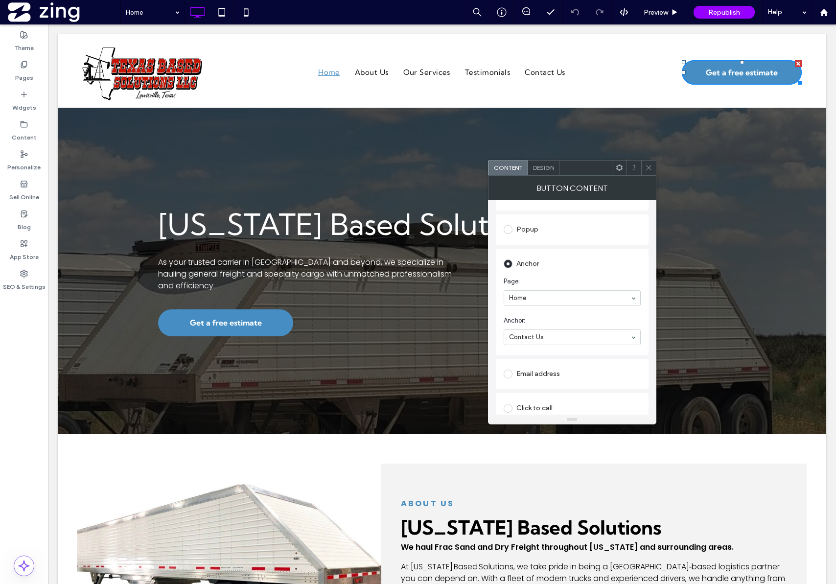
scroll to position [183, 0]
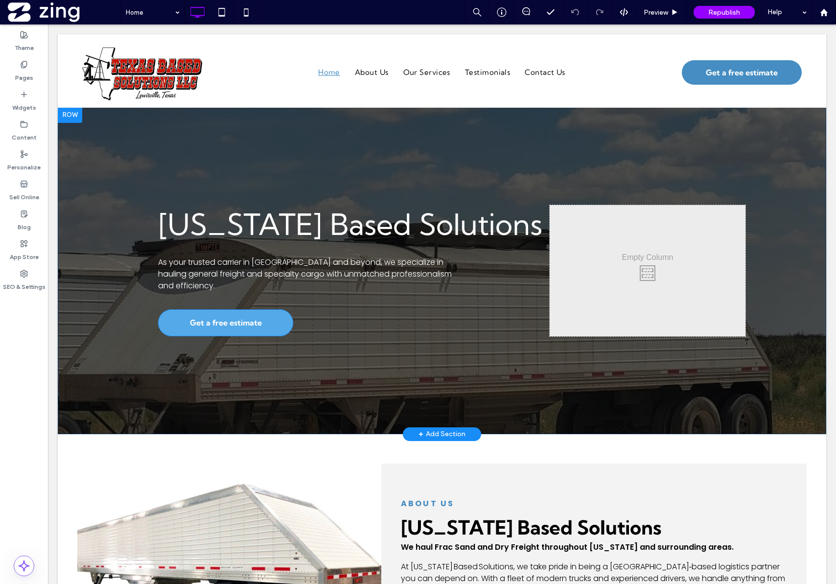
click at [198, 328] on span "Get a free estimate" at bounding box center [226, 323] width 72 height 20
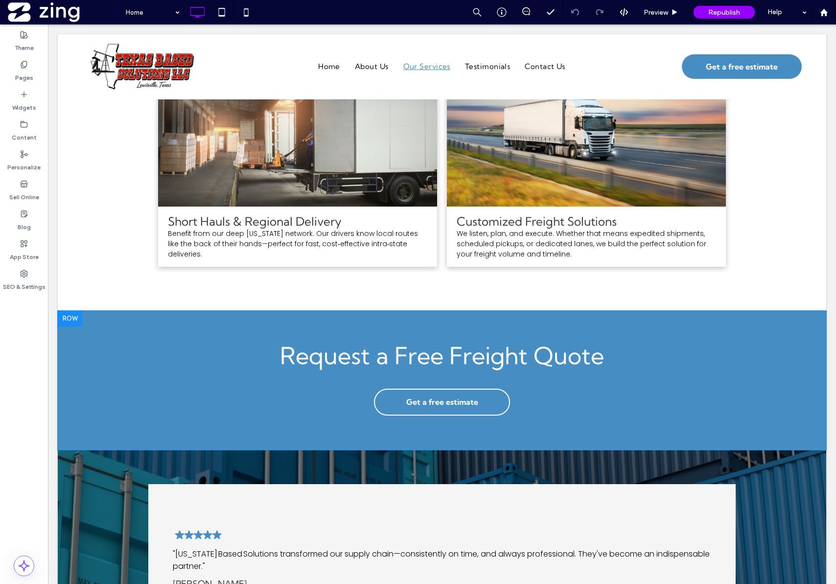
scroll to position [1309, 0]
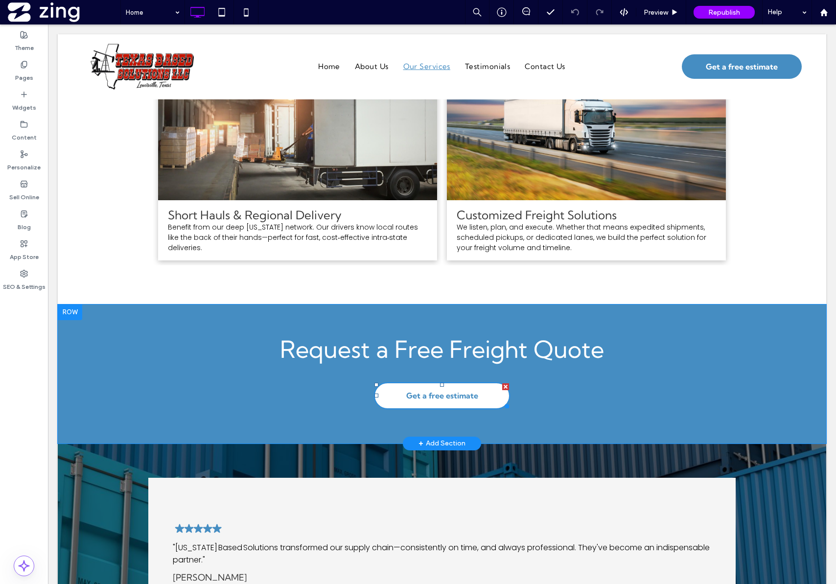
click at [458, 386] on span "Get a free estimate" at bounding box center [442, 396] width 72 height 20
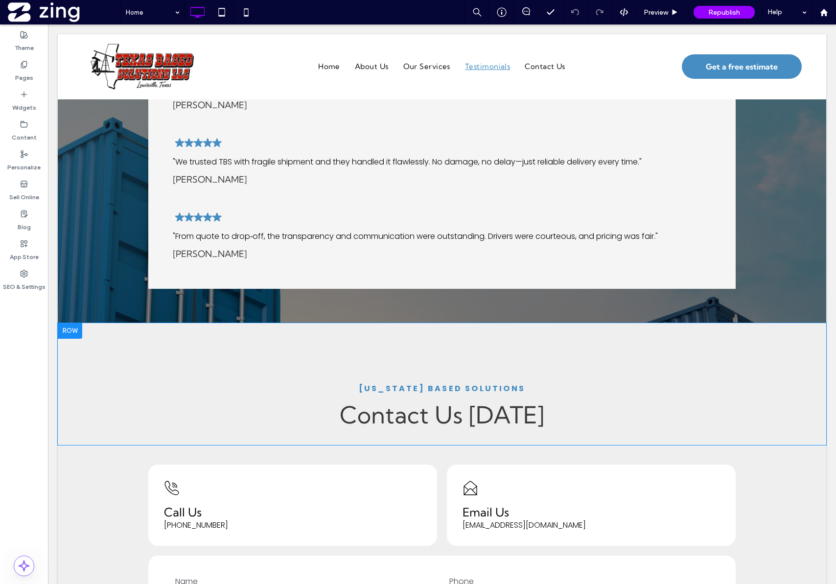
scroll to position [1973, 0]
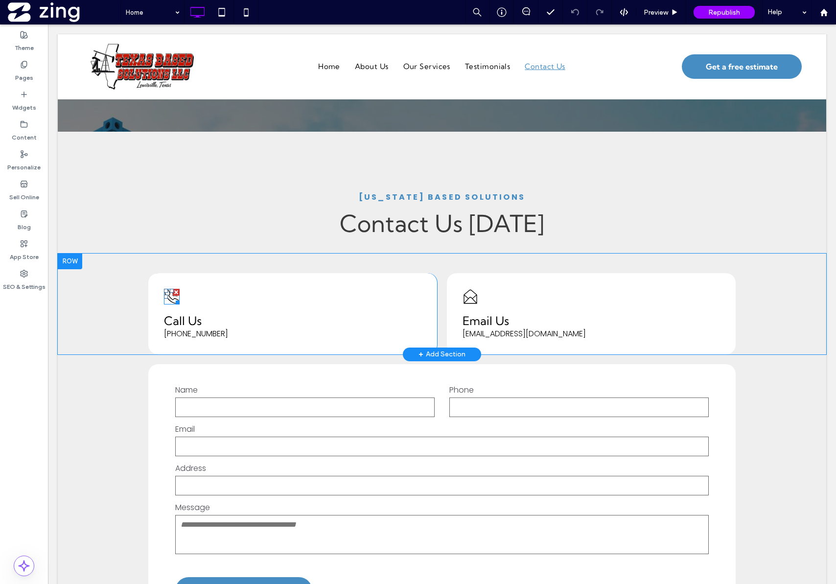
click at [165, 289] on icon "Outline of a ringing phone." at bounding box center [172, 297] width 16 height 16
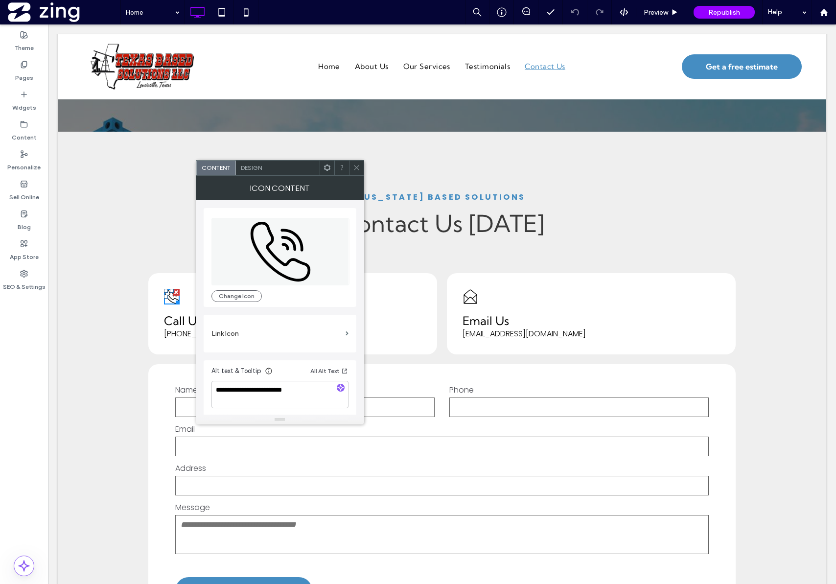
click at [296, 324] on section "Link Icon" at bounding box center [279, 334] width 137 height 28
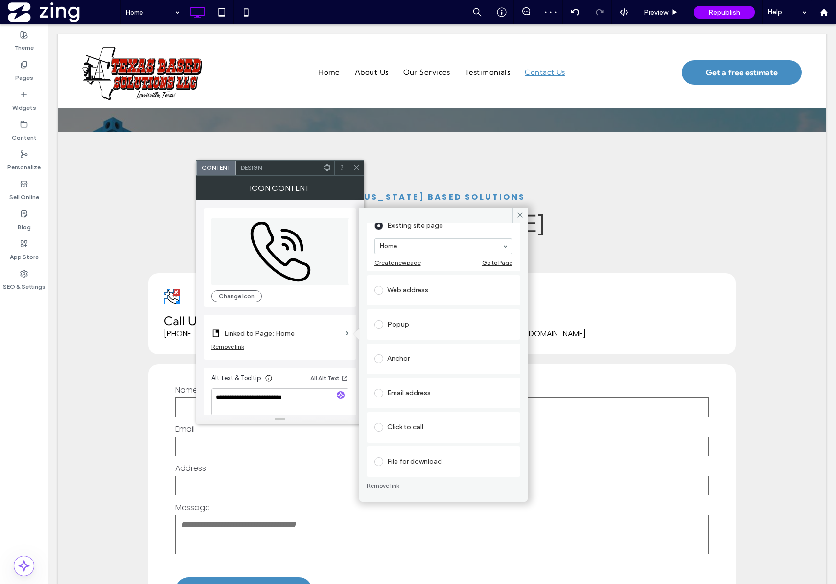
click at [424, 428] on div "Click to call" at bounding box center [443, 428] width 138 height 16
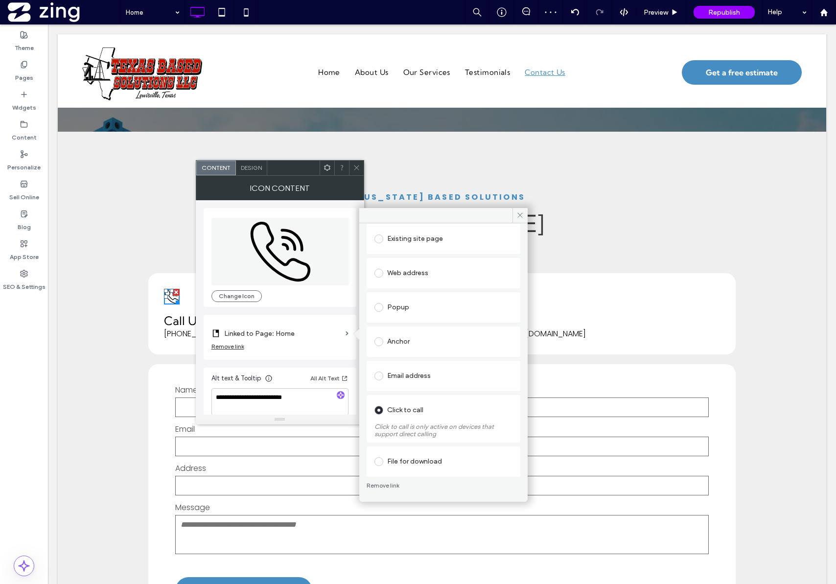
scroll to position [50, 0]
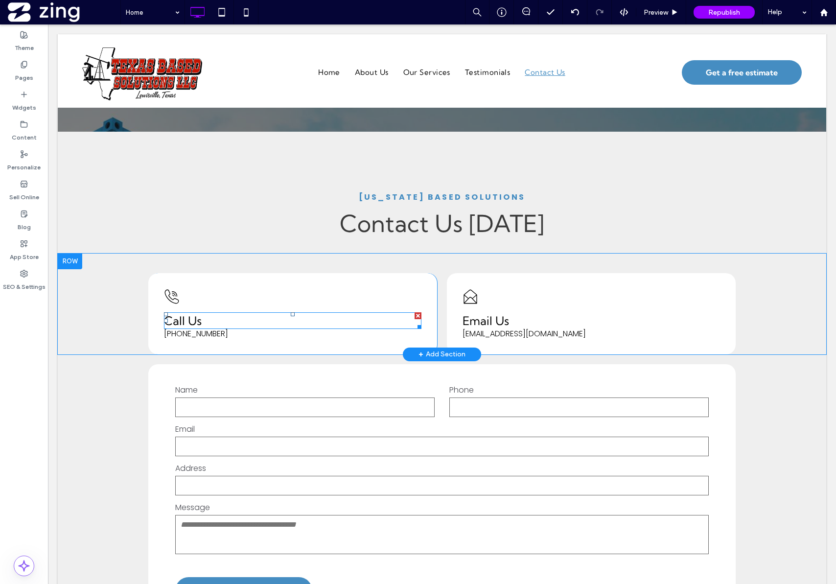
click at [183, 313] on span "Call Us" at bounding box center [183, 320] width 38 height 15
click at [173, 289] on div at bounding box center [176, 292] width 7 height 7
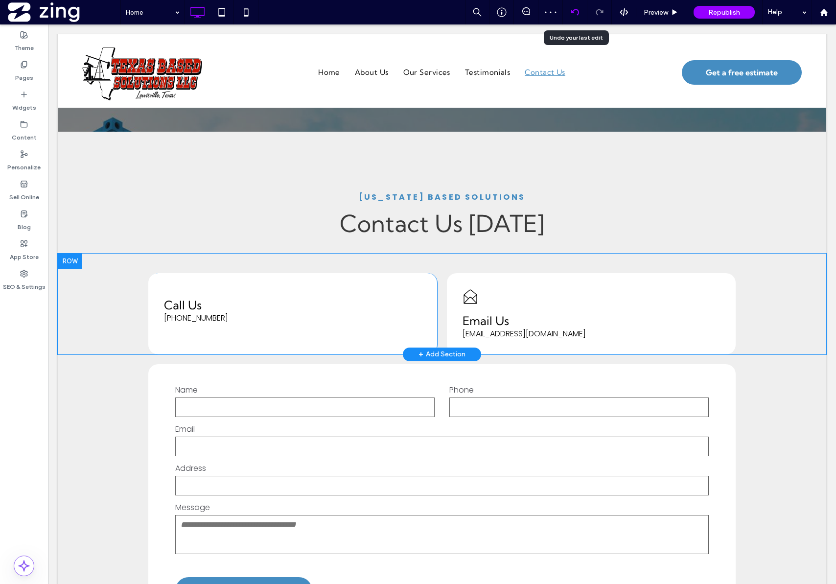
click at [579, 8] on div at bounding box center [575, 12] width 24 height 8
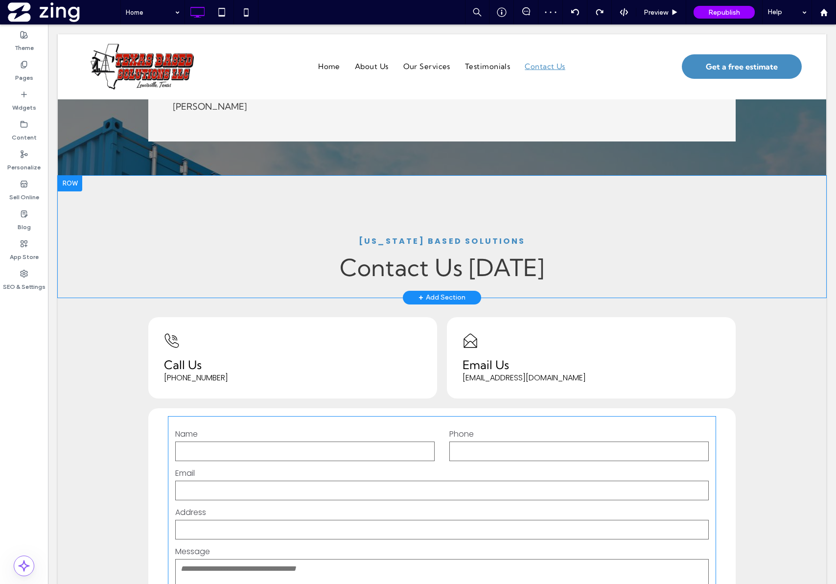
scroll to position [2055, 0]
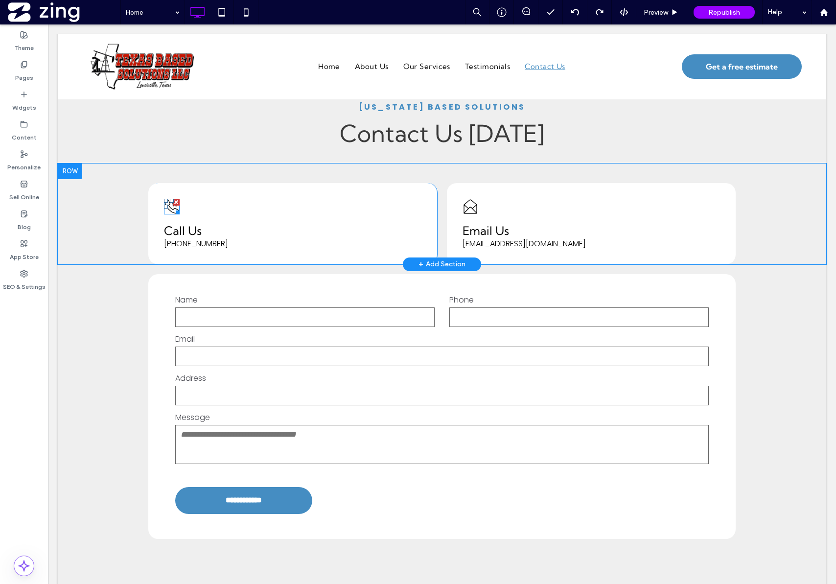
click at [166, 199] on icon "Outline of a ringing phone." at bounding box center [172, 207] width 16 height 16
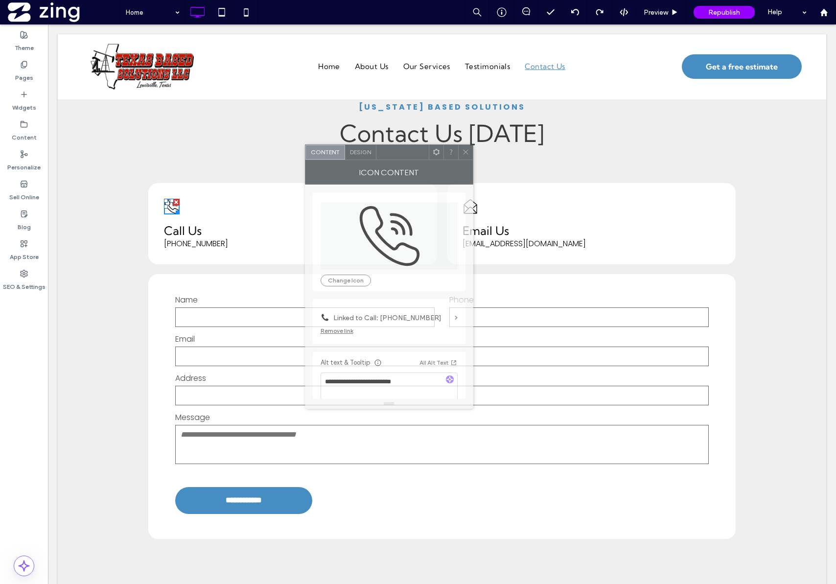
drag, startPoint x: 296, startPoint y: 172, endPoint x: 394, endPoint y: 156, distance: 99.6
click at [394, 156] on div at bounding box center [402, 152] width 52 height 15
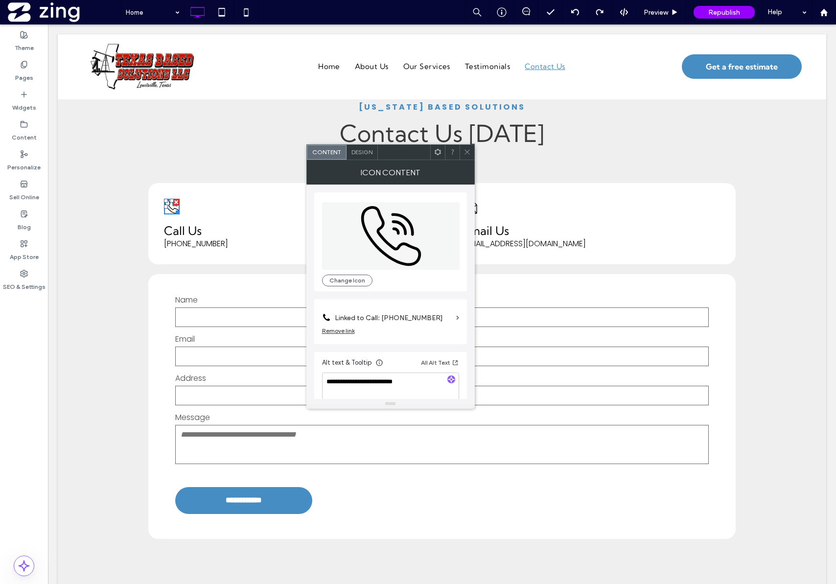
click at [429, 319] on label "Linked to Call: 469-656-3127" at bounding box center [393, 318] width 117 height 18
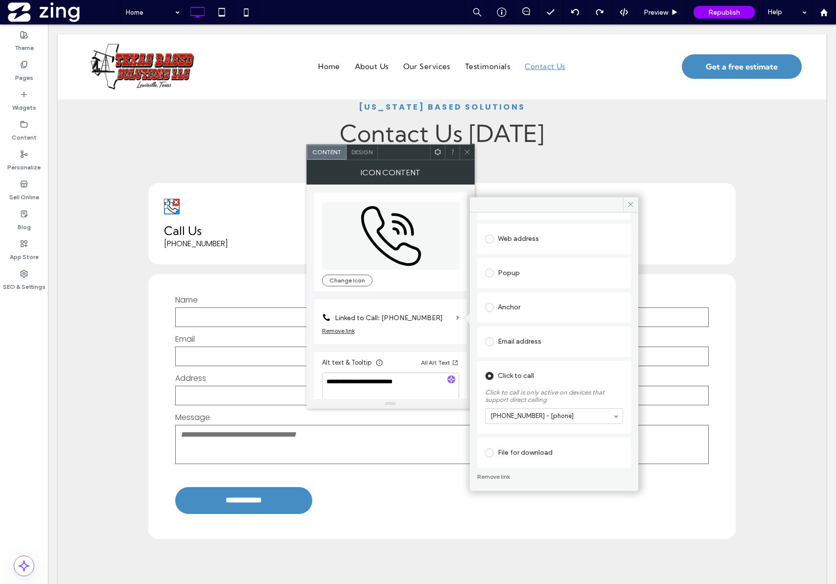
scroll to position [76, 0]
click at [632, 202] on icon at bounding box center [630, 204] width 7 height 7
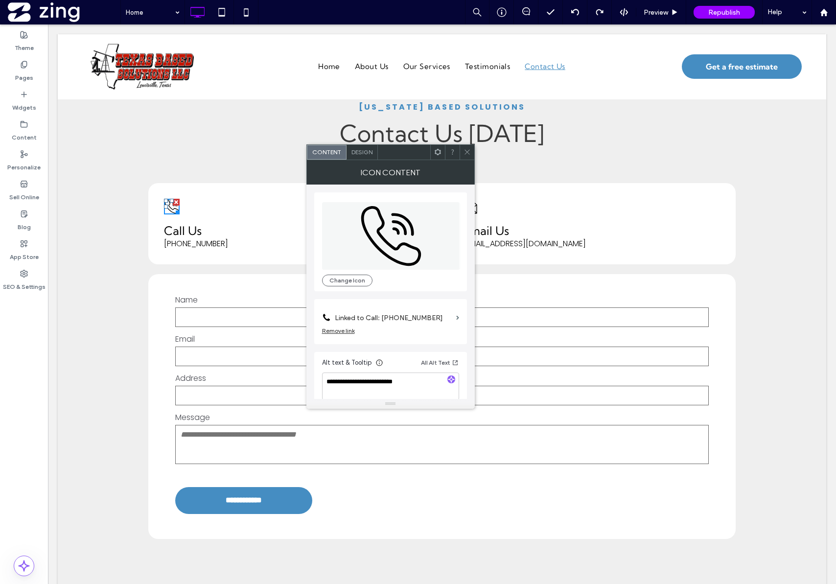
click at [467, 155] on icon at bounding box center [467, 151] width 7 height 7
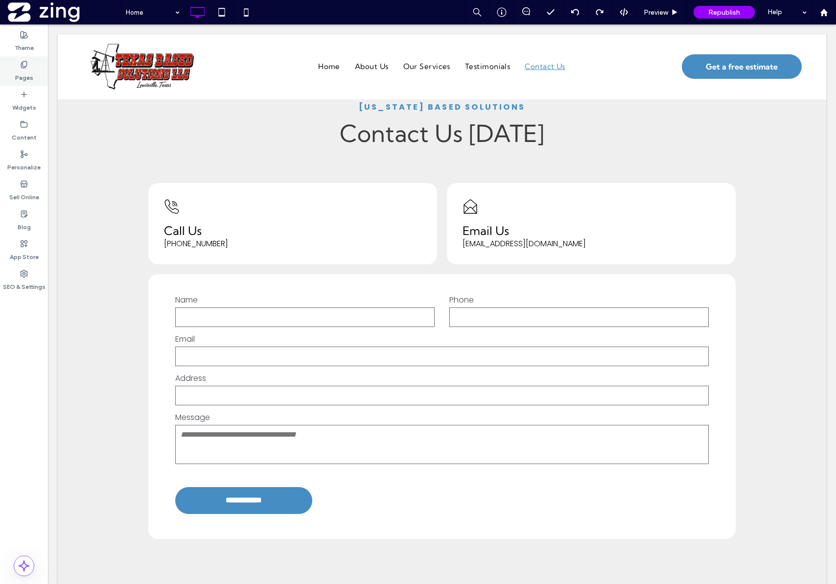
click at [26, 74] on label "Pages" at bounding box center [24, 76] width 18 height 14
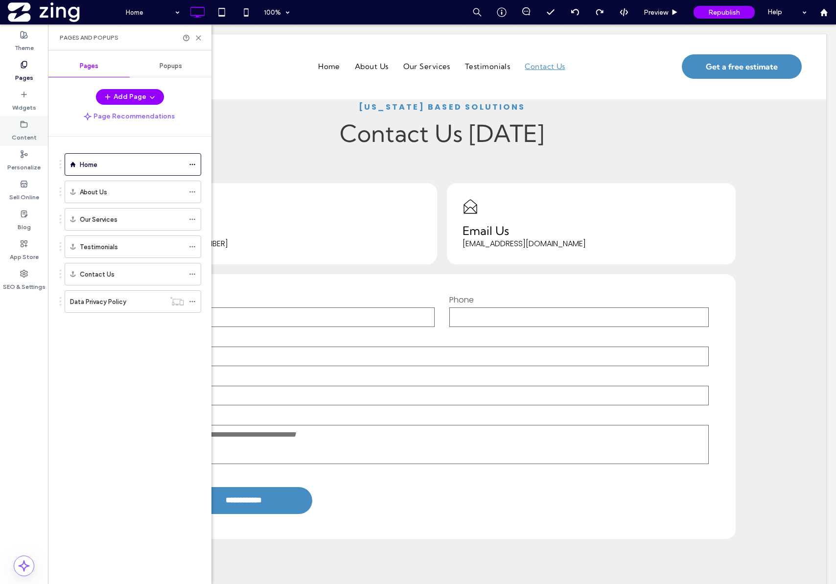
click at [32, 132] on label "Content" at bounding box center [24, 135] width 25 height 14
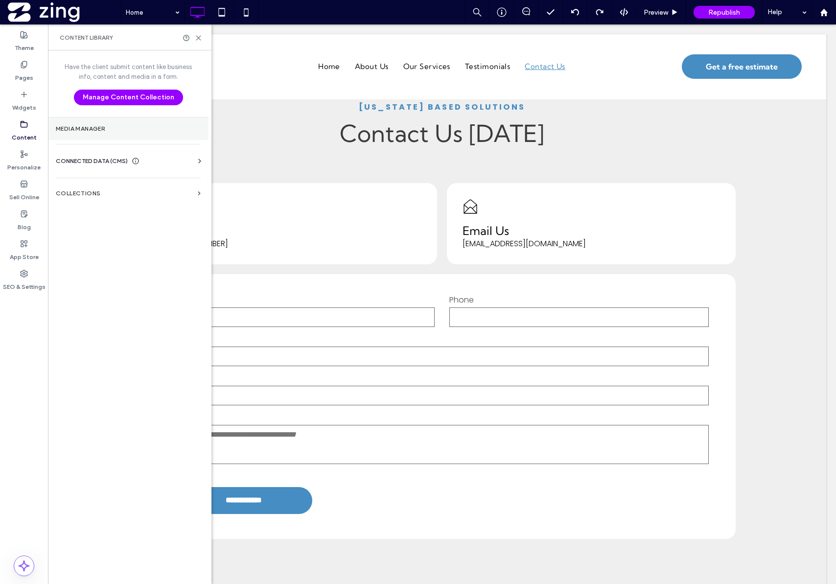
click at [87, 128] on label "Media Manager" at bounding box center [128, 128] width 145 height 7
click at [95, 163] on span "CONNECTED DATA (CMS)" at bounding box center [92, 161] width 72 height 10
click at [96, 161] on span "CONNECTED DATA (CMS)" at bounding box center [92, 161] width 72 height 10
click at [93, 184] on label "Business Info" at bounding box center [130, 185] width 133 height 7
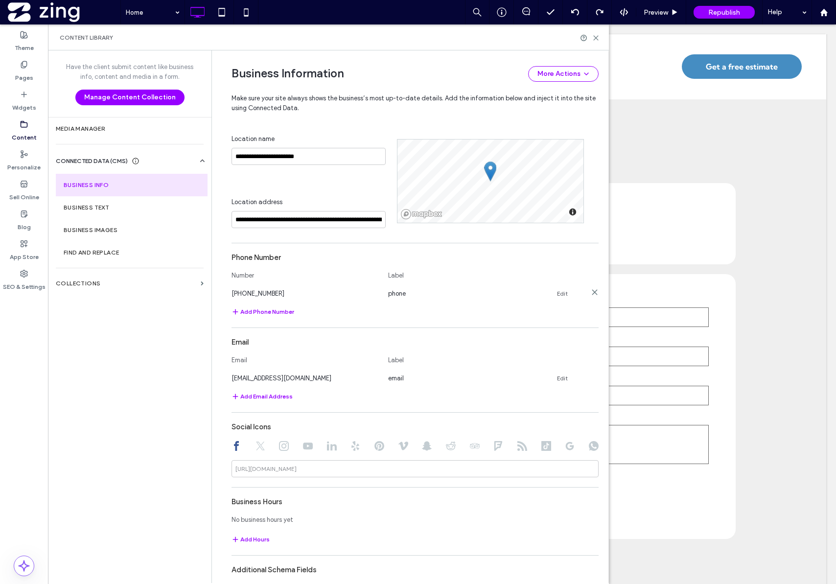
scroll to position [192, 0]
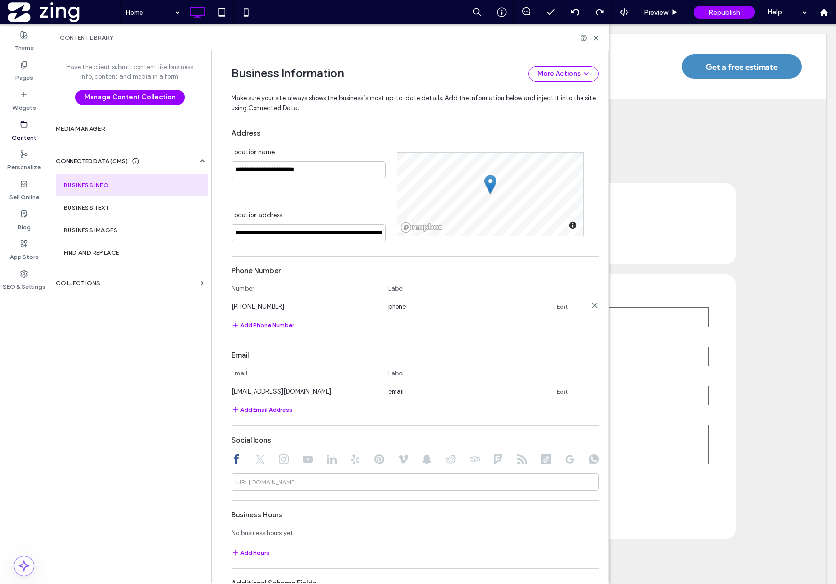
click at [558, 306] on link "Edit" at bounding box center [562, 307] width 11 height 8
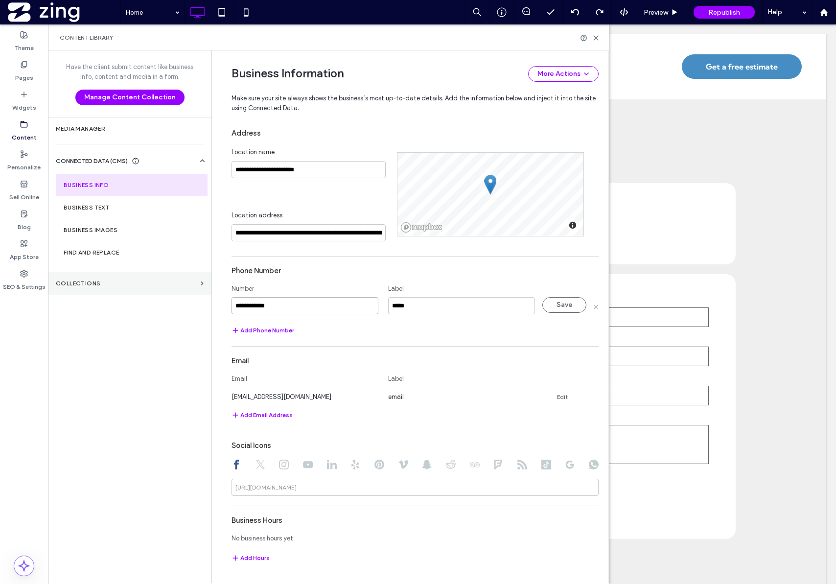
drag, startPoint x: 298, startPoint y: 305, endPoint x: 151, endPoint y: 280, distance: 149.5
click at [151, 280] on div "**********" at bounding box center [328, 316] width 561 height 533
paste input "**"
click at [436, 310] on input "*****" at bounding box center [461, 305] width 147 height 17
paste input "**"
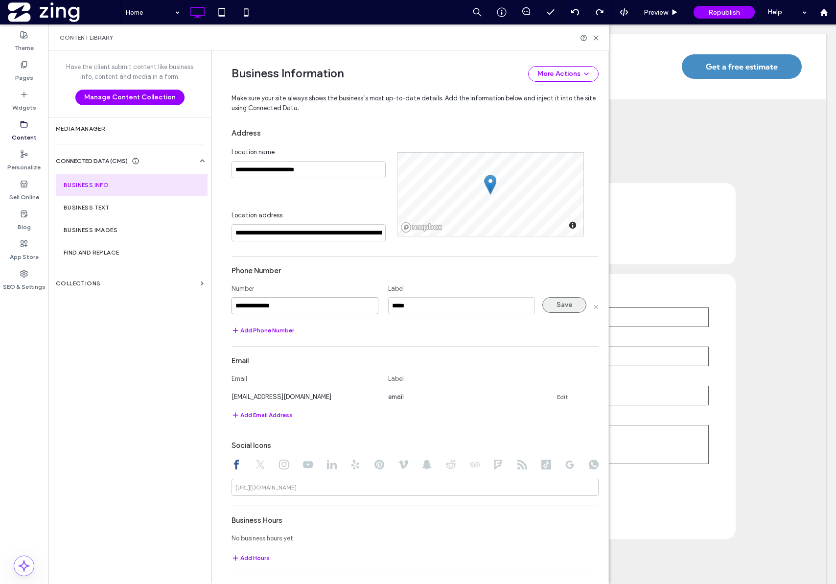
type input "**********"
click at [552, 304] on button "Save" at bounding box center [564, 305] width 44 height 16
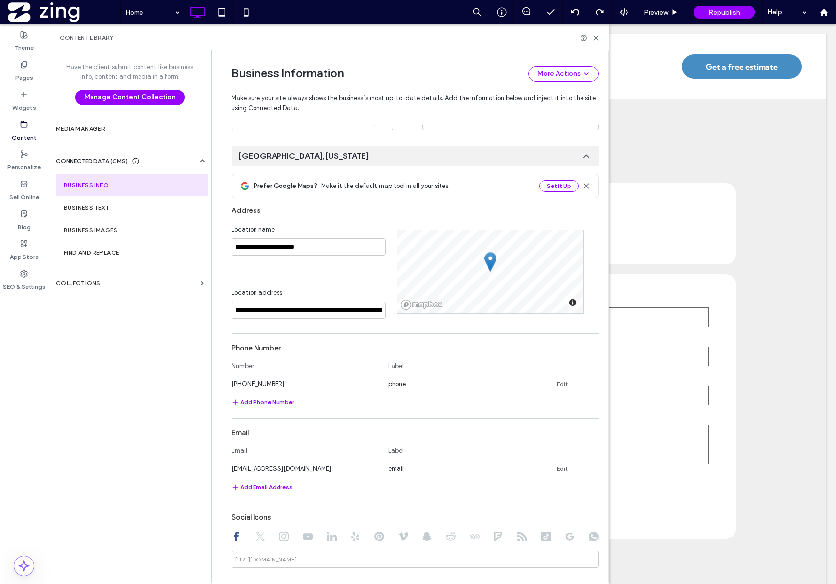
scroll to position [0, 0]
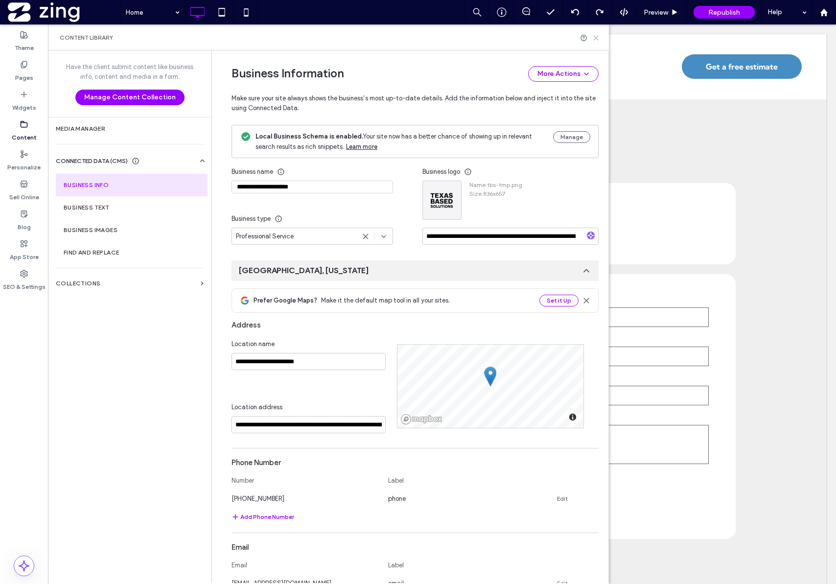
click at [597, 37] on icon at bounding box center [595, 37] width 7 height 7
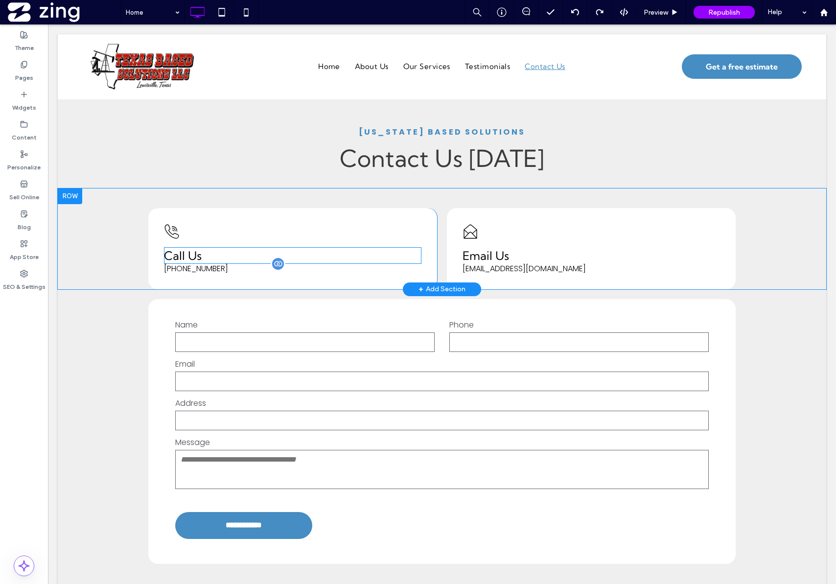
scroll to position [2032, 0]
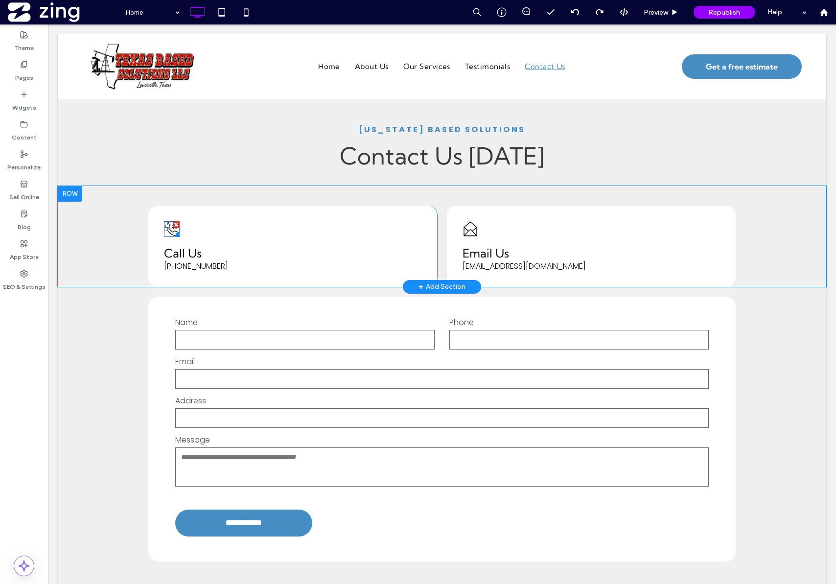
click at [164, 221] on icon "Outline of a ringing phone." at bounding box center [172, 229] width 16 height 16
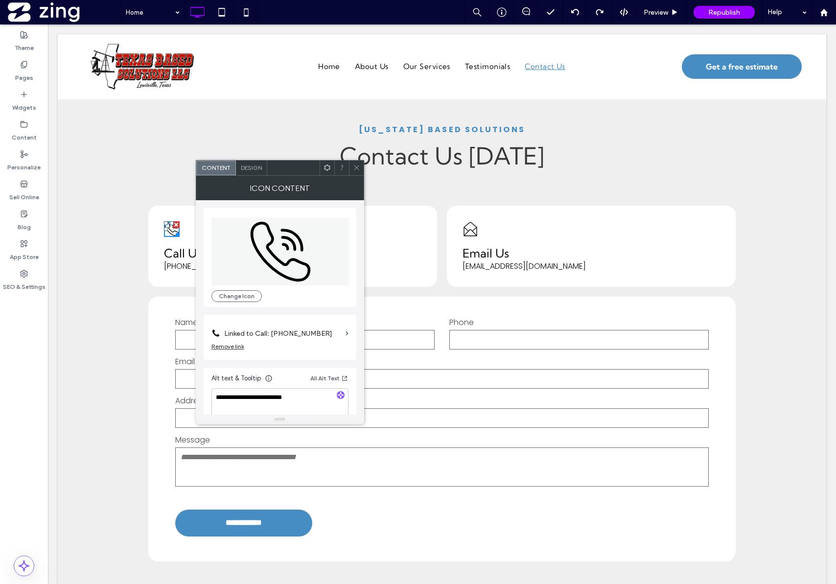
click at [307, 341] on label "Linked to Call: 469-656-3127" at bounding box center [282, 334] width 117 height 18
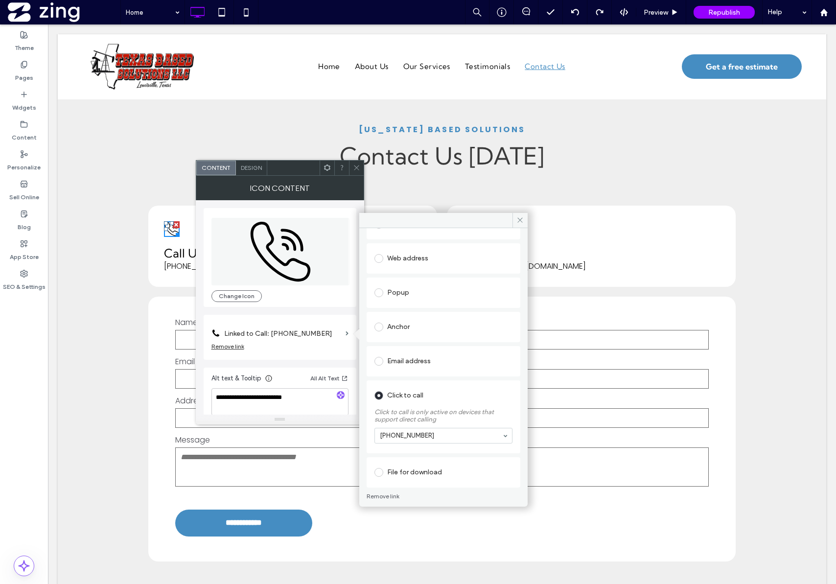
scroll to position [76, 0]
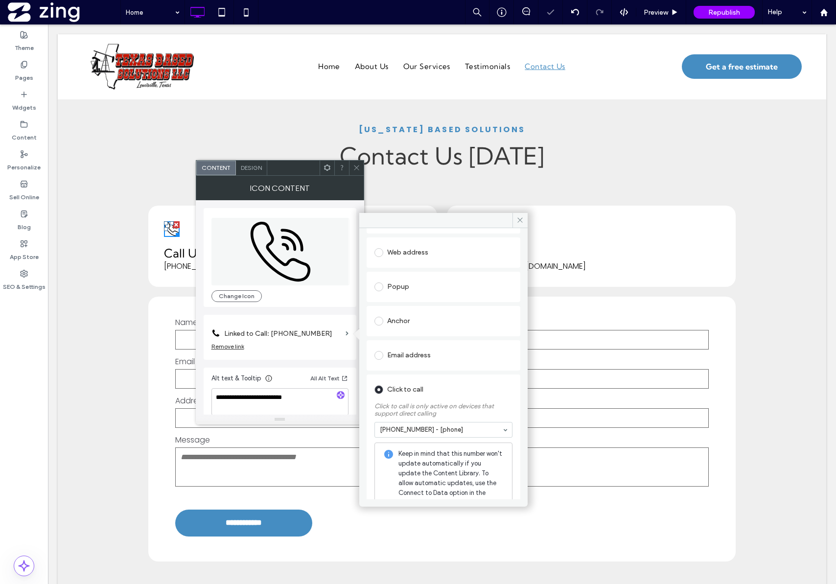
click at [359, 173] on span at bounding box center [356, 168] width 7 height 15
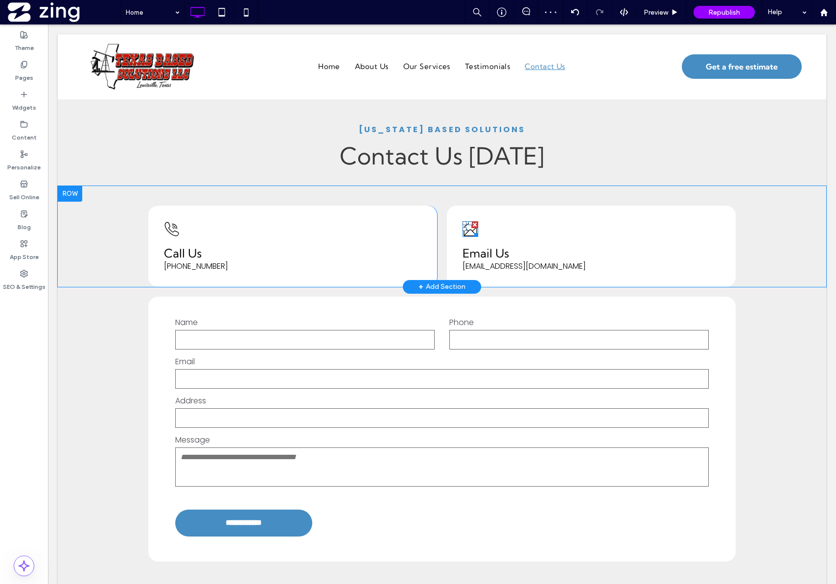
click at [464, 222] on icon at bounding box center [470, 229] width 13 height 14
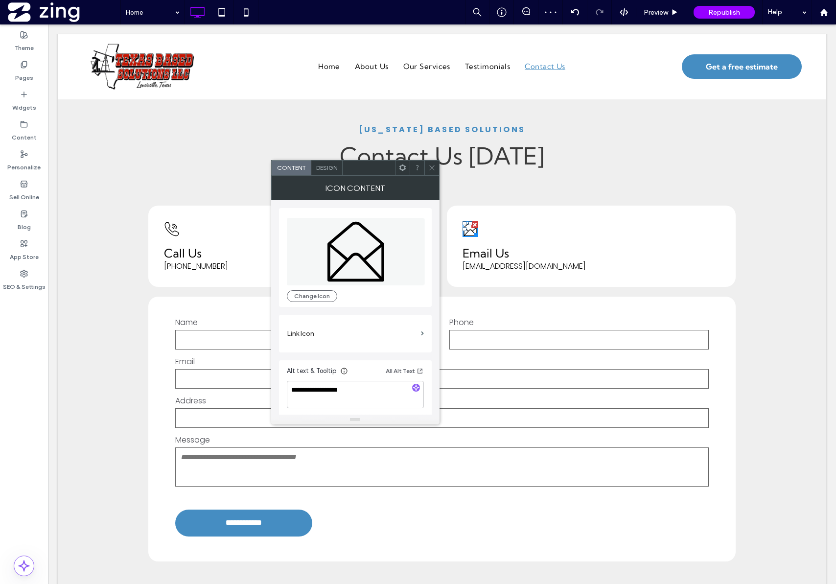
click at [378, 329] on label "Link Icon" at bounding box center [352, 334] width 130 height 18
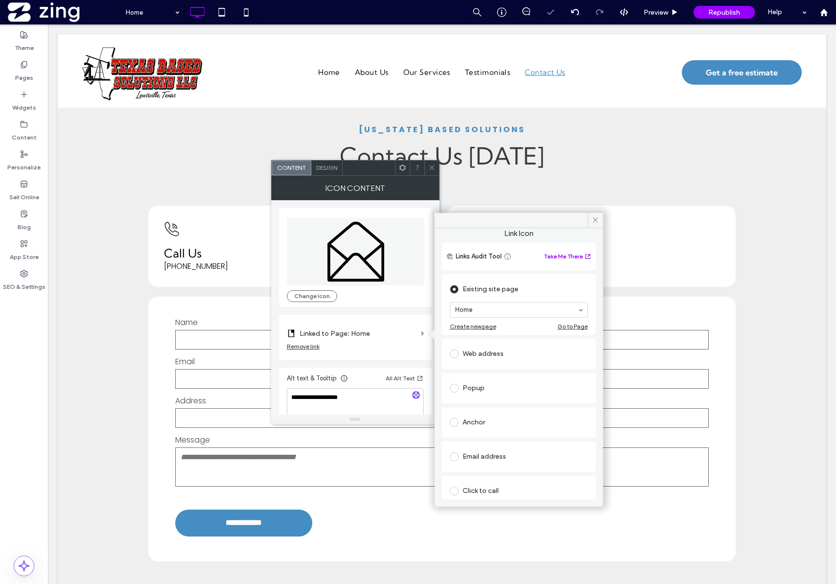
scroll to position [6, 0]
click at [483, 451] on div "Email address" at bounding box center [519, 455] width 138 height 16
click at [494, 437] on section at bounding box center [519, 445] width 138 height 25
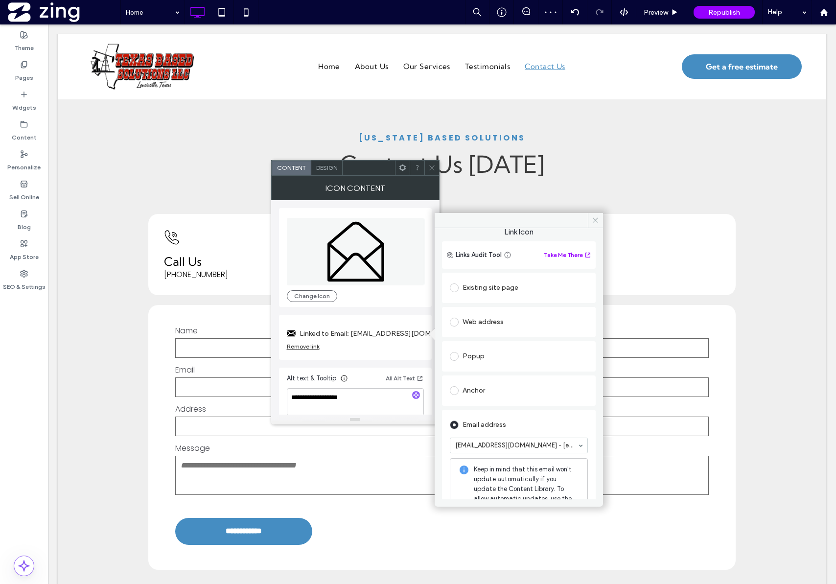
scroll to position [2041, 0]
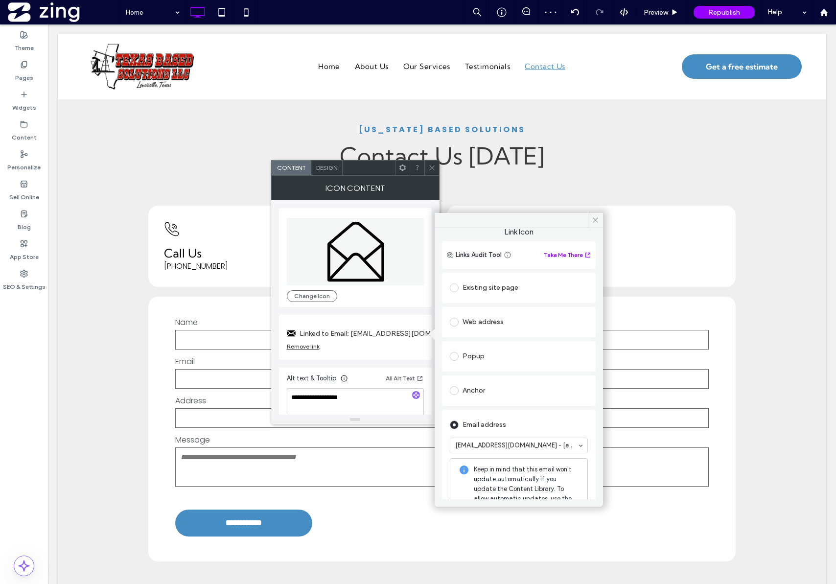
click at [432, 168] on icon at bounding box center [431, 167] width 7 height 7
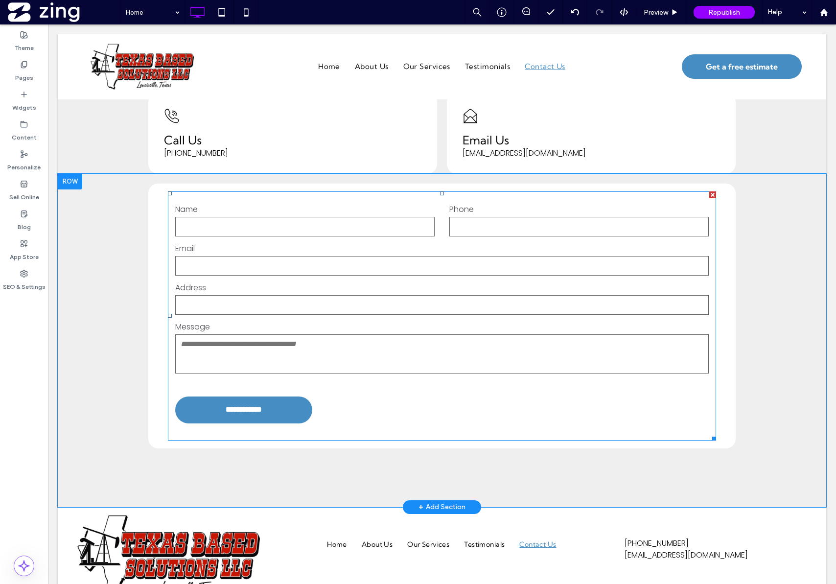
scroll to position [2191, 0]
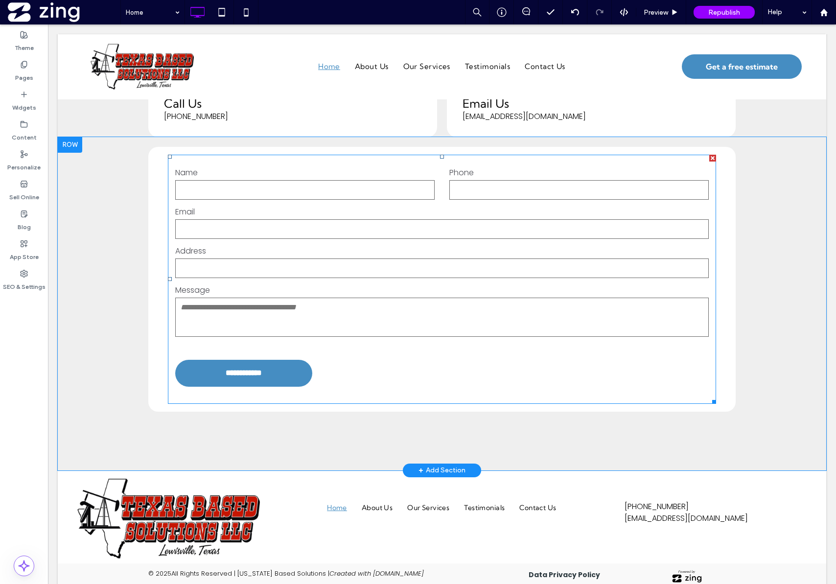
click at [456, 312] on textarea at bounding box center [442, 317] width 534 height 39
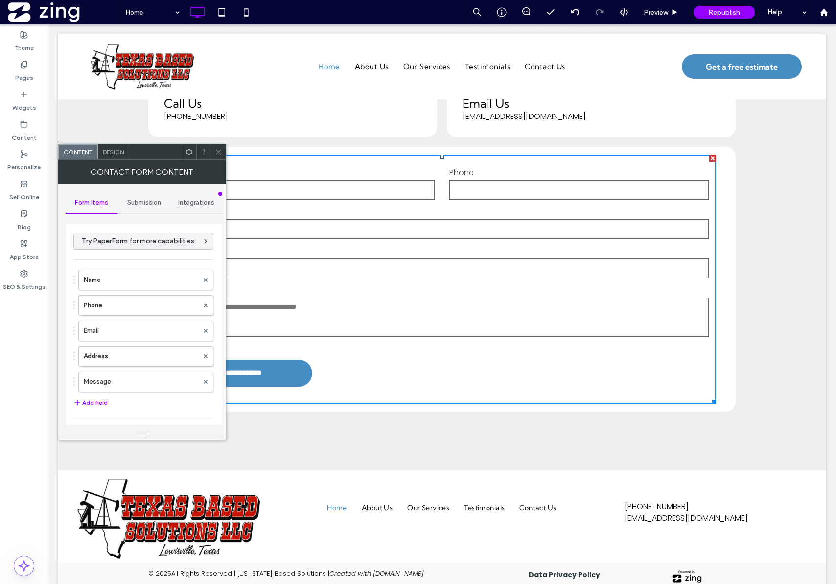
click at [166, 206] on div "Submission" at bounding box center [144, 203] width 52 height 22
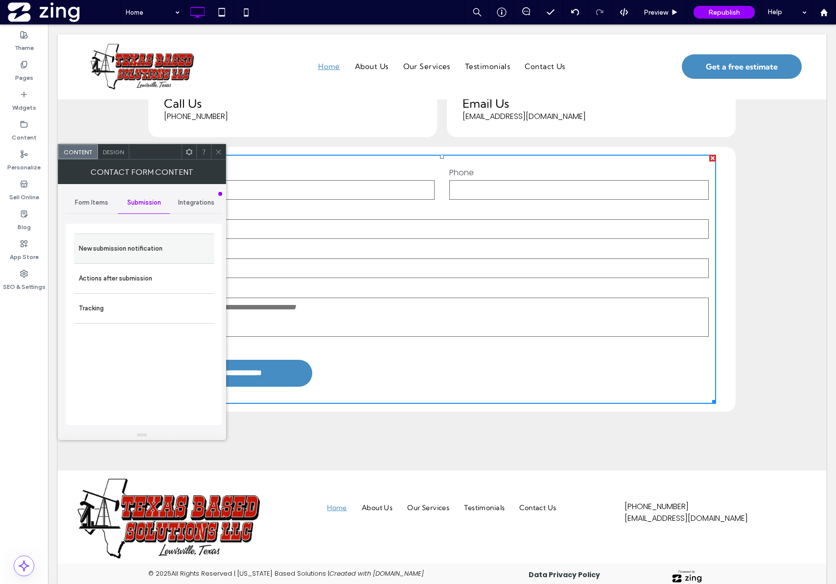
click at [160, 246] on label "New submission notification" at bounding box center [144, 249] width 131 height 20
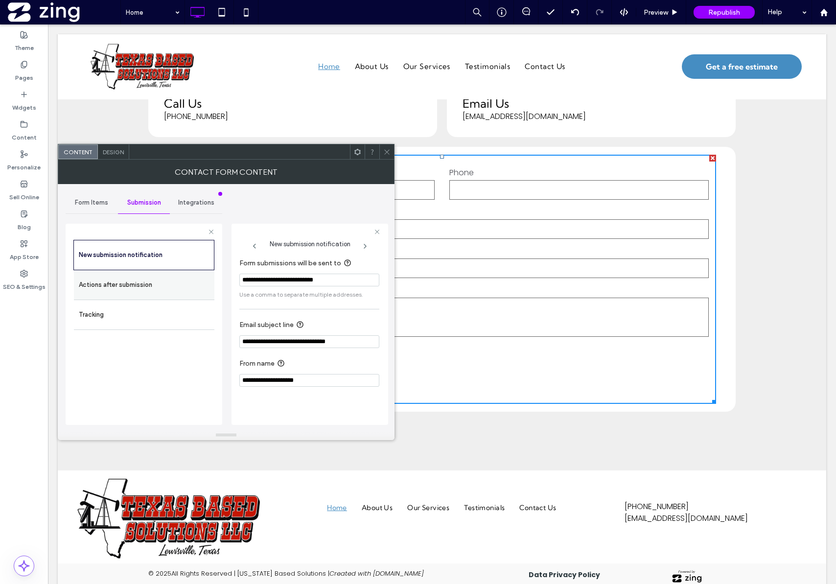
click at [141, 282] on label "Actions after submission" at bounding box center [144, 285] width 131 height 20
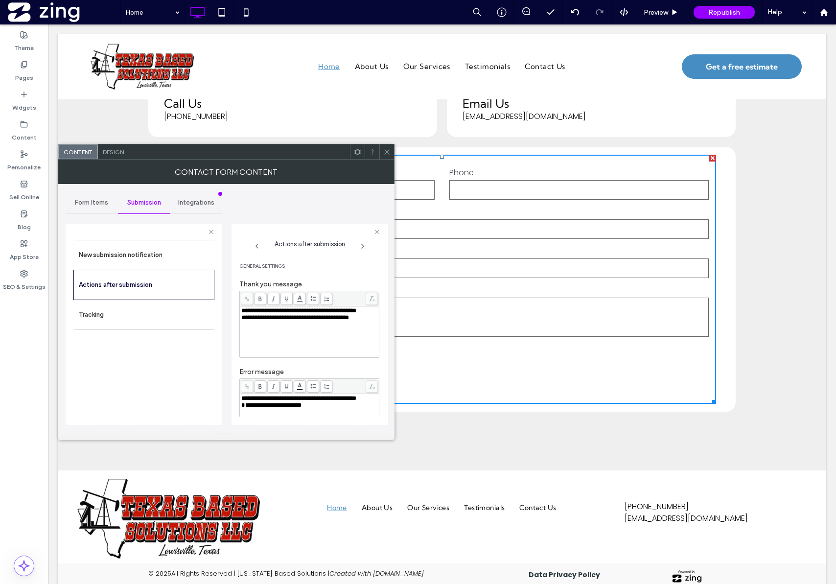
click at [294, 314] on div "**********" at bounding box center [309, 310] width 137 height 7
click at [241, 408] on span "**********" at bounding box center [271, 405] width 60 height 6
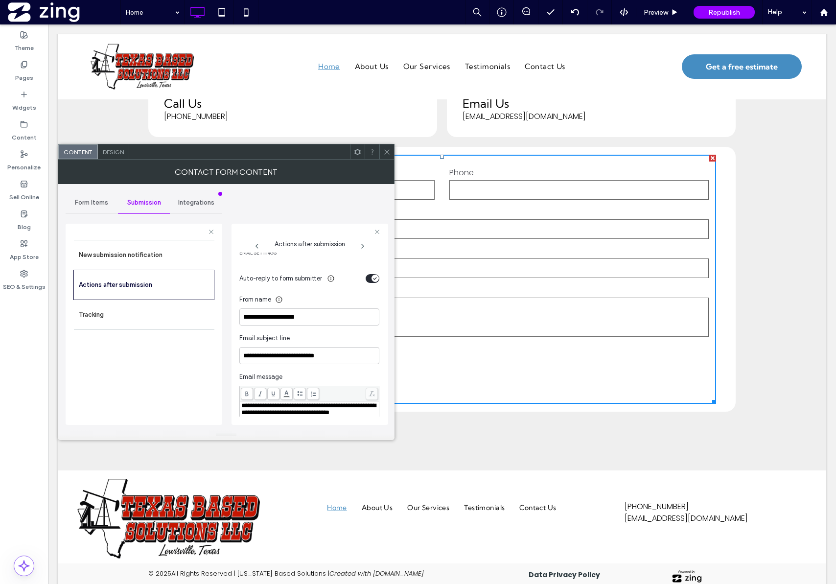
scroll to position [331, 0]
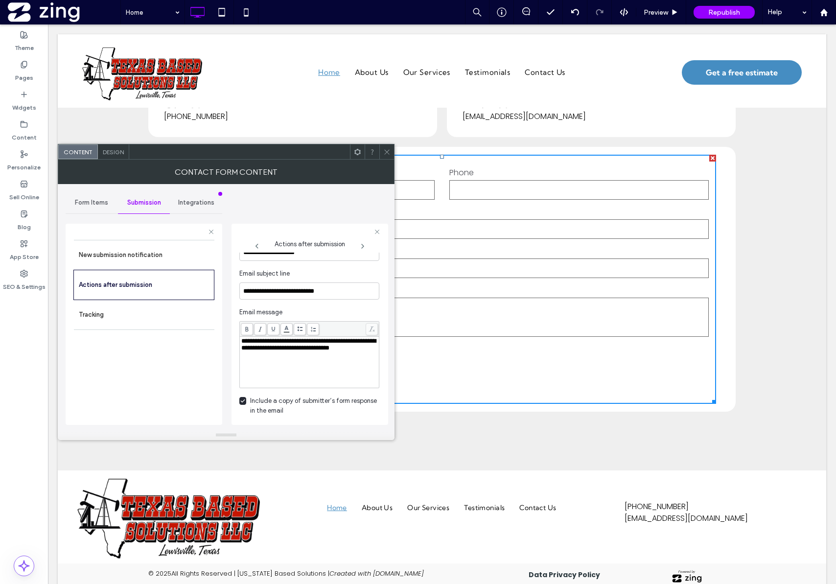
click at [387, 152] on use at bounding box center [386, 151] width 5 height 5
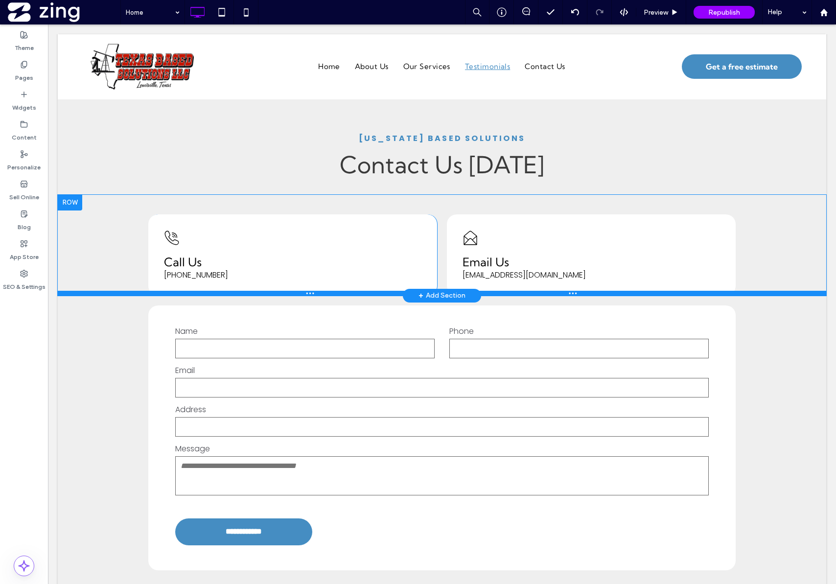
scroll to position [2191, 0]
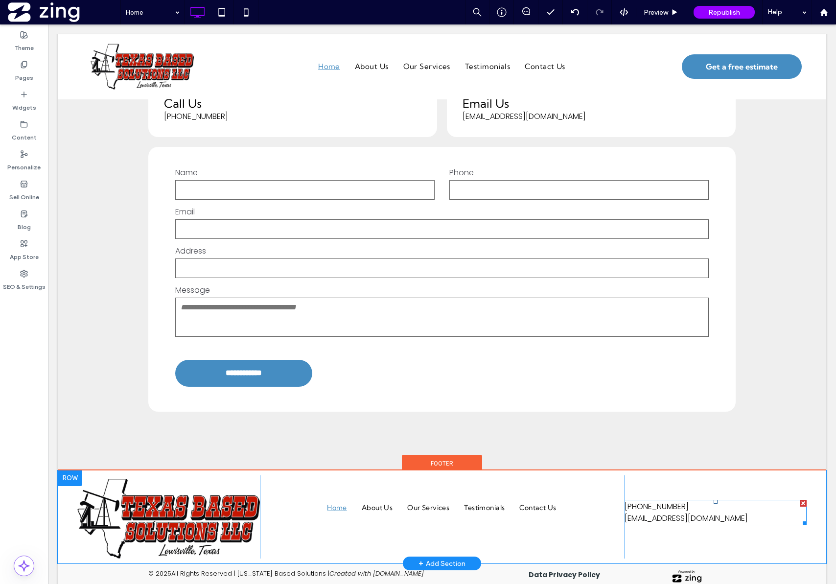
click at [652, 501] on span "469-656-3127" at bounding box center [657, 506] width 64 height 11
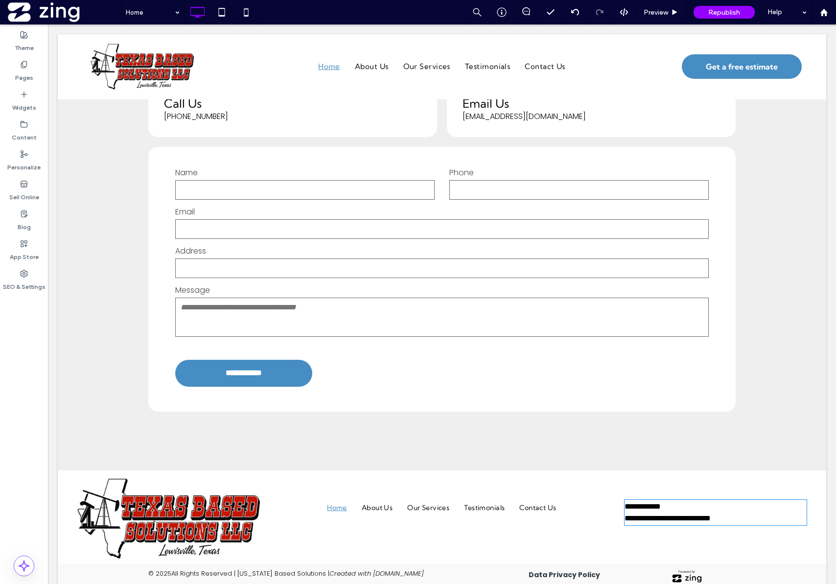
type input "*******"
type input "**"
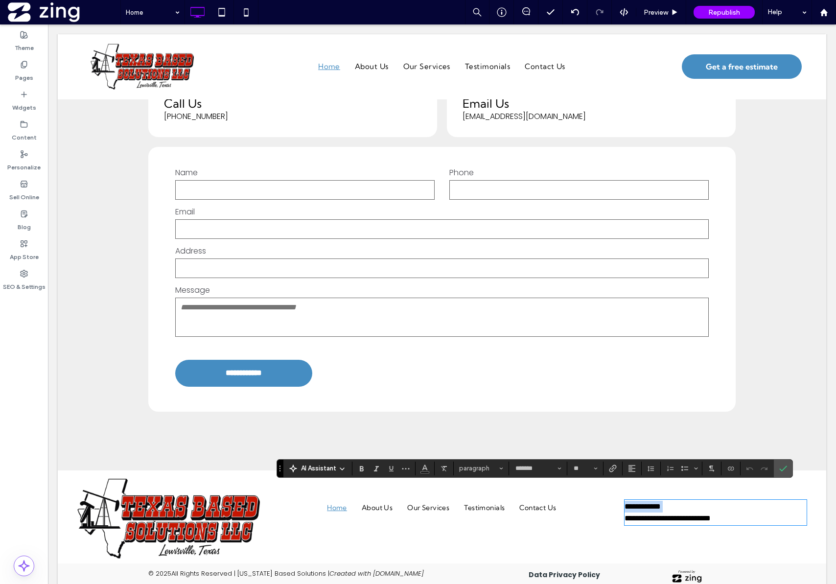
click at [661, 503] on span "**********" at bounding box center [643, 506] width 36 height 7
click at [674, 501] on p "**********" at bounding box center [716, 507] width 183 height 12
click at [728, 467] on icon "Connect To Data" at bounding box center [731, 469] width 8 height 8
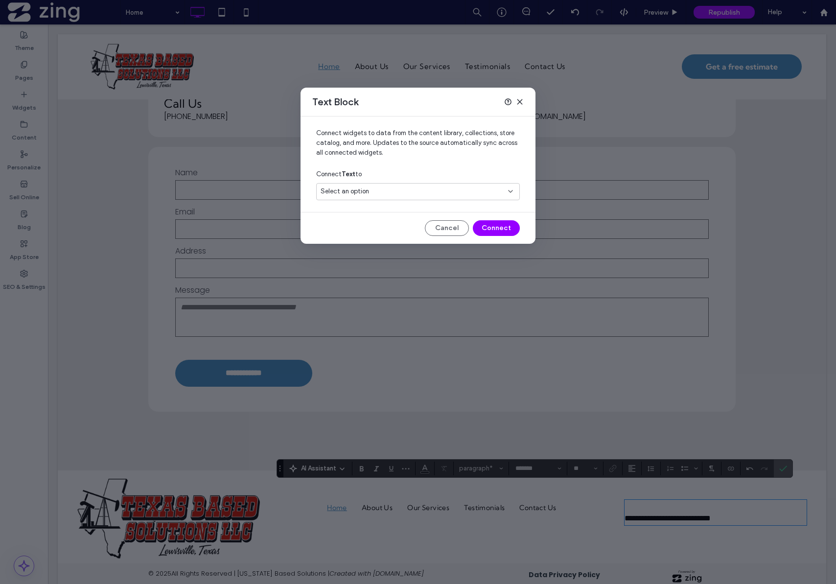
click at [372, 186] on div "Select an option" at bounding box center [418, 191] width 204 height 17
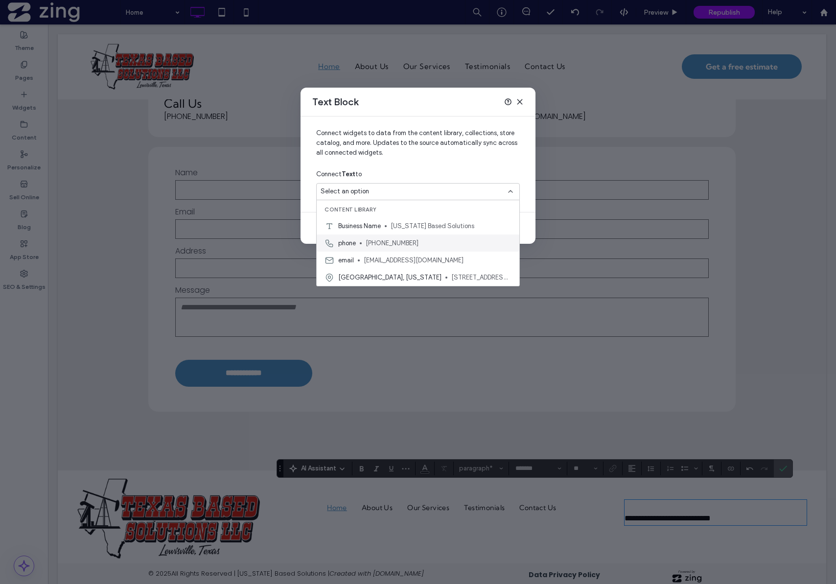
click at [401, 248] on div "phone (903) 738-0398" at bounding box center [418, 242] width 203 height 17
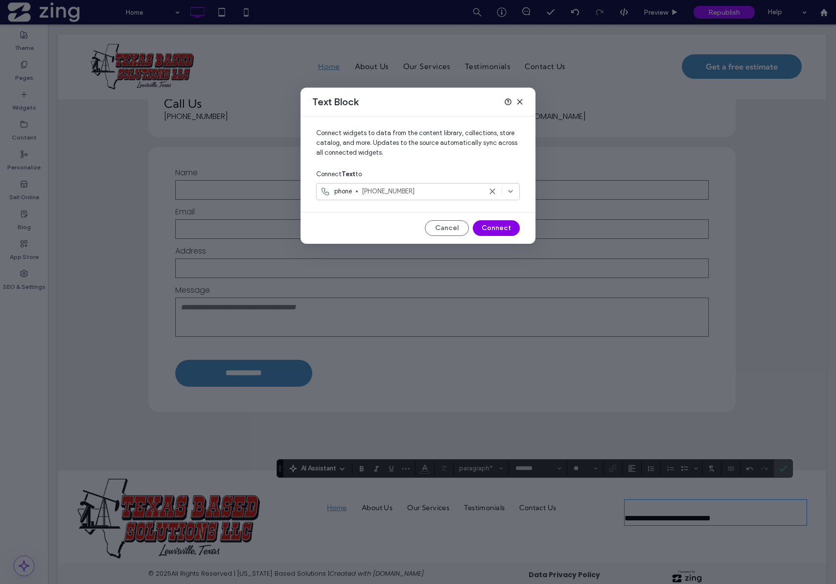
click at [501, 225] on button "Connect" at bounding box center [496, 228] width 47 height 16
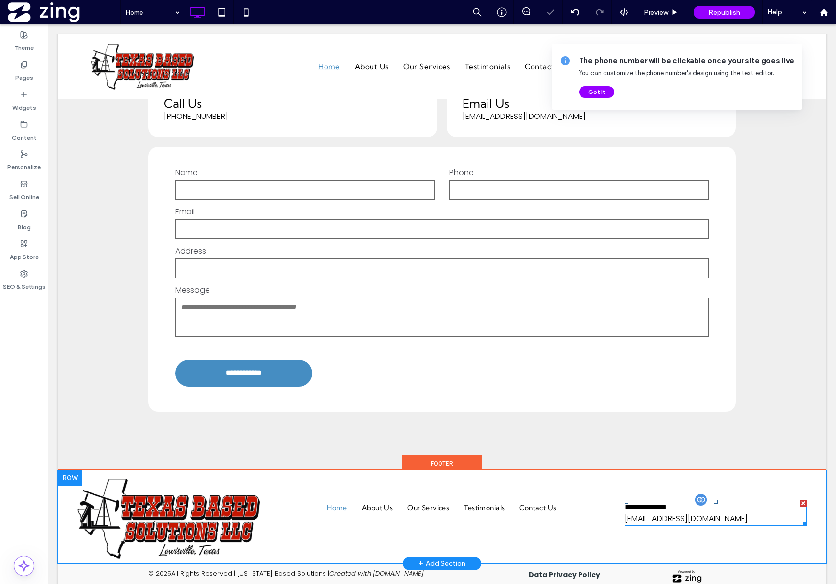
click at [699, 513] on span "admin@texasbasedsolutions.com" at bounding box center [686, 518] width 123 height 11
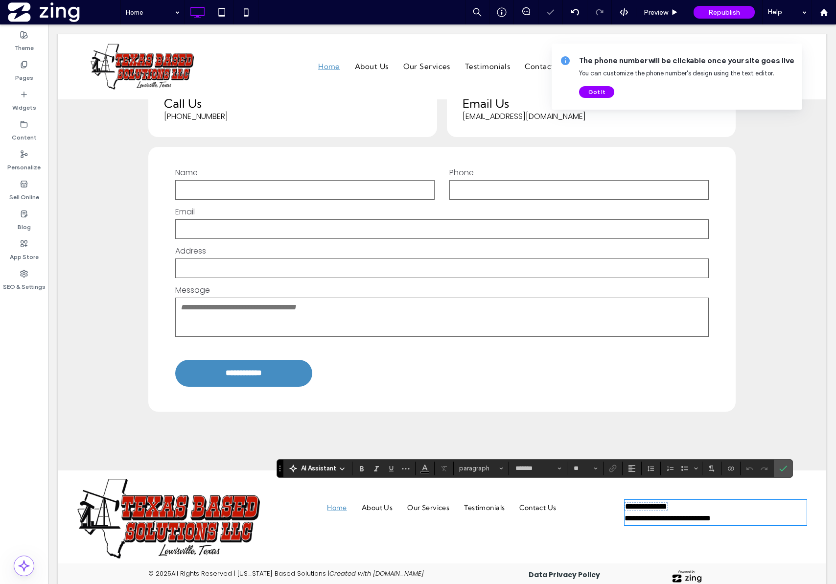
click at [697, 514] on span "**********" at bounding box center [668, 517] width 86 height 7
click at [727, 467] on icon "Connect To Data" at bounding box center [731, 469] width 8 height 8
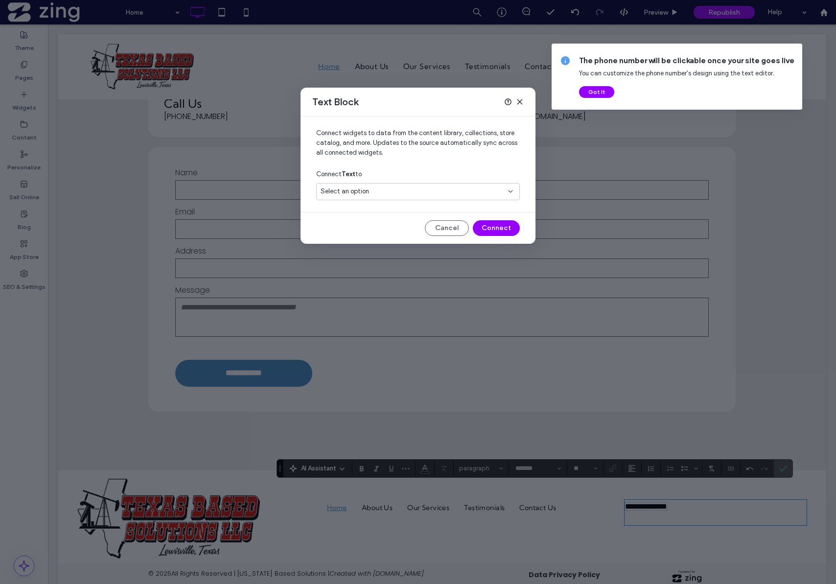
click at [425, 193] on div "Select an option" at bounding box center [412, 192] width 183 height 10
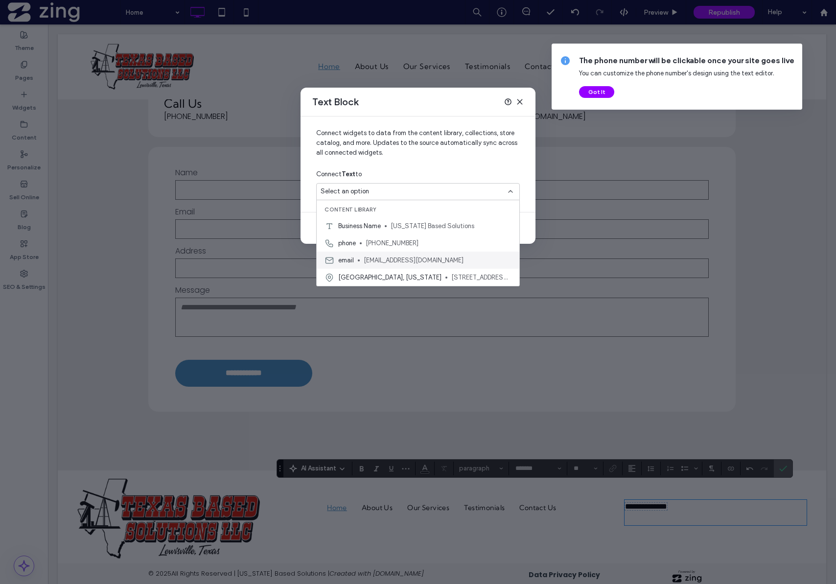
click at [406, 259] on span "admin@texasbasedsolutions.com" at bounding box center [438, 261] width 148 height 10
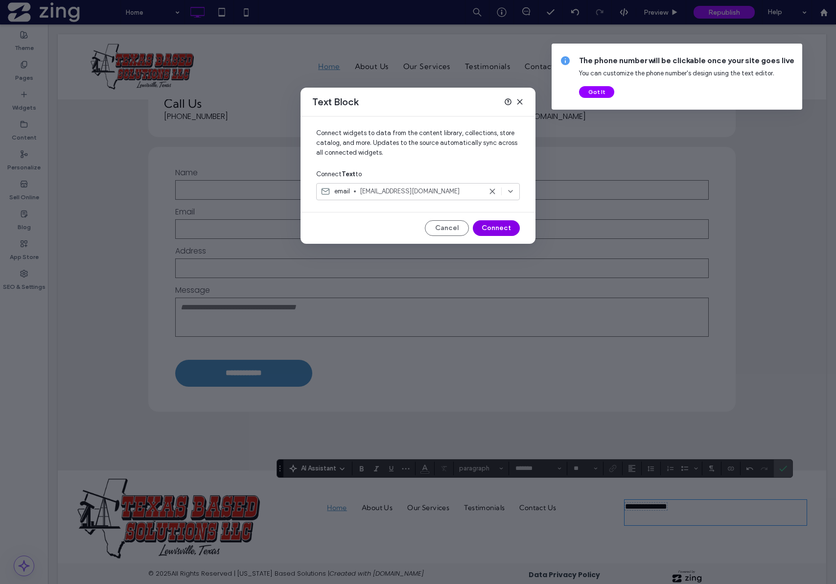
click at [502, 228] on button "Connect" at bounding box center [496, 228] width 47 height 16
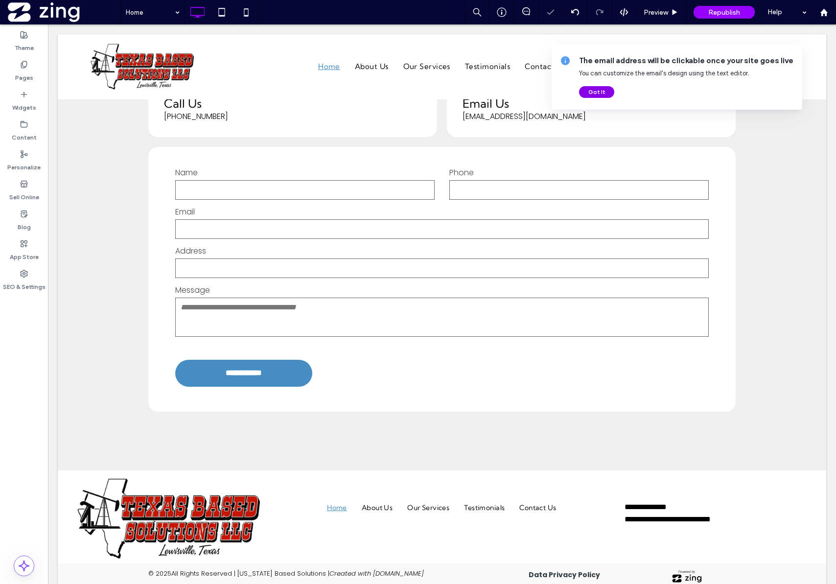
click at [601, 93] on button "Got It" at bounding box center [596, 92] width 35 height 12
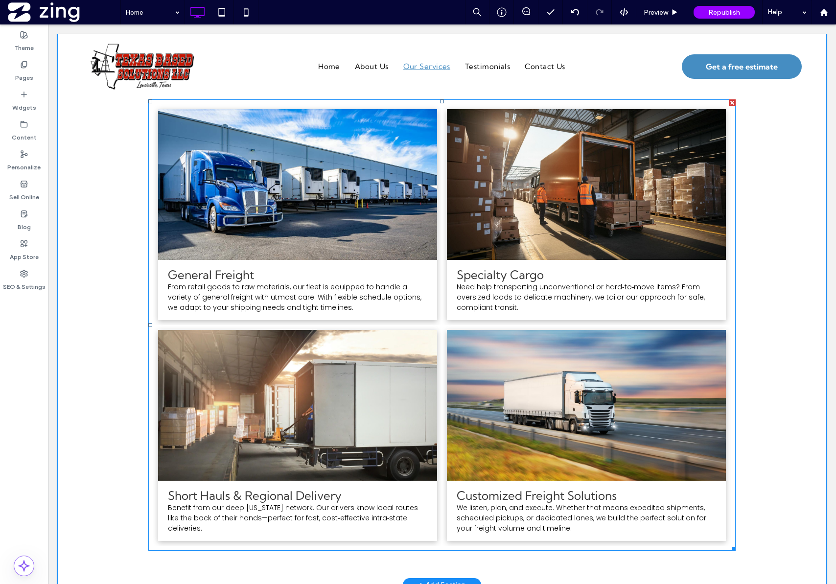
scroll to position [1161, 0]
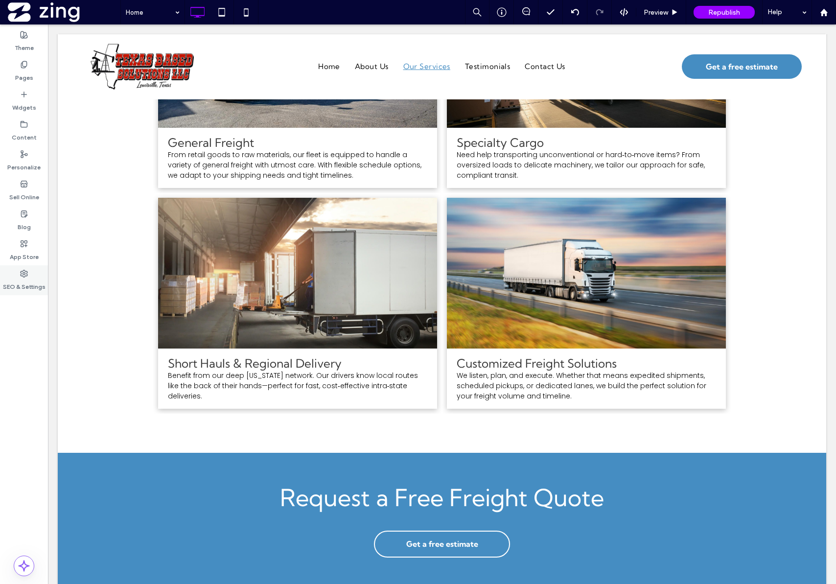
click at [20, 285] on label "SEO & Settings" at bounding box center [24, 285] width 43 height 14
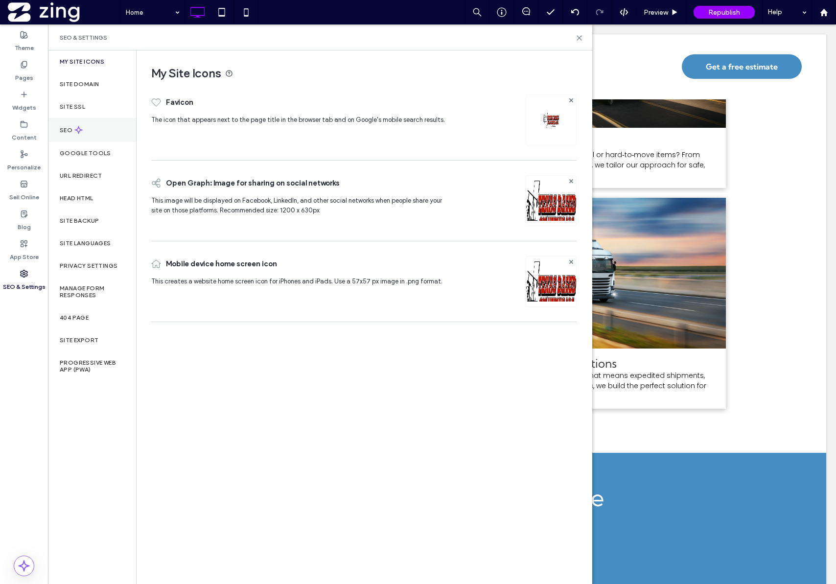
click at [87, 130] on div "SEO" at bounding box center [92, 130] width 88 height 24
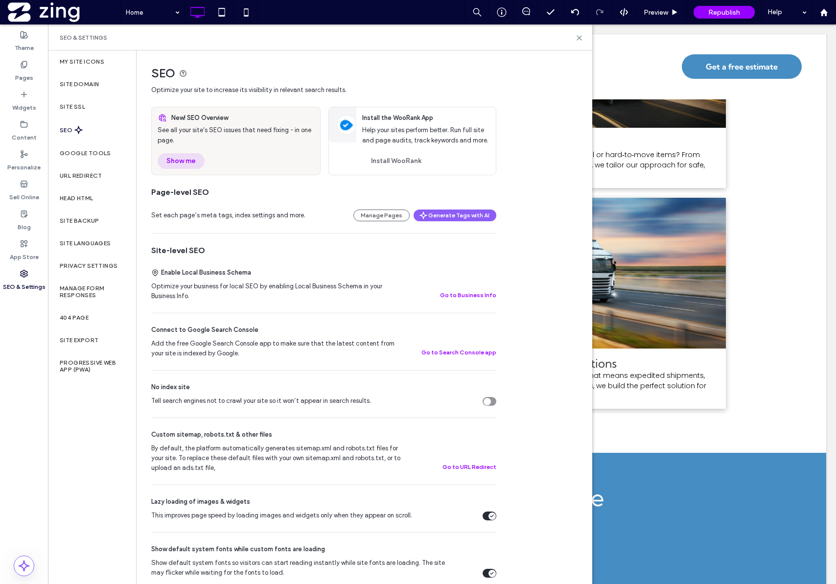
click at [191, 157] on button "Show me" at bounding box center [181, 161] width 47 height 16
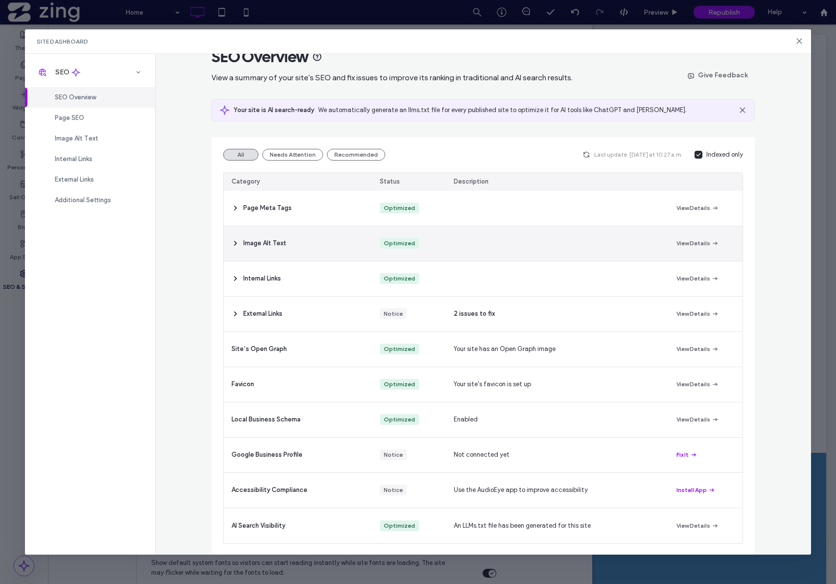
scroll to position [23, 0]
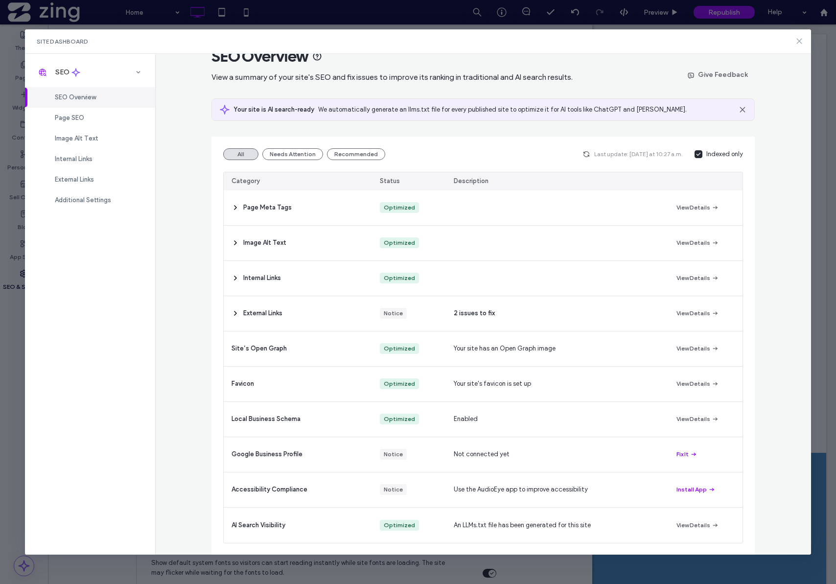
click at [797, 44] on icon at bounding box center [799, 41] width 8 height 8
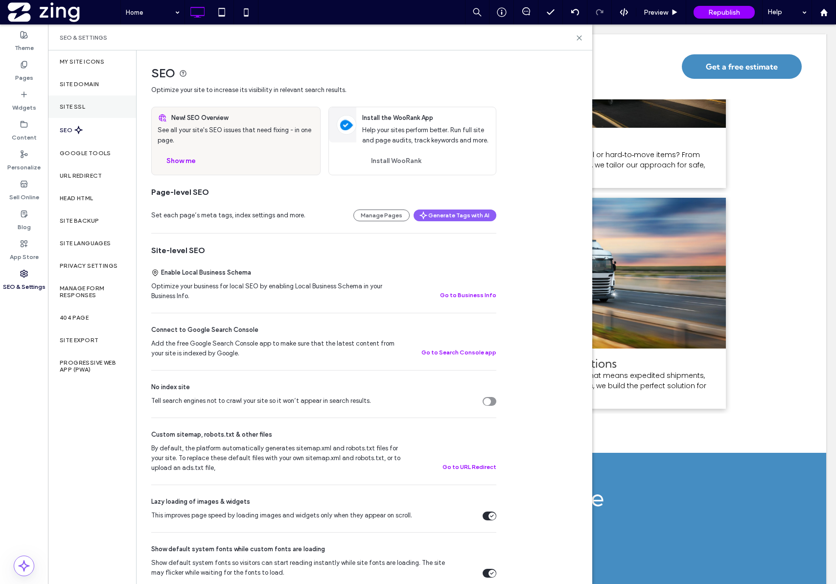
click at [85, 106] on div "Site SSL" at bounding box center [92, 106] width 88 height 23
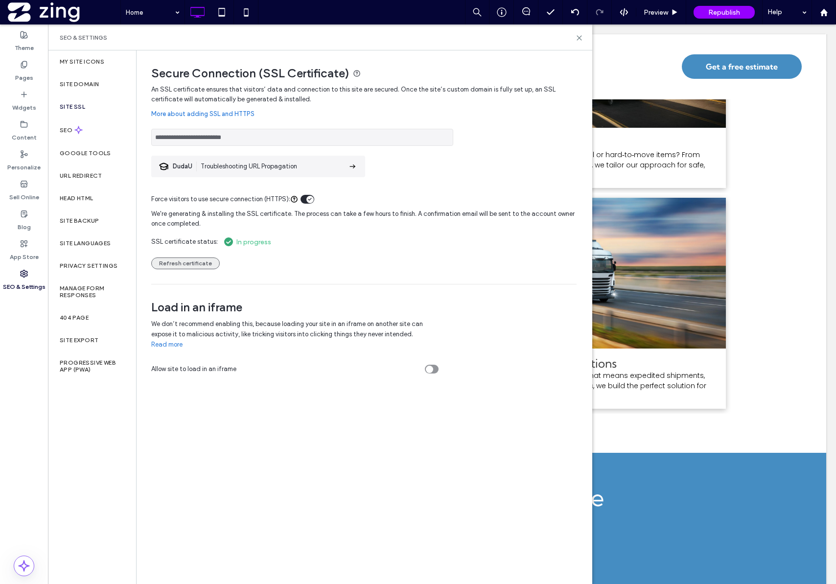
click at [183, 265] on button "Refresh certificate" at bounding box center [185, 263] width 69 height 12
click at [186, 266] on button "Refresh certificate" at bounding box center [185, 263] width 69 height 12
click at [188, 266] on button "Refresh certificate" at bounding box center [185, 263] width 69 height 12
click at [186, 261] on button "Refresh certificate" at bounding box center [185, 263] width 69 height 12
click at [168, 262] on button "Refresh certificate" at bounding box center [185, 263] width 69 height 12
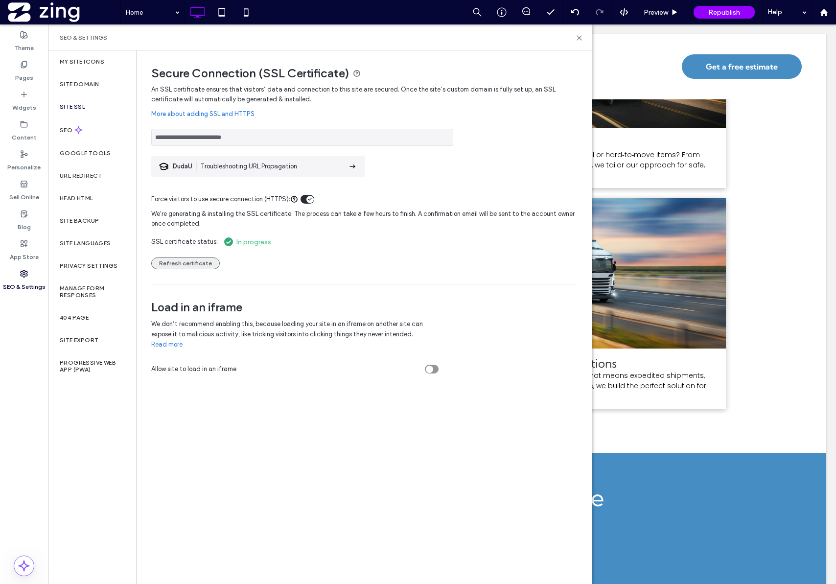
click at [167, 262] on button "Refresh certificate" at bounding box center [185, 263] width 69 height 12
click at [193, 264] on button "Refresh certificate" at bounding box center [185, 263] width 69 height 12
click at [191, 265] on button "Refresh certificate" at bounding box center [185, 263] width 69 height 12
click at [33, 257] on label "App Store" at bounding box center [24, 255] width 29 height 14
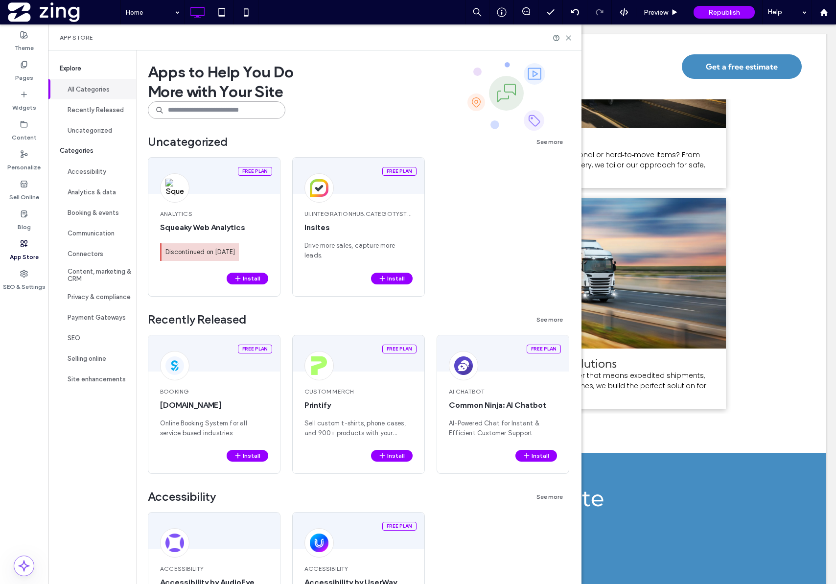
drag, startPoint x: 199, startPoint y: 112, endPoint x: 196, endPoint y: 106, distance: 6.4
click at [199, 111] on input at bounding box center [217, 110] width 138 height 18
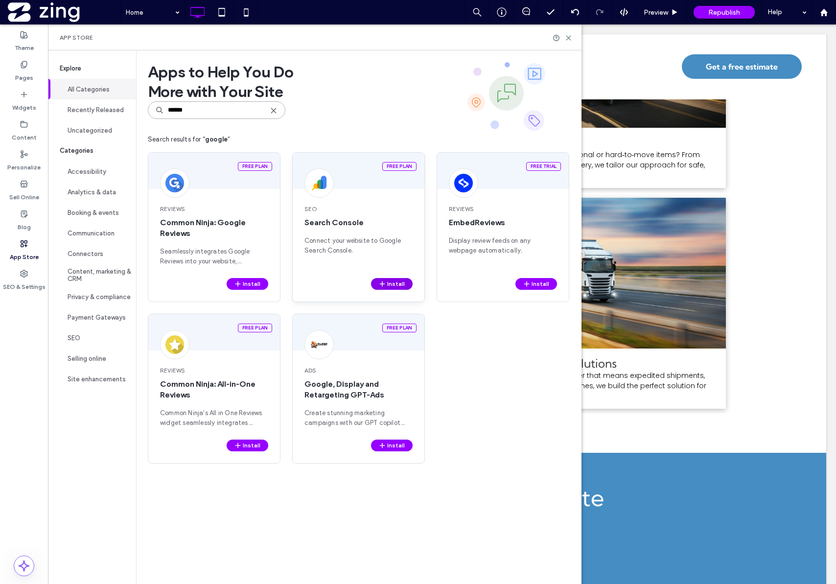
type input "******"
click at [378, 280] on button "Install" at bounding box center [392, 284] width 42 height 12
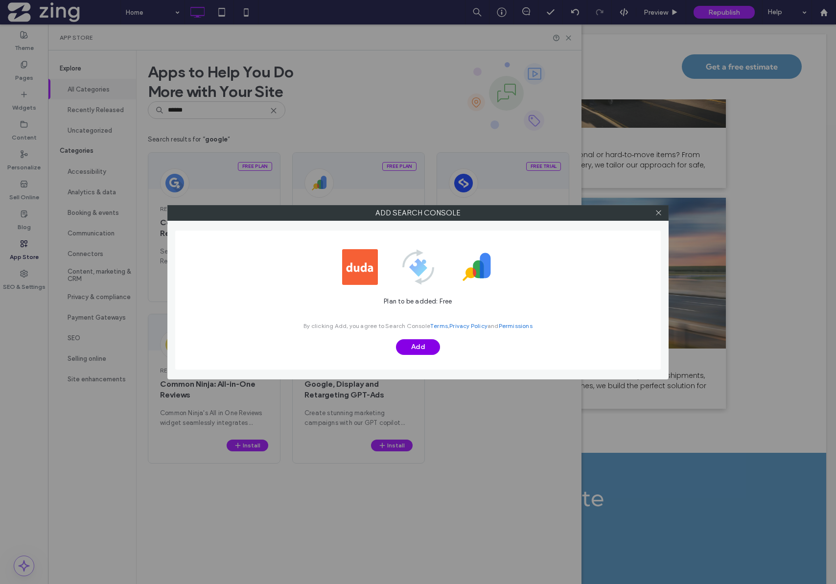
click at [419, 346] on button "Add" at bounding box center [418, 347] width 44 height 16
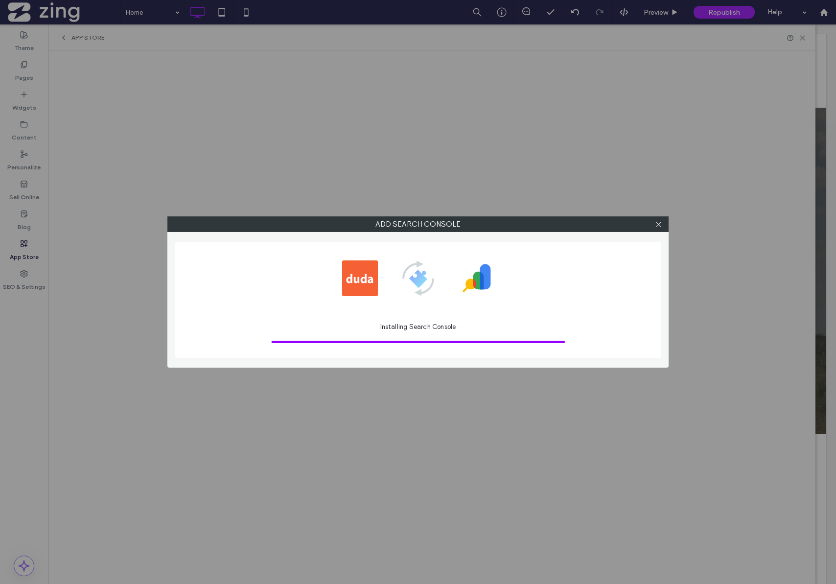
scroll to position [0, 0]
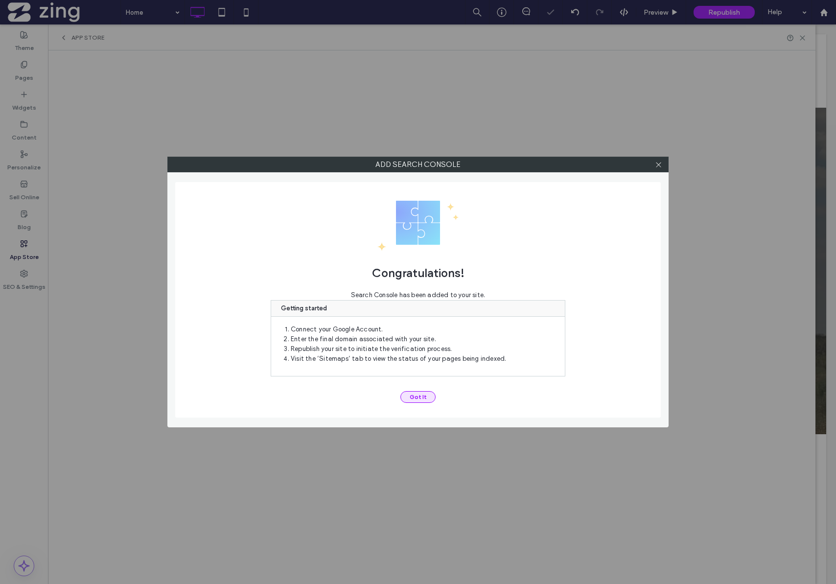
click at [426, 403] on div "Congratulations! Search Console has been added to your site. Getting started Co…" at bounding box center [418, 299] width 486 height 235
click at [424, 399] on button "Got It" at bounding box center [417, 397] width 35 height 12
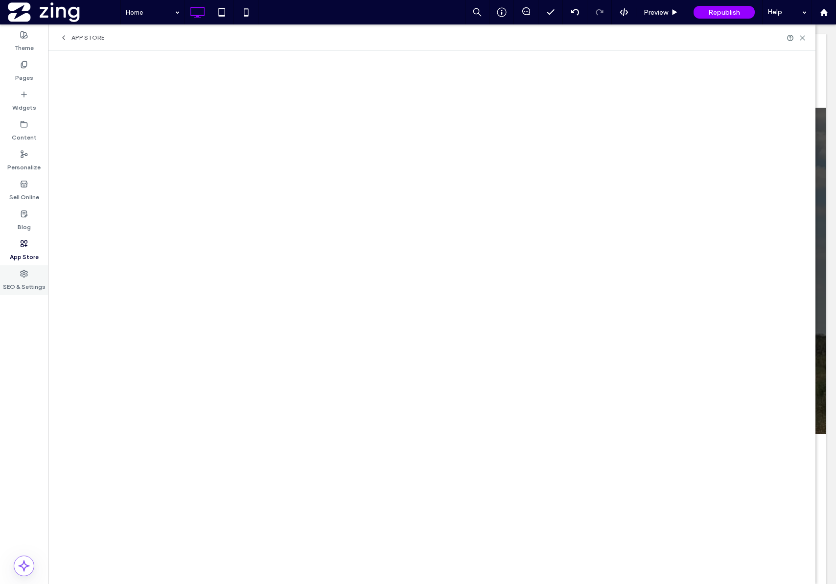
click at [15, 270] on div "SEO & Settings" at bounding box center [24, 280] width 48 height 30
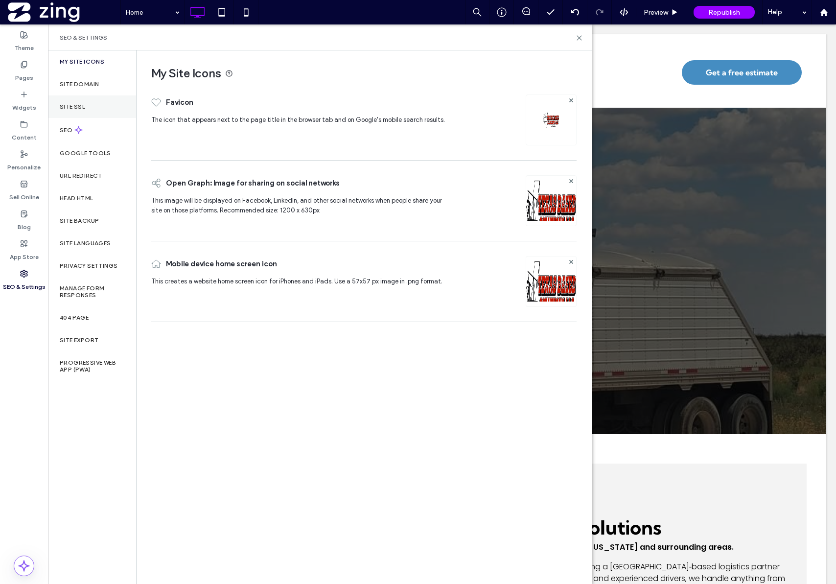
click at [88, 111] on div "Site SSL" at bounding box center [92, 106] width 88 height 23
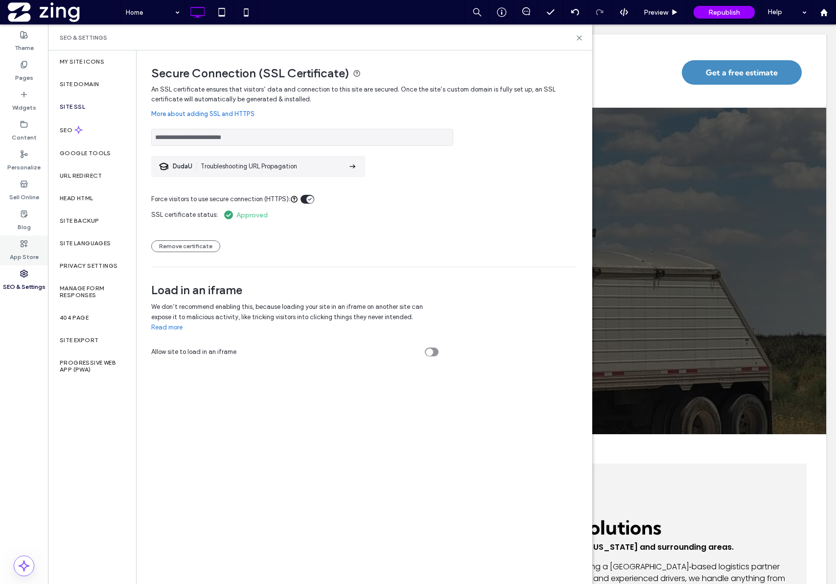
click at [24, 253] on label "App Store" at bounding box center [24, 255] width 29 height 14
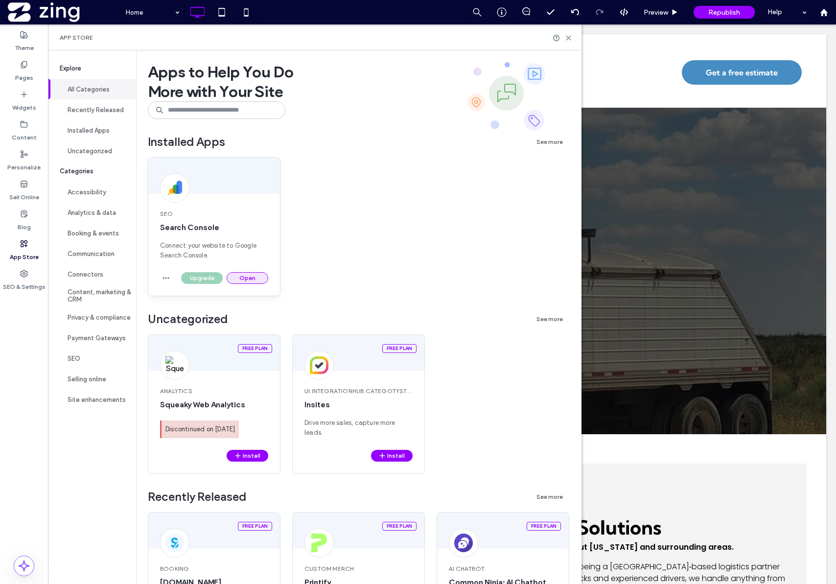
click at [238, 275] on button "Open" at bounding box center [248, 278] width 42 height 12
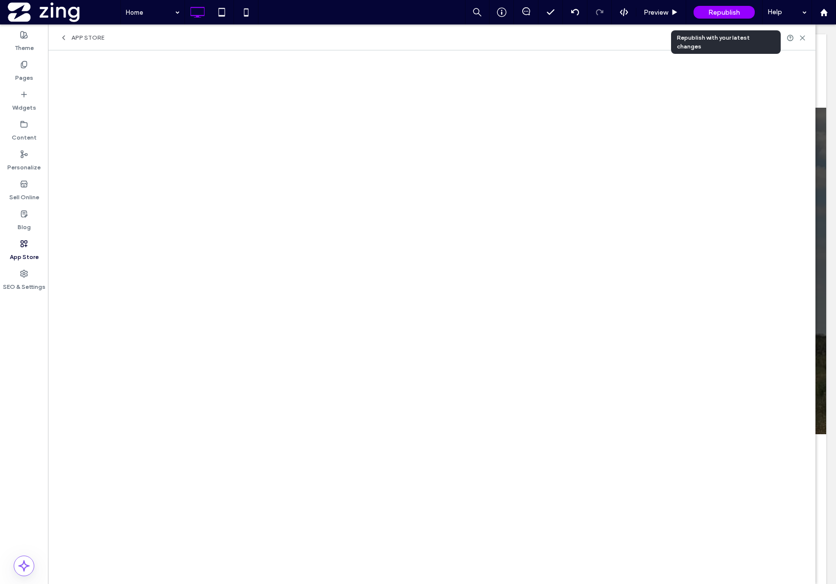
click at [730, 17] on div "Republish" at bounding box center [724, 12] width 61 height 13
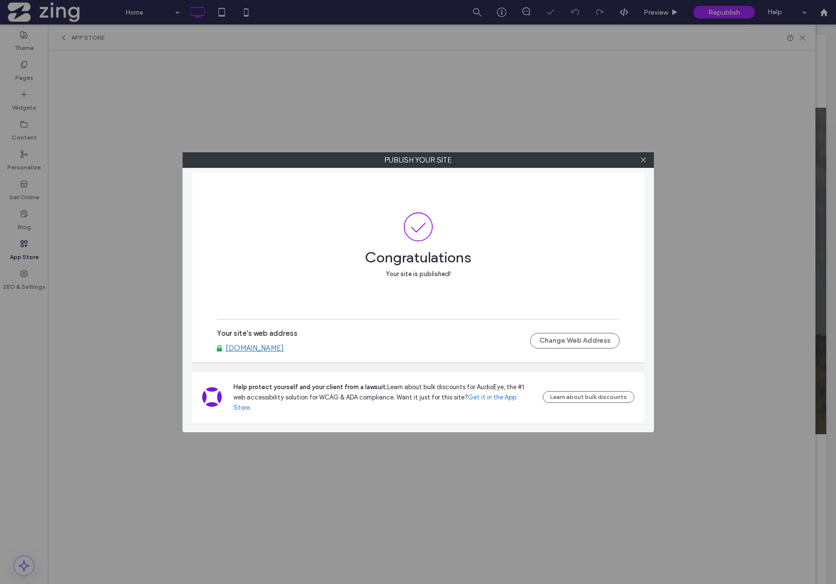
click at [245, 352] on link "www.texasbasedsolutions.com" at bounding box center [255, 348] width 58 height 9
click at [643, 158] on icon at bounding box center [643, 159] width 7 height 7
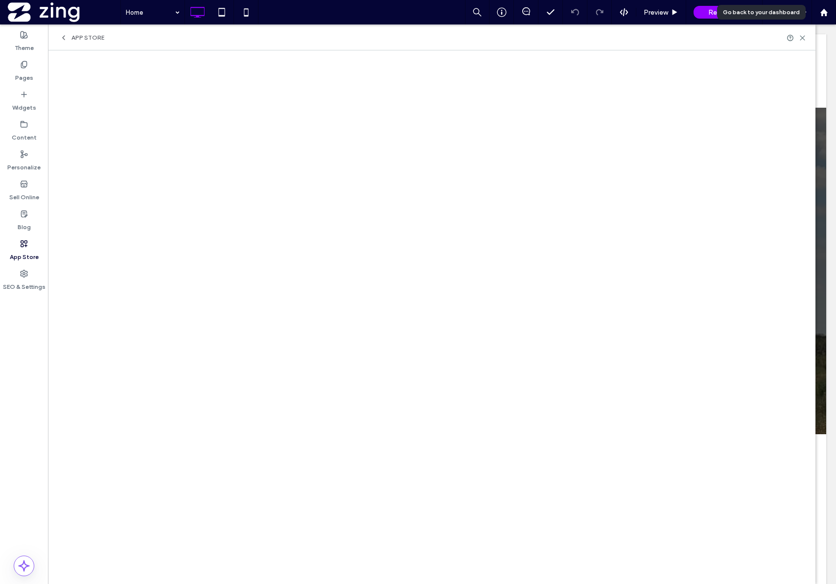
drag, startPoint x: 823, startPoint y: 15, endPoint x: 631, endPoint y: 2, distance: 193.3
click at [823, 15] on icon at bounding box center [824, 12] width 8 height 8
